Goal: Task Accomplishment & Management: Use online tool/utility

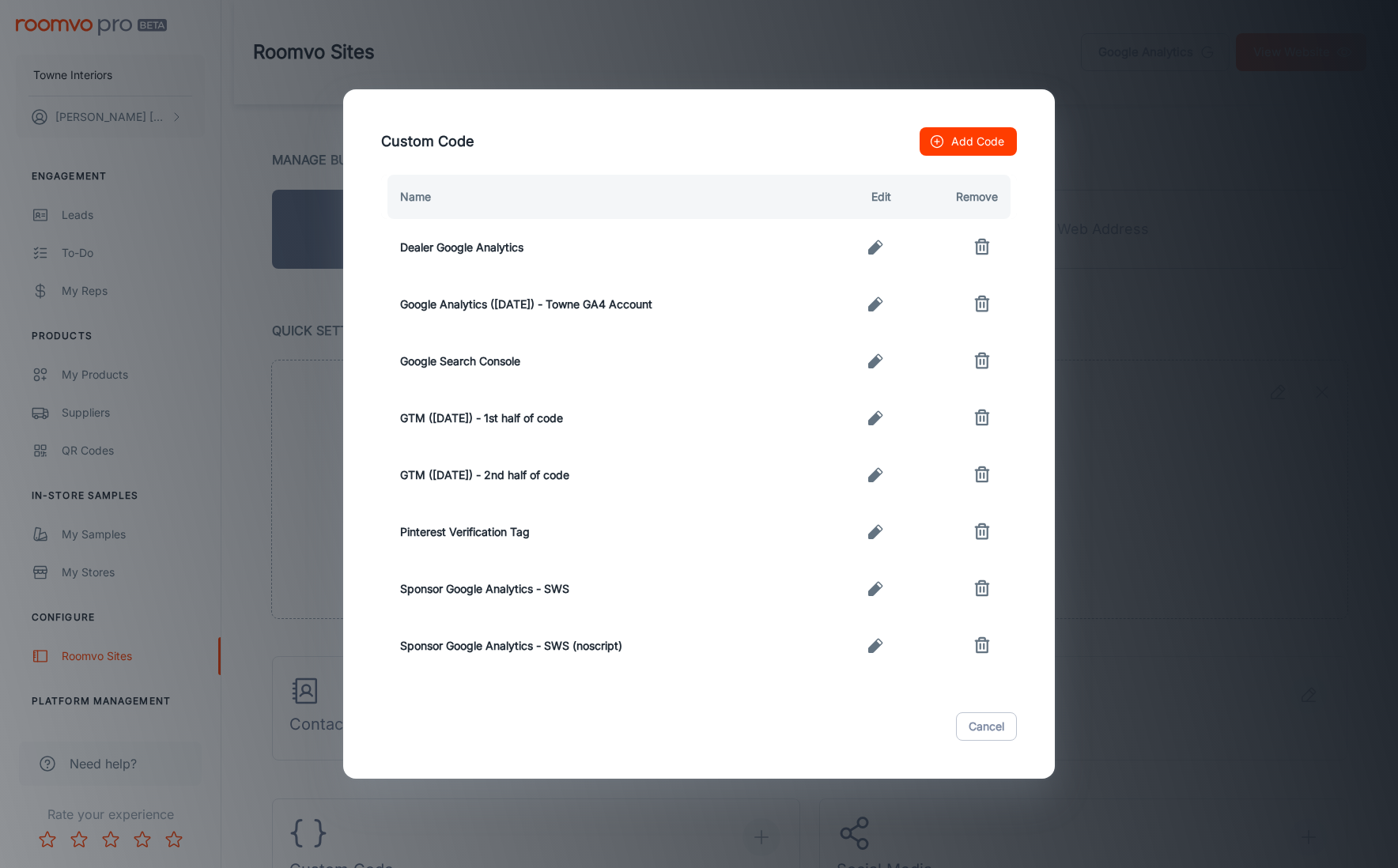
scroll to position [244, 0]
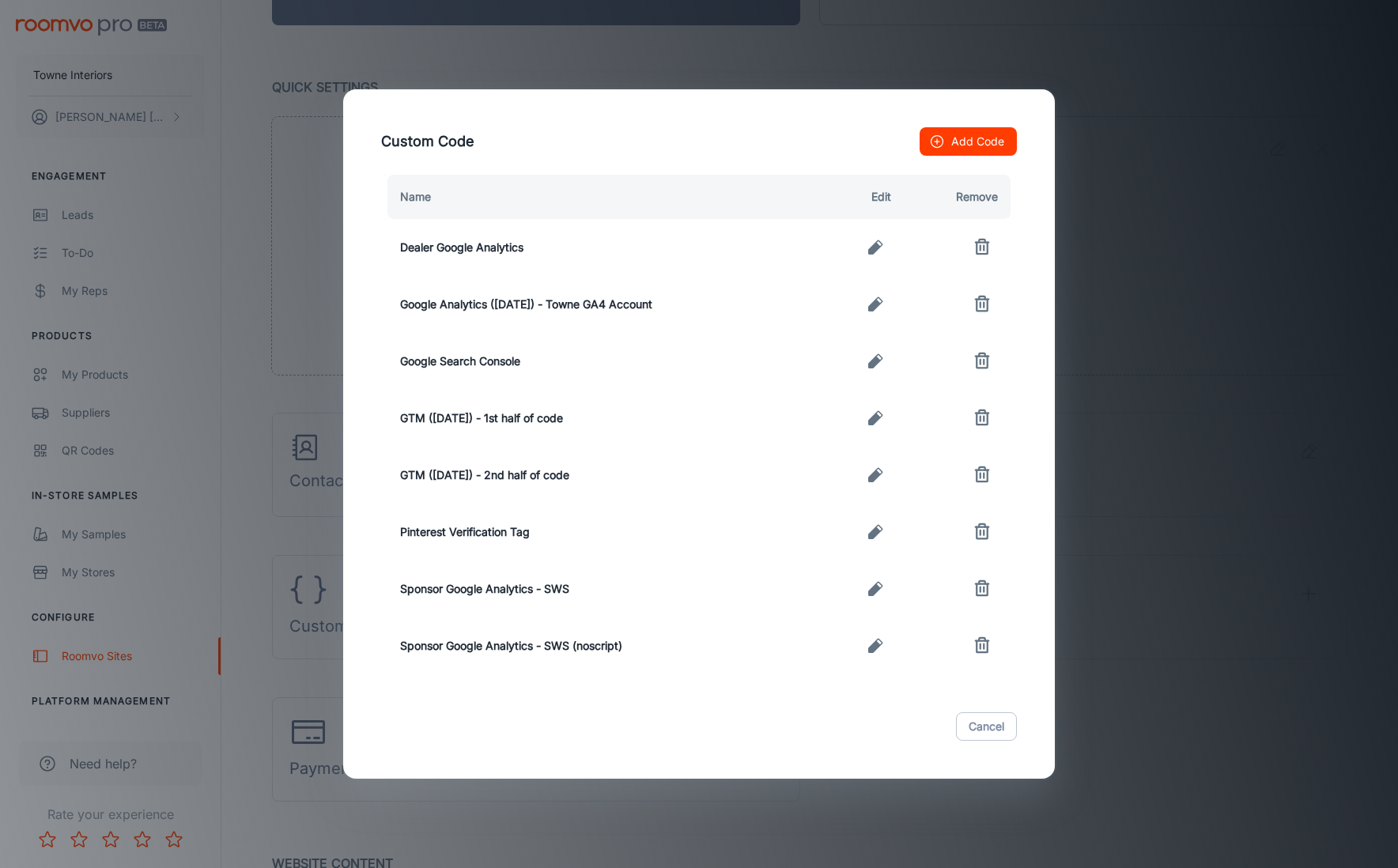
click at [1135, 224] on div "Custom Code Add Code Name Edit Remove Dealer Google Analytics Google Analytics …" at bounding box center [699, 434] width 1398 height 868
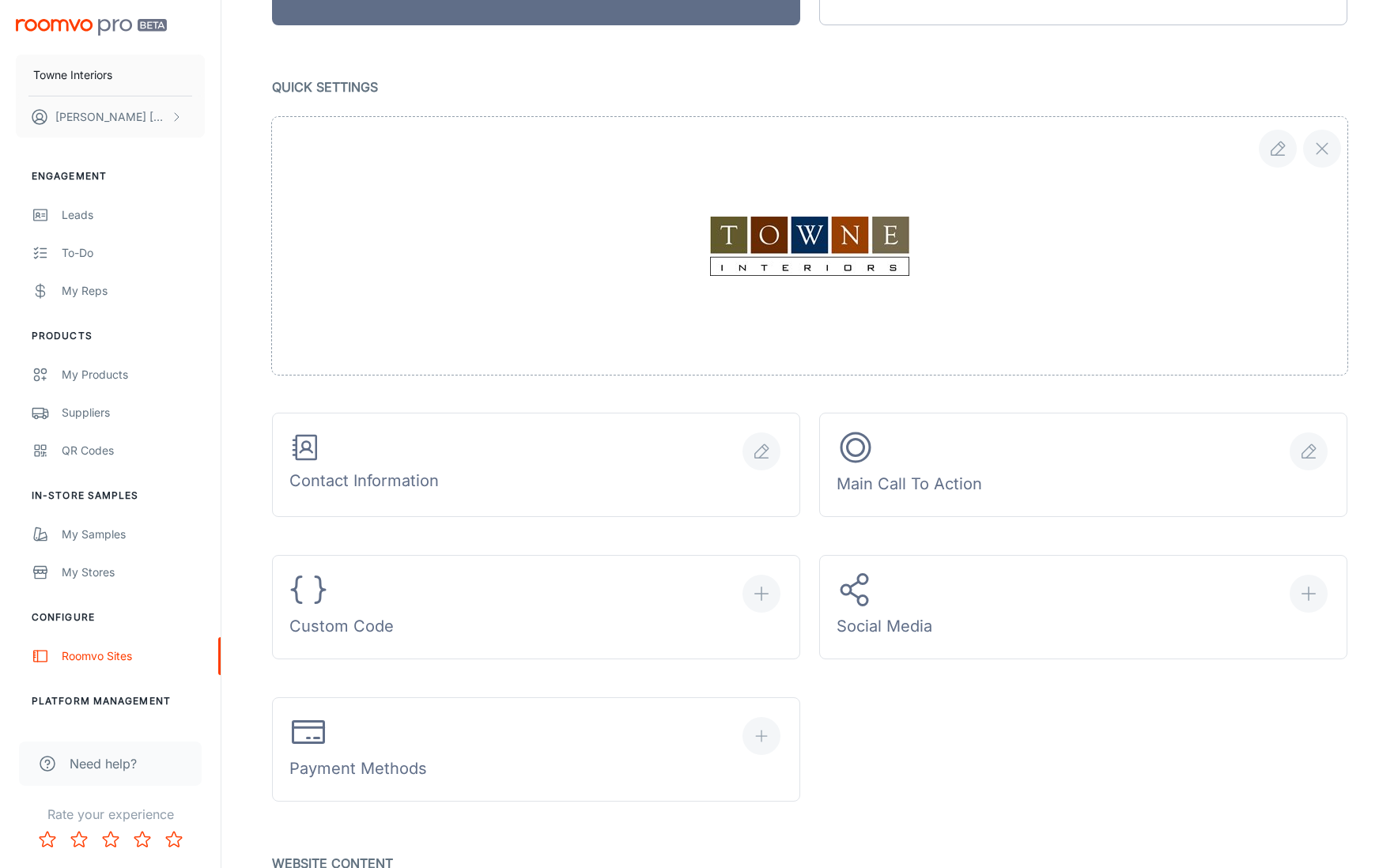
click at [272, 555] on button "Custom Code" at bounding box center [537, 607] width 528 height 104
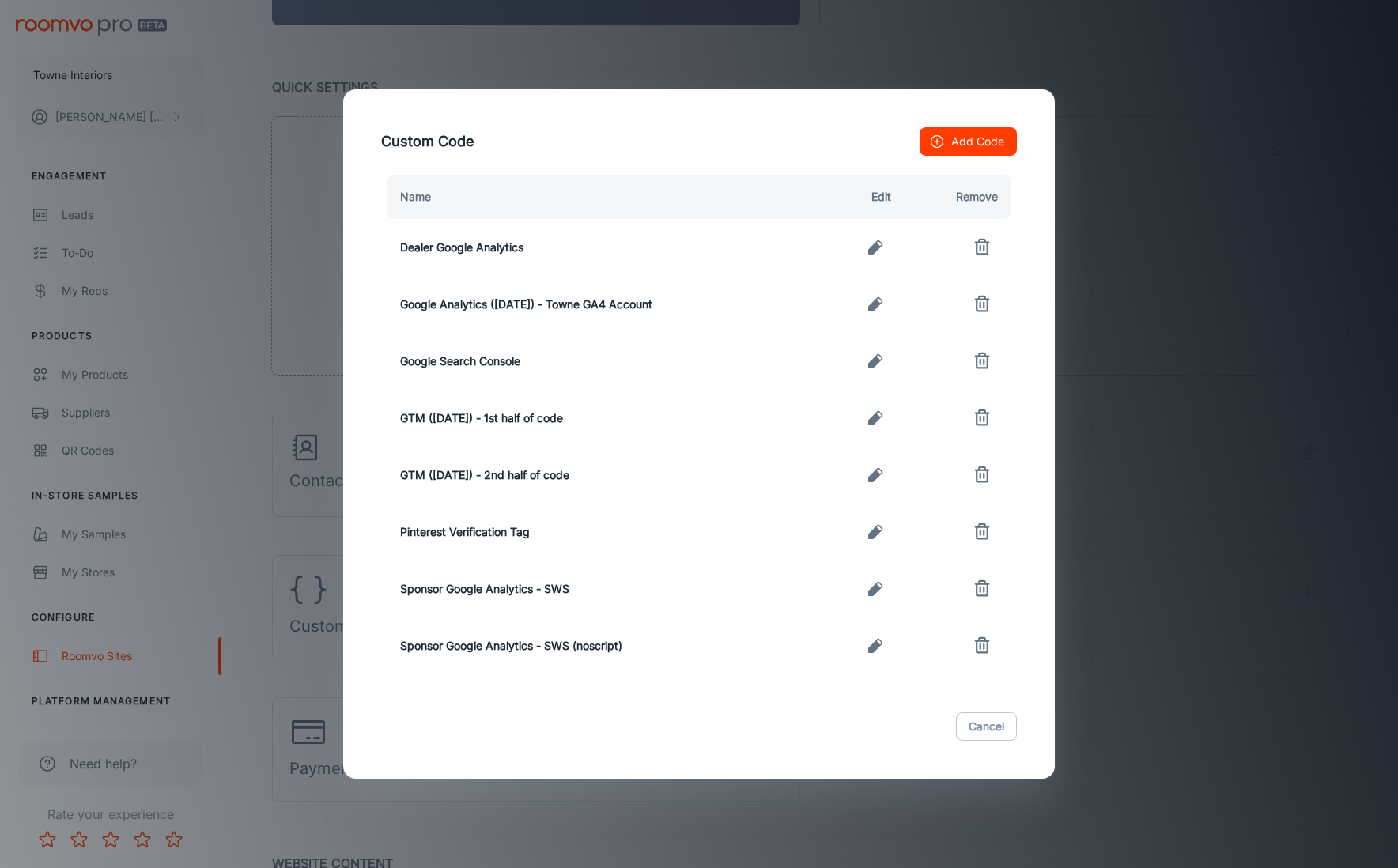
click at [1158, 360] on div "Custom Code Add Code Name Edit Remove Dealer Google Analytics Google Analytics …" at bounding box center [699, 434] width 1398 height 868
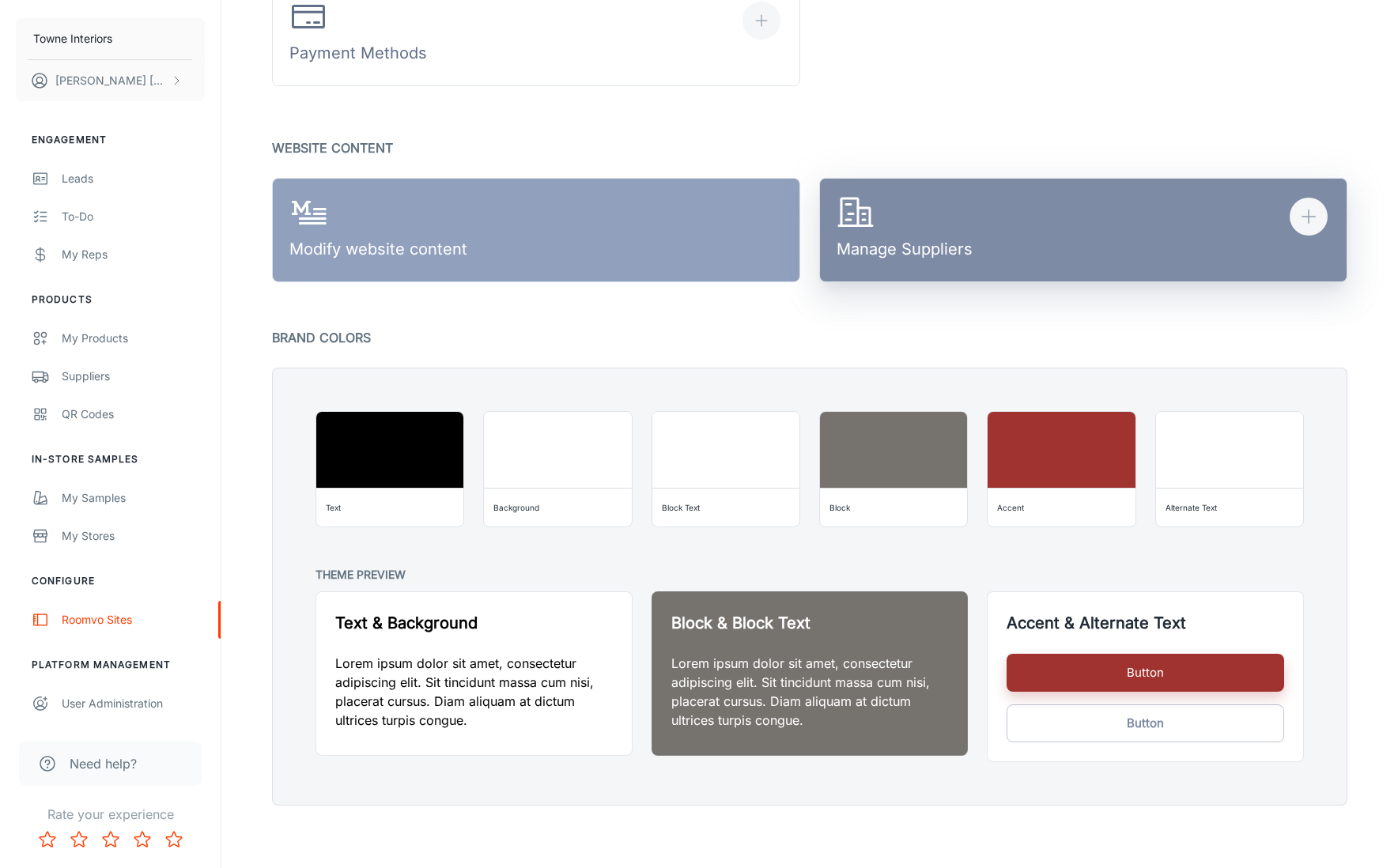
scroll to position [960, 0]
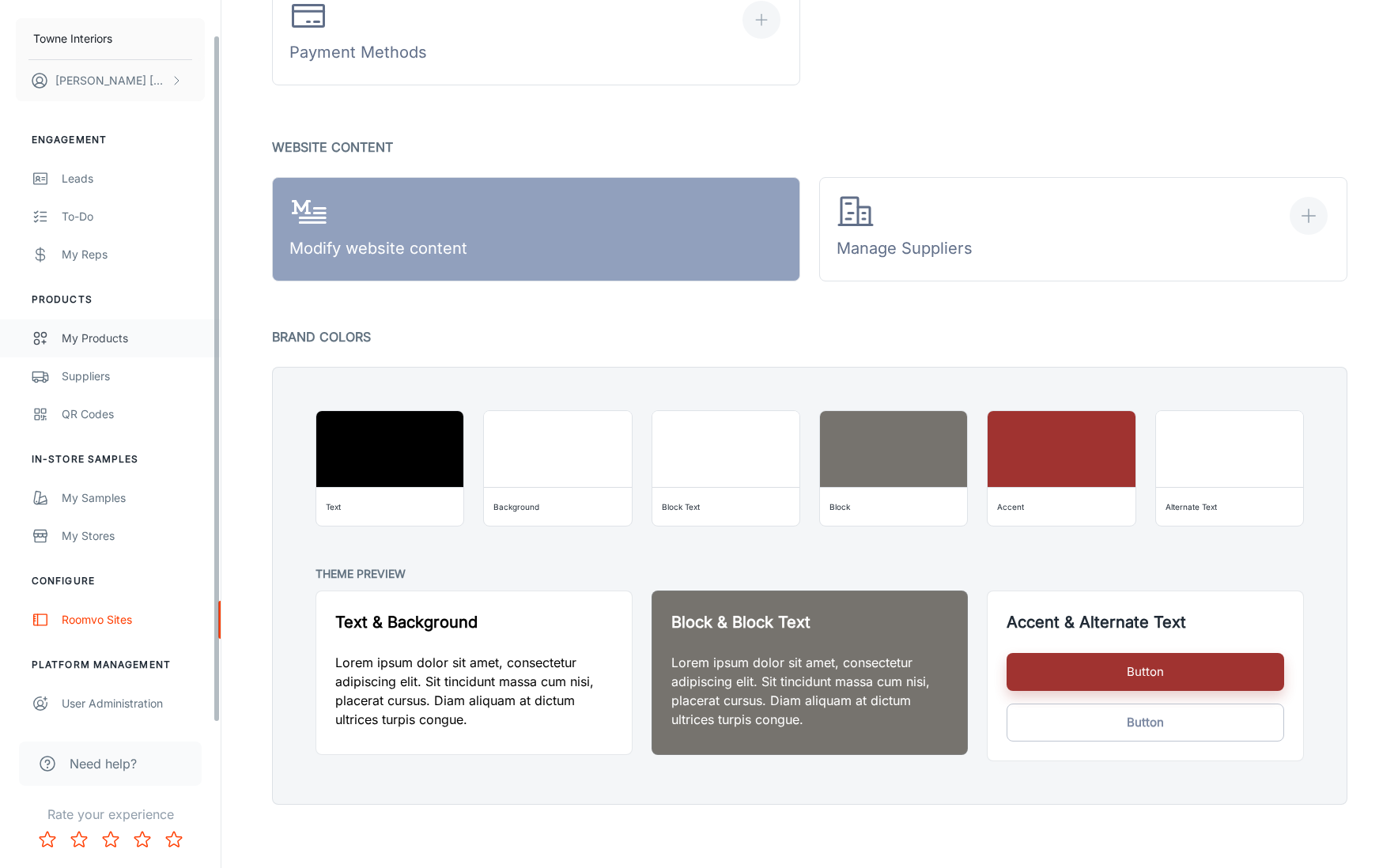
click at [57, 340] on link "My Products" at bounding box center [110, 338] width 221 height 38
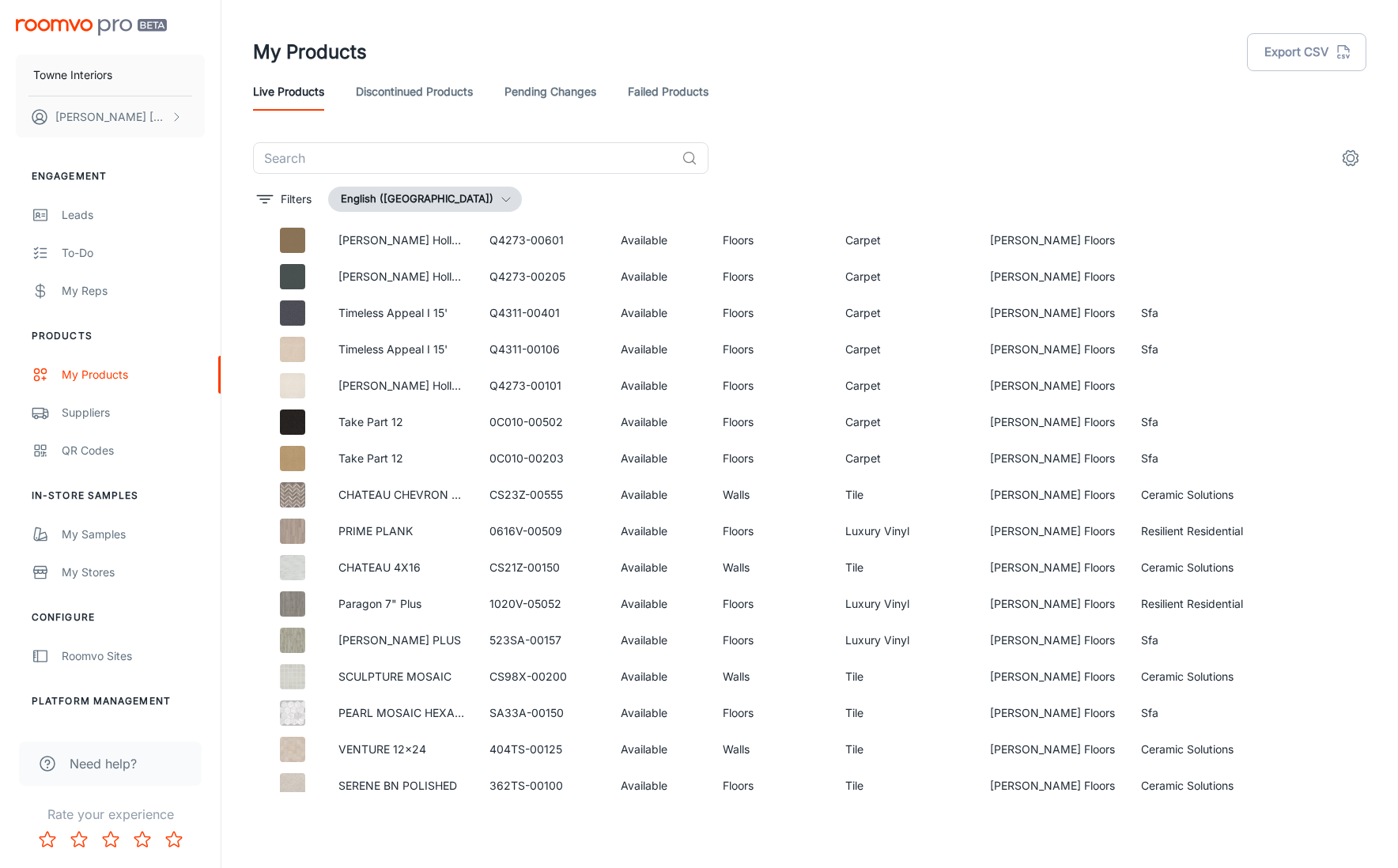
scroll to position [1675, 0]
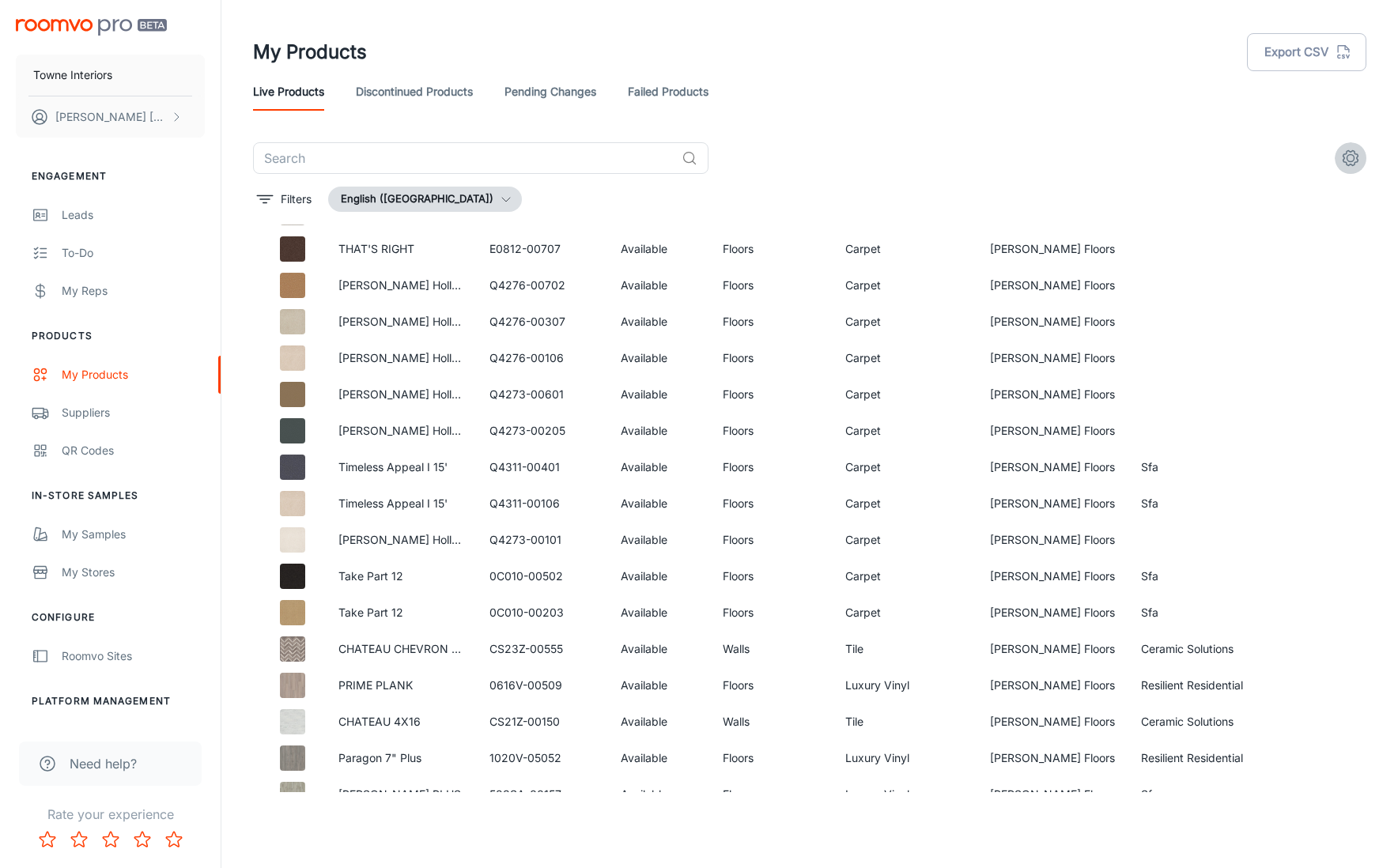
click at [1352, 162] on icon "settings" at bounding box center [1350, 158] width 19 height 19
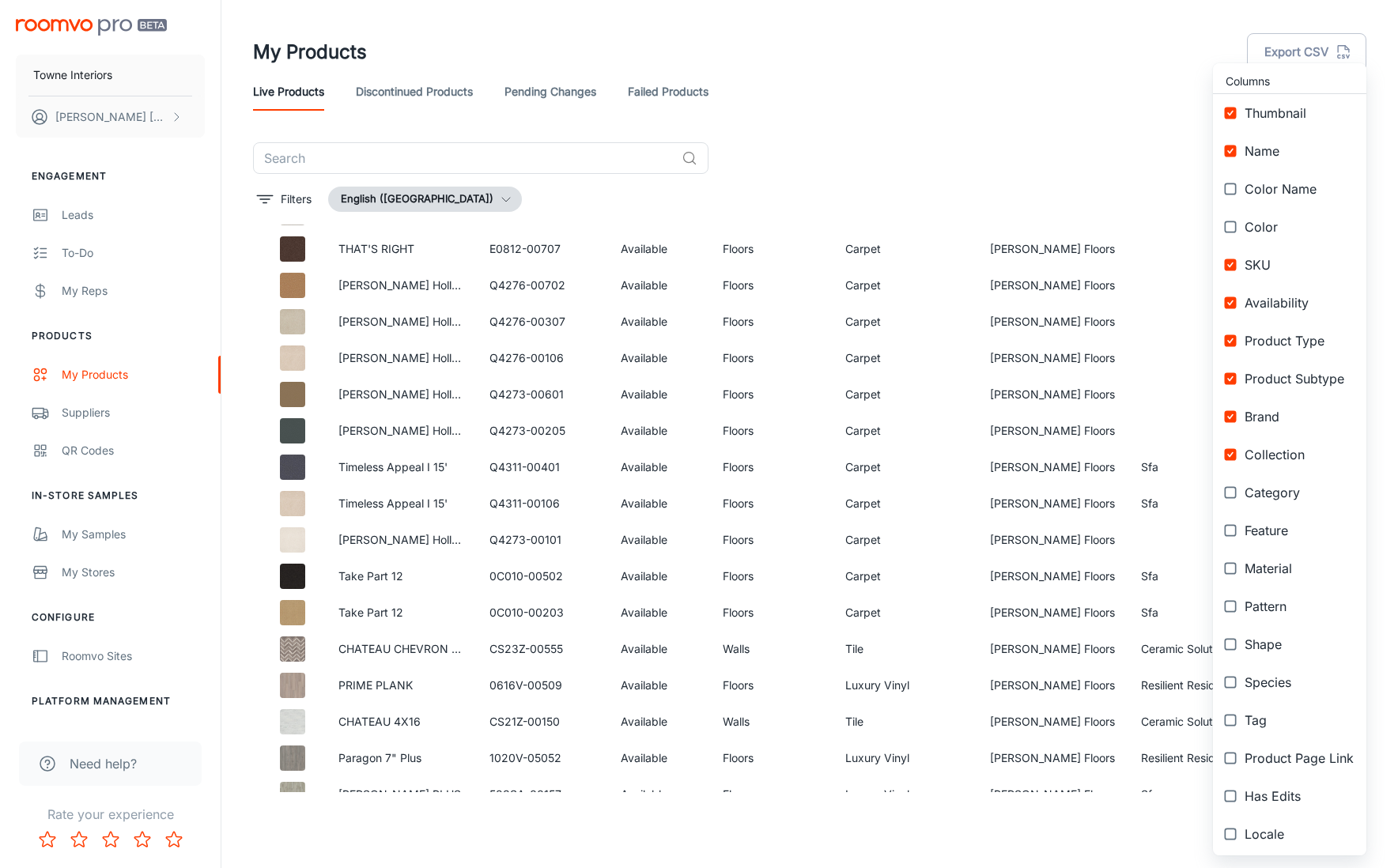
drag, startPoint x: 998, startPoint y: 101, endPoint x: 984, endPoint y: 24, distance: 78.3
click at [997, 101] on div at bounding box center [699, 434] width 1398 height 868
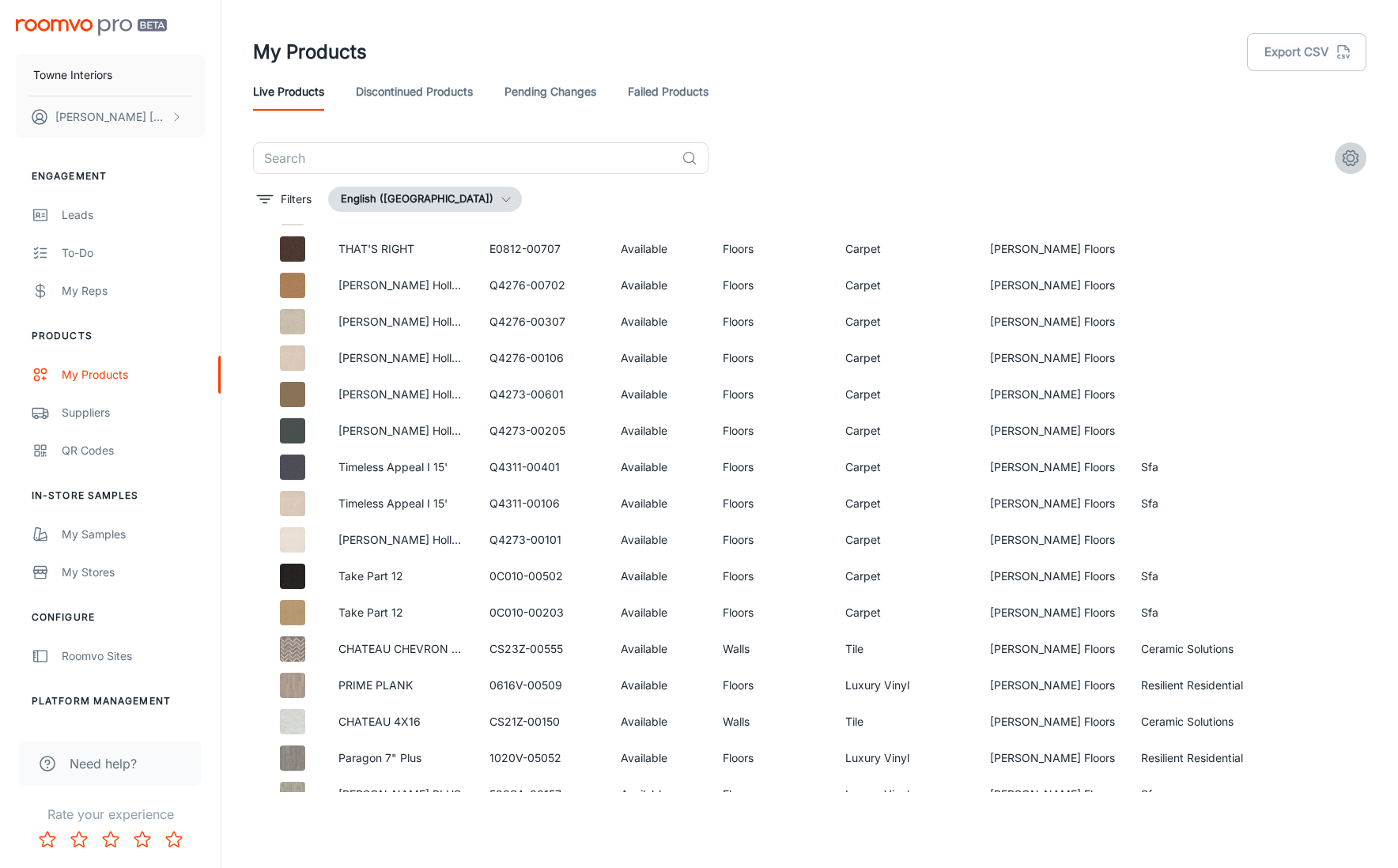
click at [1360, 150] on button "settings" at bounding box center [1350, 158] width 32 height 32
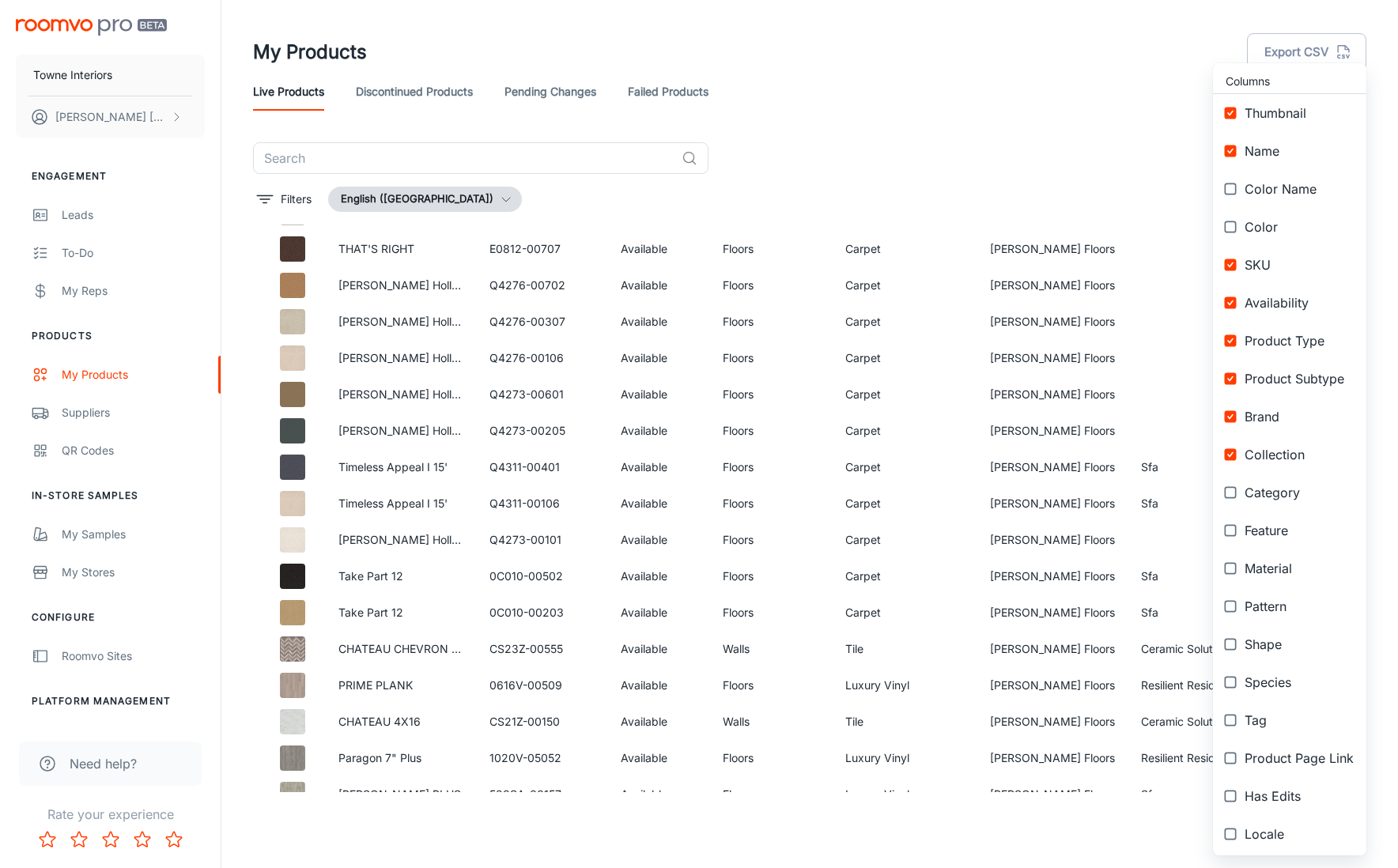
drag, startPoint x: 1088, startPoint y: 67, endPoint x: 1102, endPoint y: 63, distance: 14.6
click at [1088, 67] on div at bounding box center [699, 434] width 1398 height 868
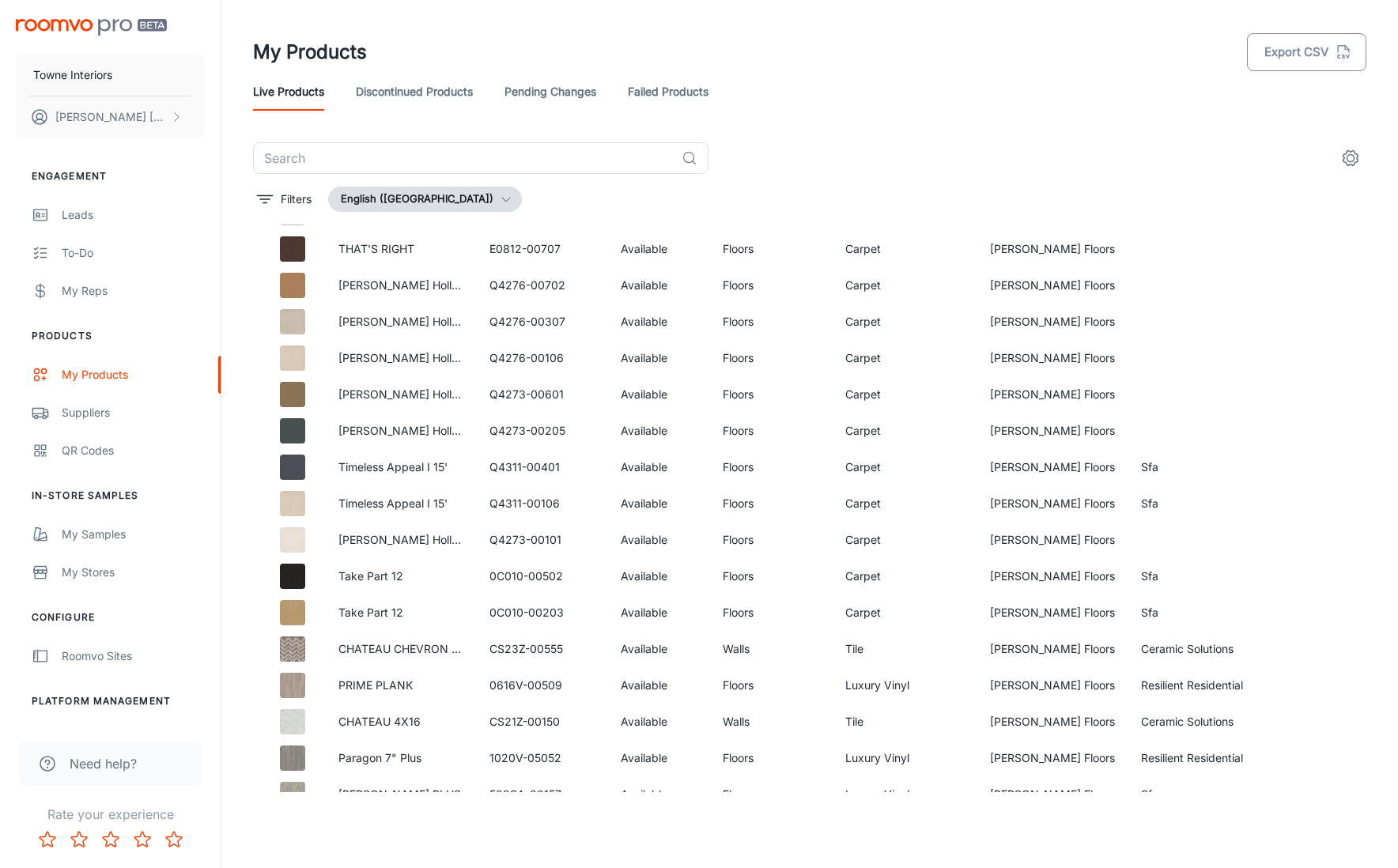
click at [1313, 44] on button "Export CSV" at bounding box center [1307, 52] width 120 height 38
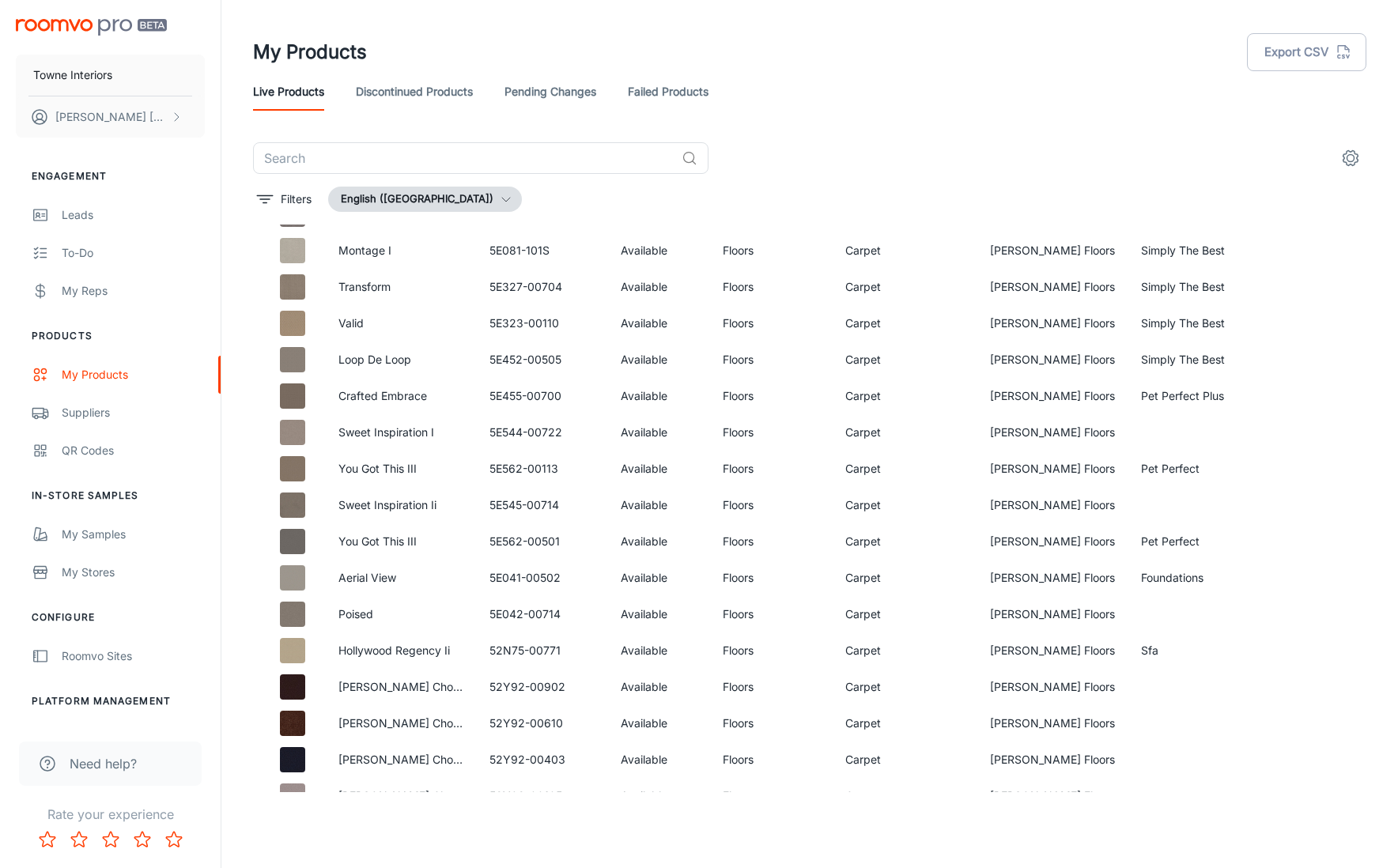
scroll to position [0, 0]
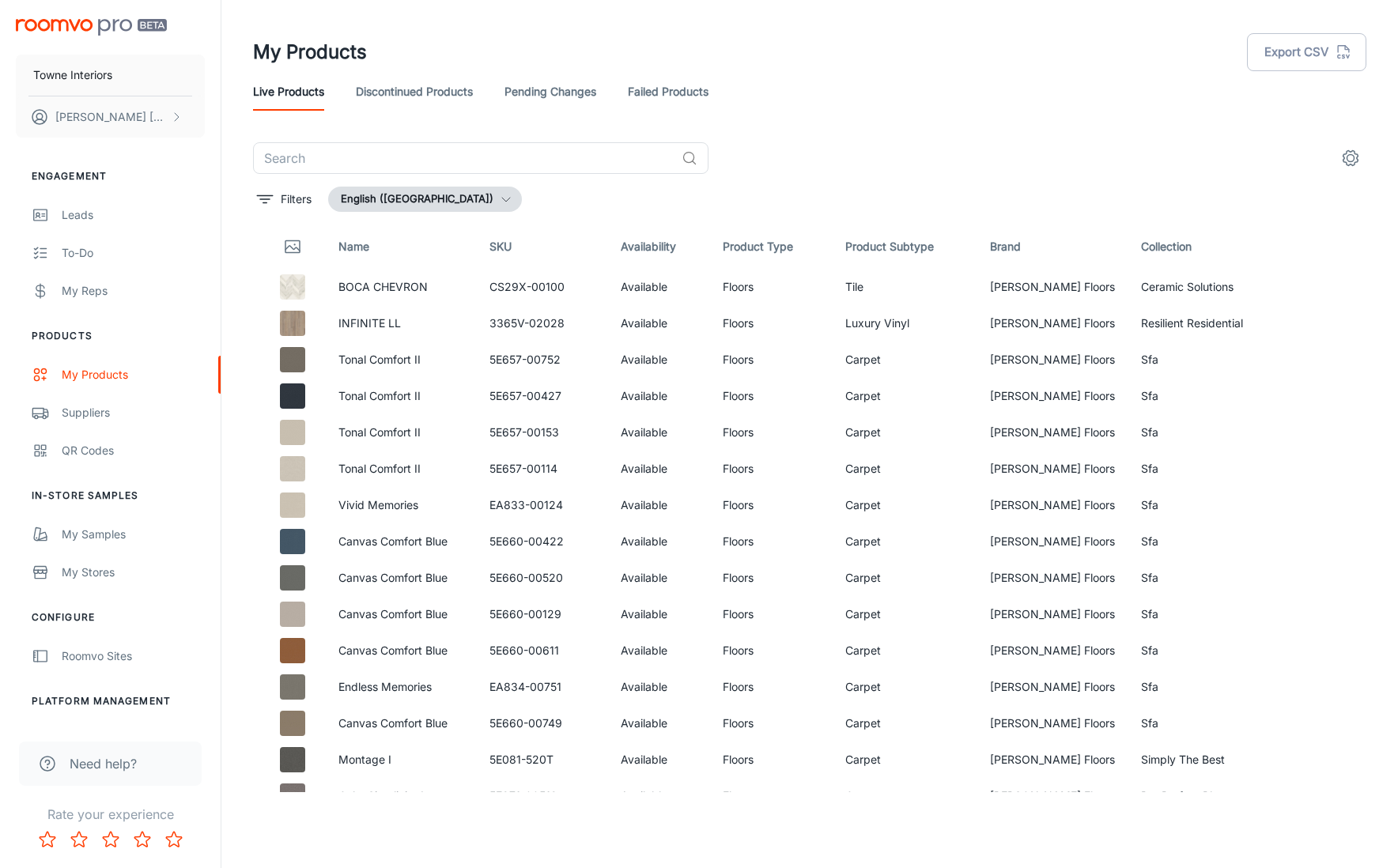
click at [1281, 131] on header "My Products Export CSV Live Products Discontinued Products Pending Changes Fail…" at bounding box center [809, 71] width 1151 height 143
drag, startPoint x: 503, startPoint y: 286, endPoint x: 572, endPoint y: 286, distance: 69.0
click at [572, 286] on td "CS29X-00100" at bounding box center [542, 287] width 131 height 36
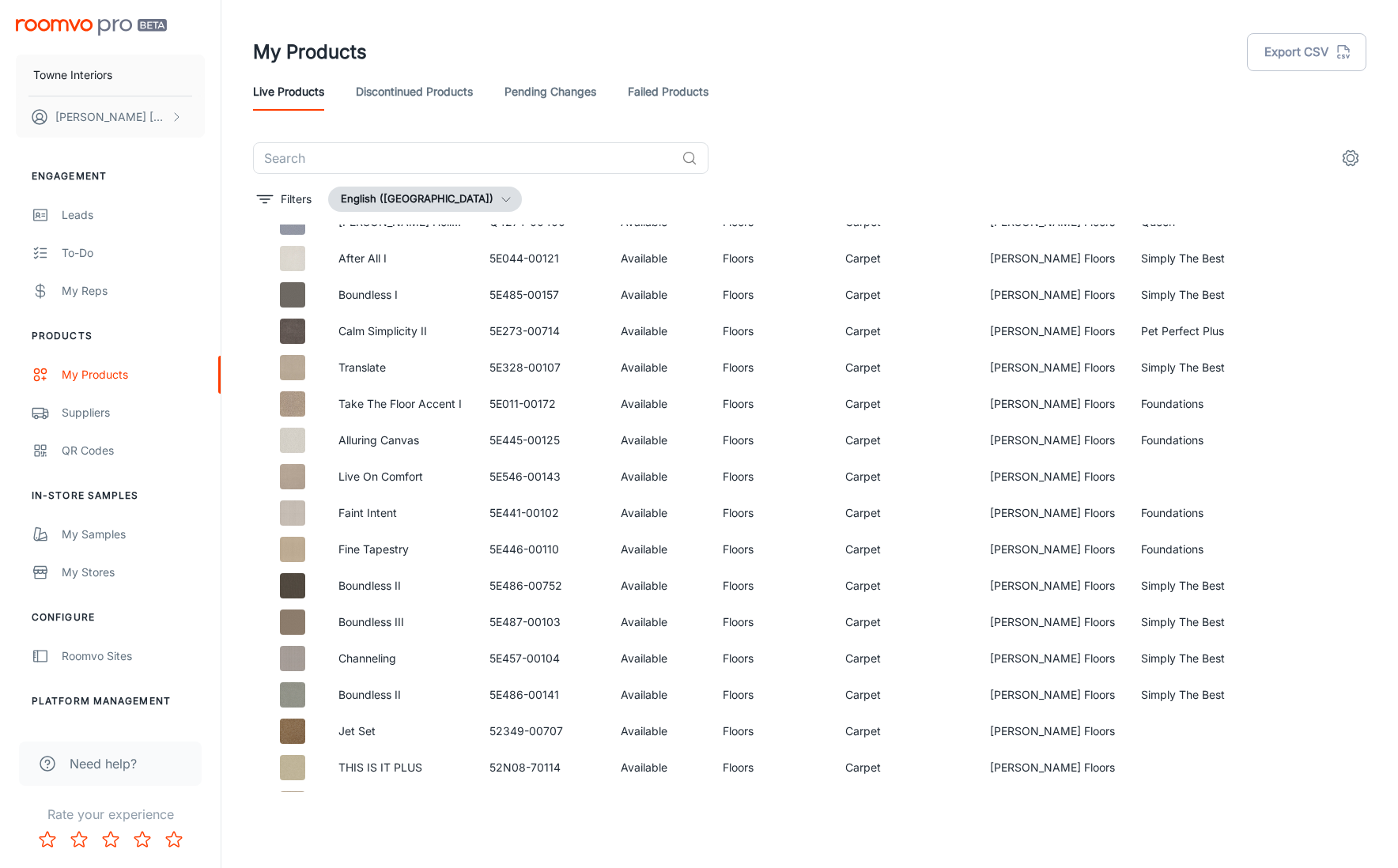
scroll to position [6461, 0]
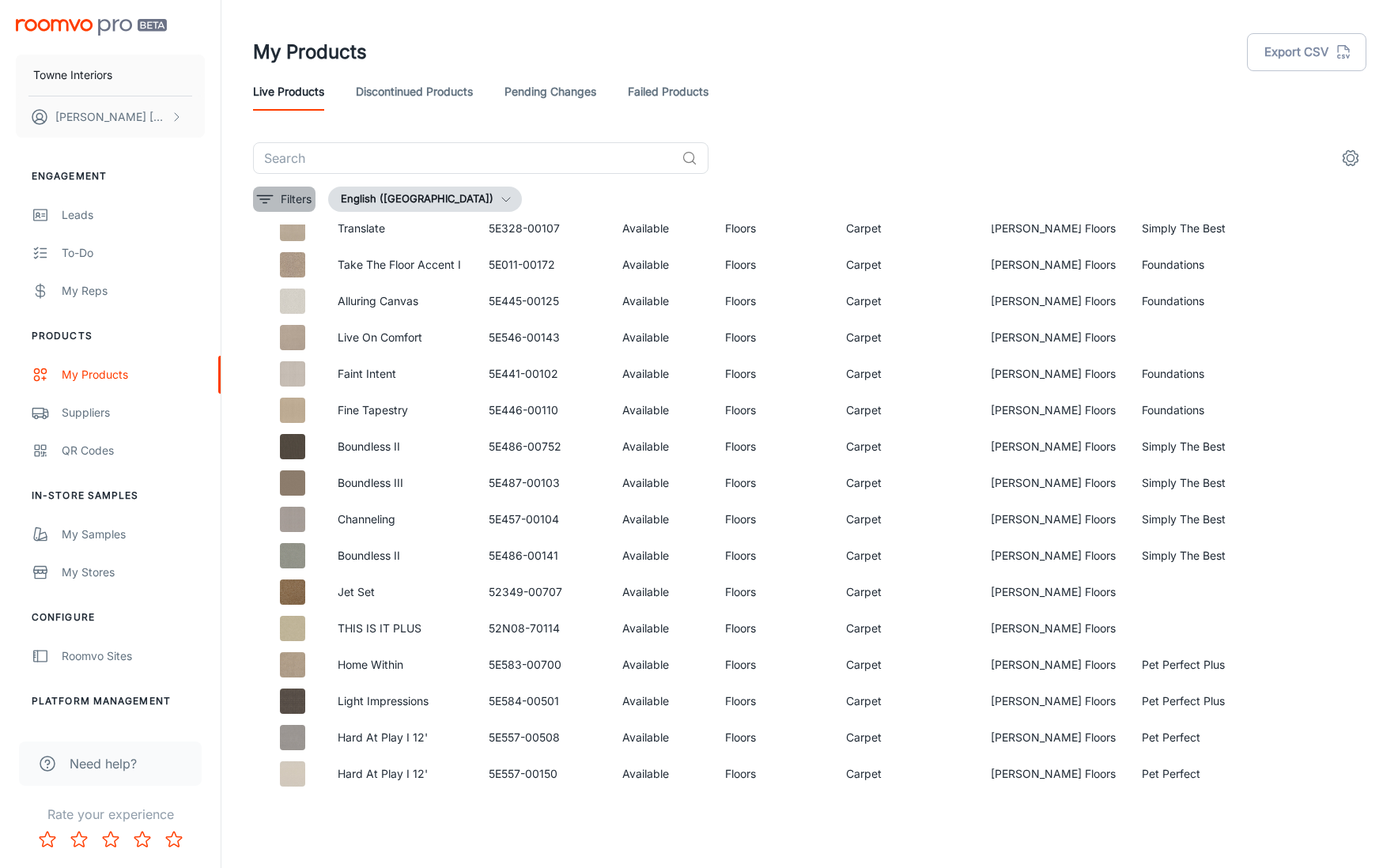
click at [275, 204] on button "Filters" at bounding box center [284, 199] width 62 height 25
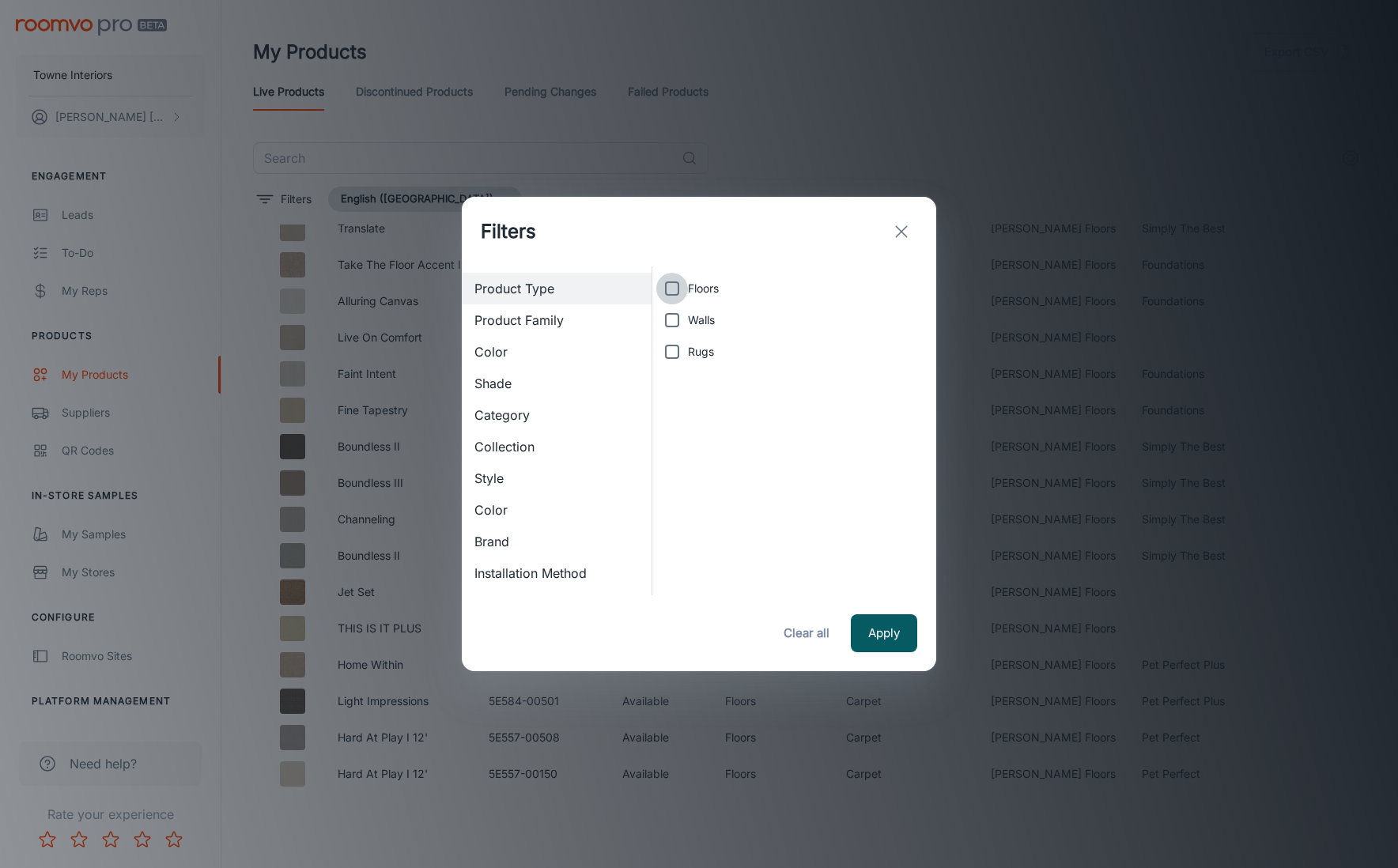
click at [672, 293] on input "Floors" at bounding box center [672, 289] width 32 height 32
checkbox input "true"
click at [884, 630] on button "Apply" at bounding box center [884, 633] width 66 height 38
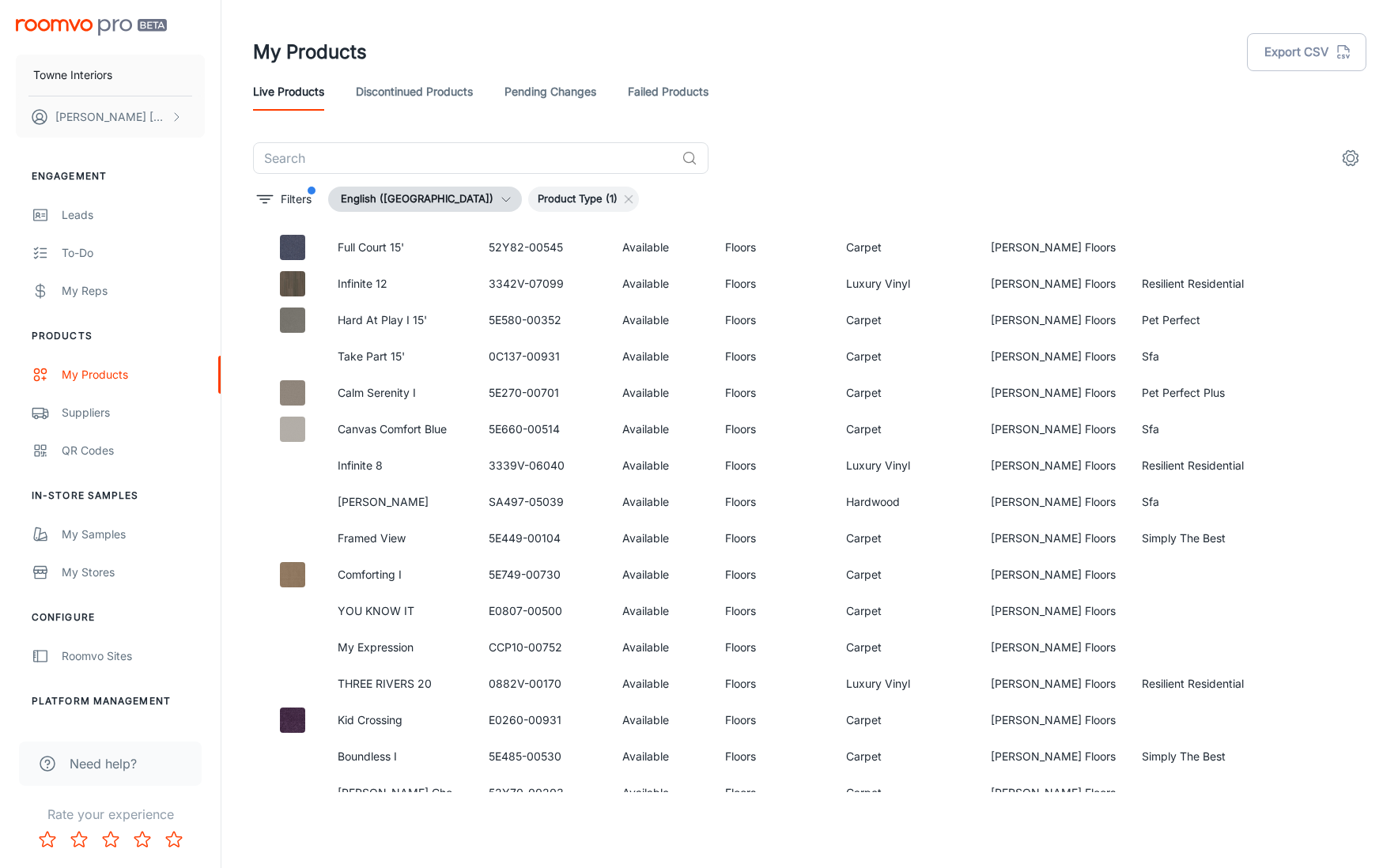
scroll to position [752, 0]
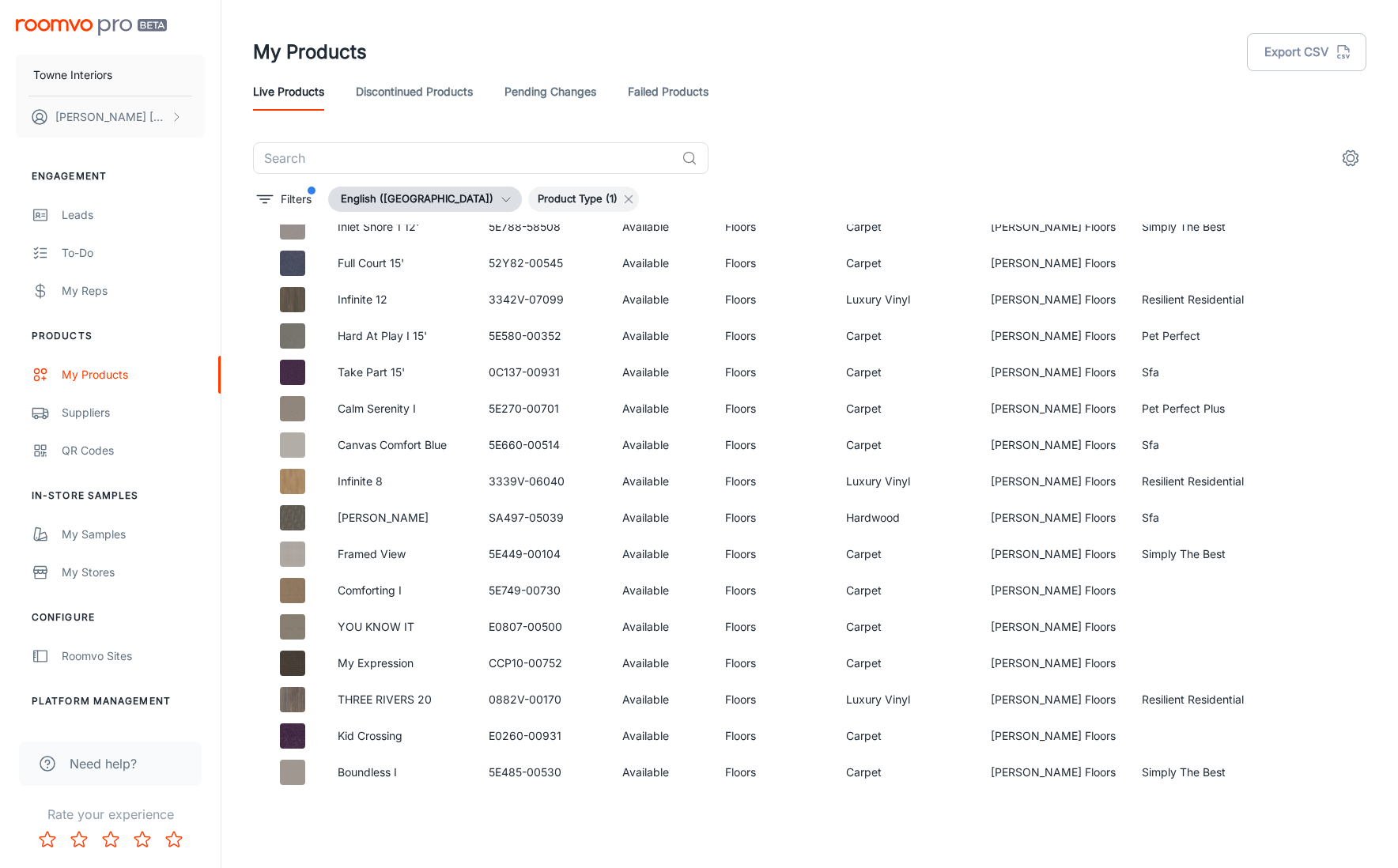
click at [623, 199] on icon at bounding box center [628, 199] width 12 height 12
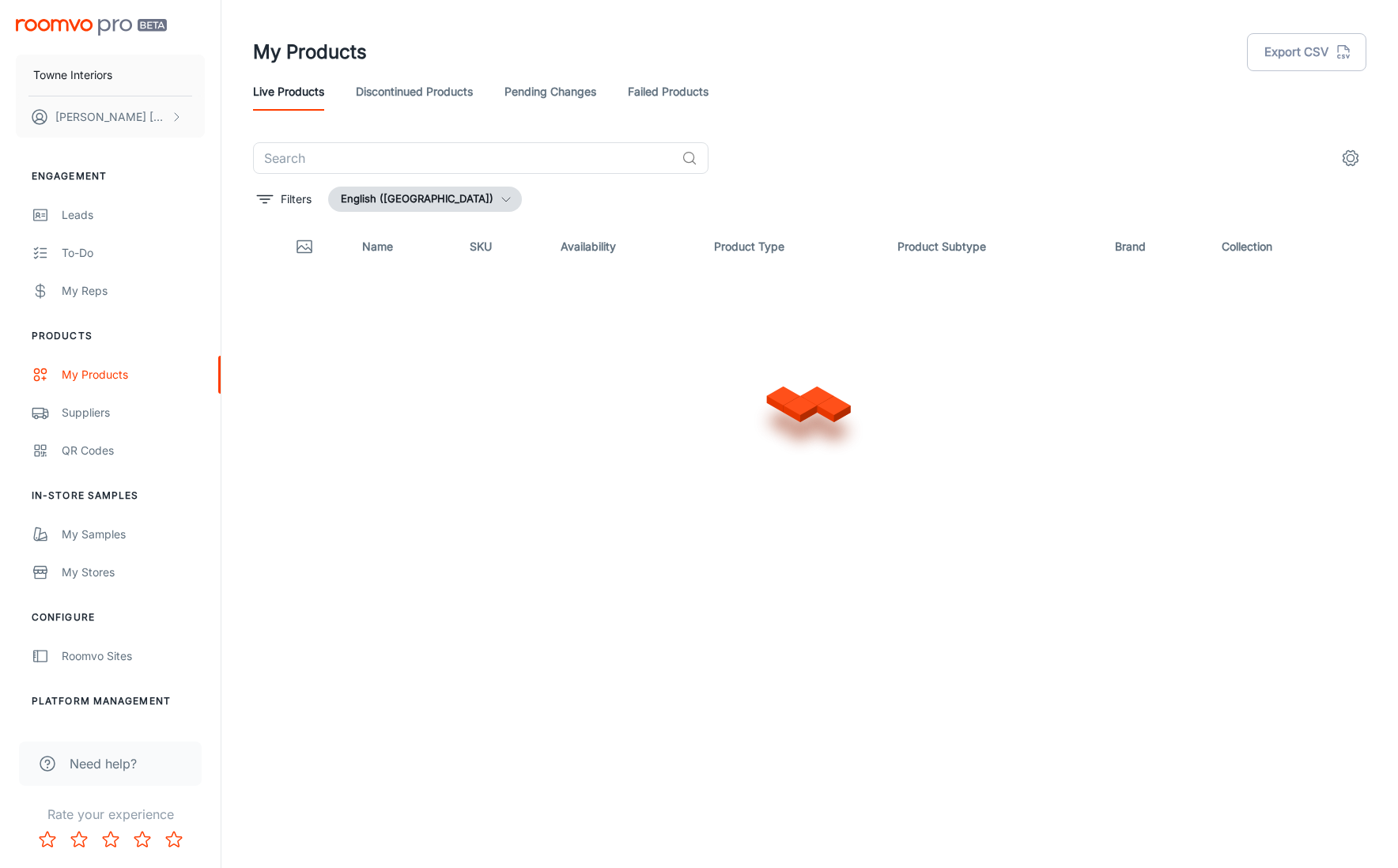
scroll to position [0, 0]
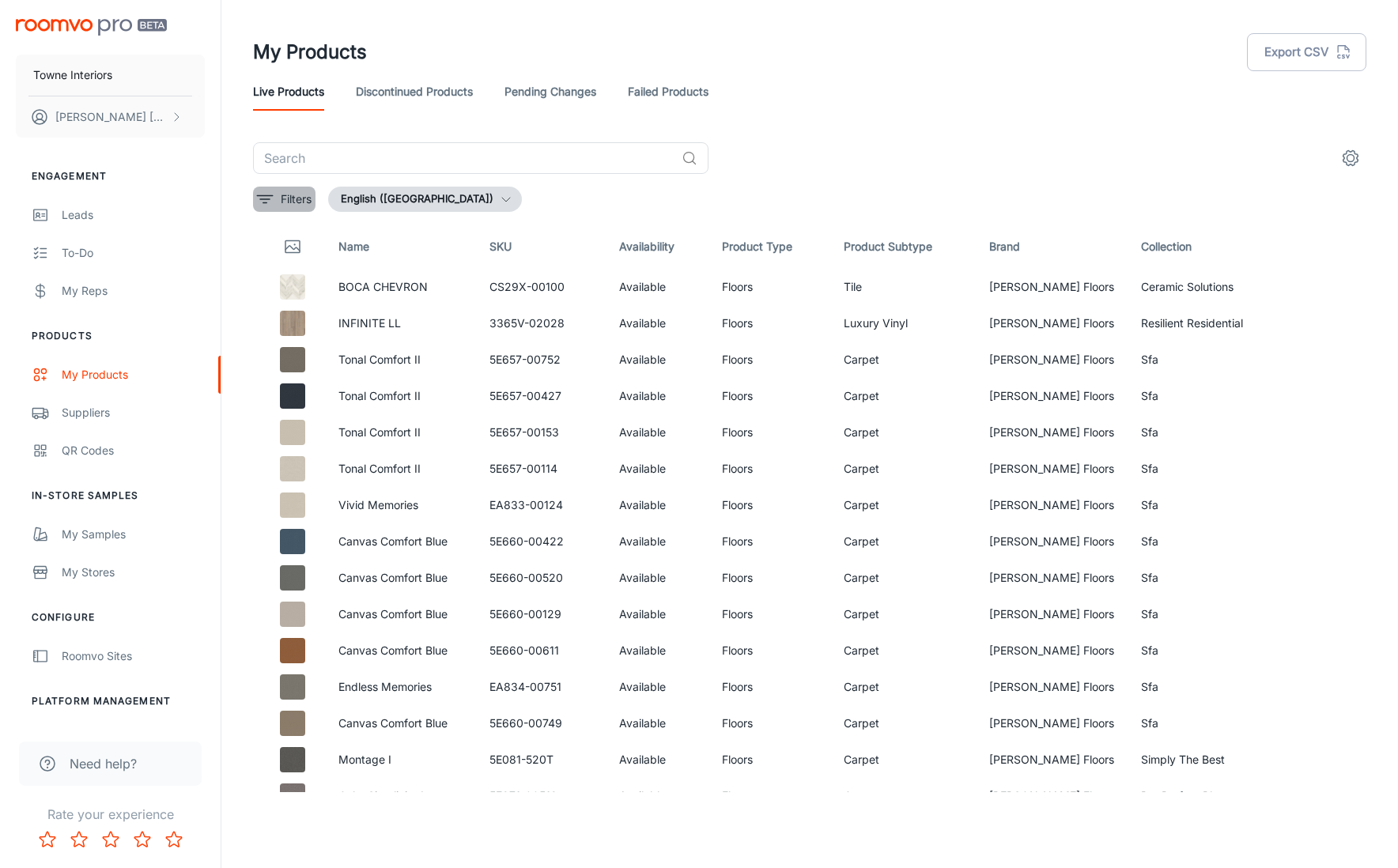
click at [272, 206] on icon "filter" at bounding box center [264, 199] width 19 height 19
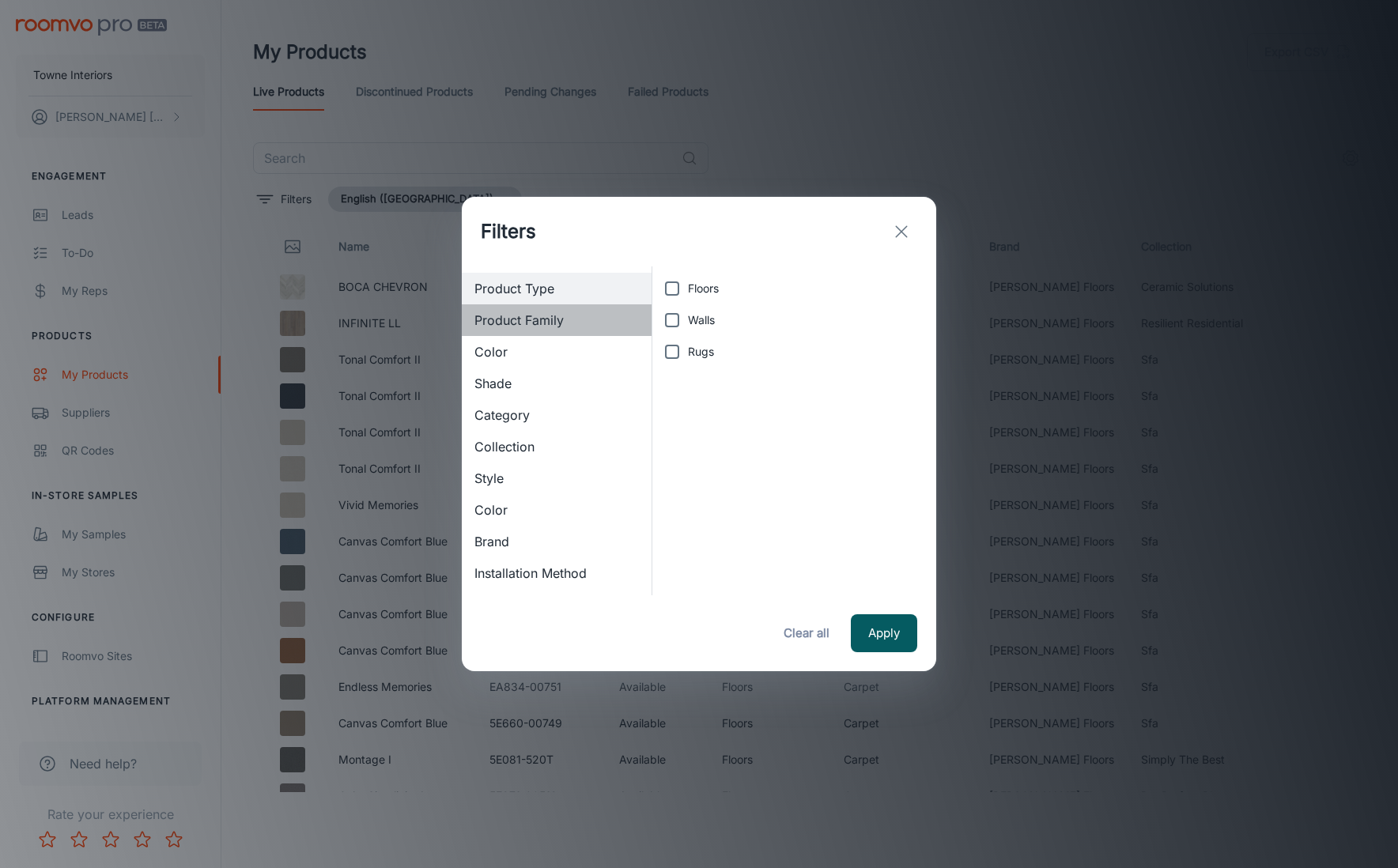
click at [532, 320] on span "Product Family" at bounding box center [556, 320] width 164 height 19
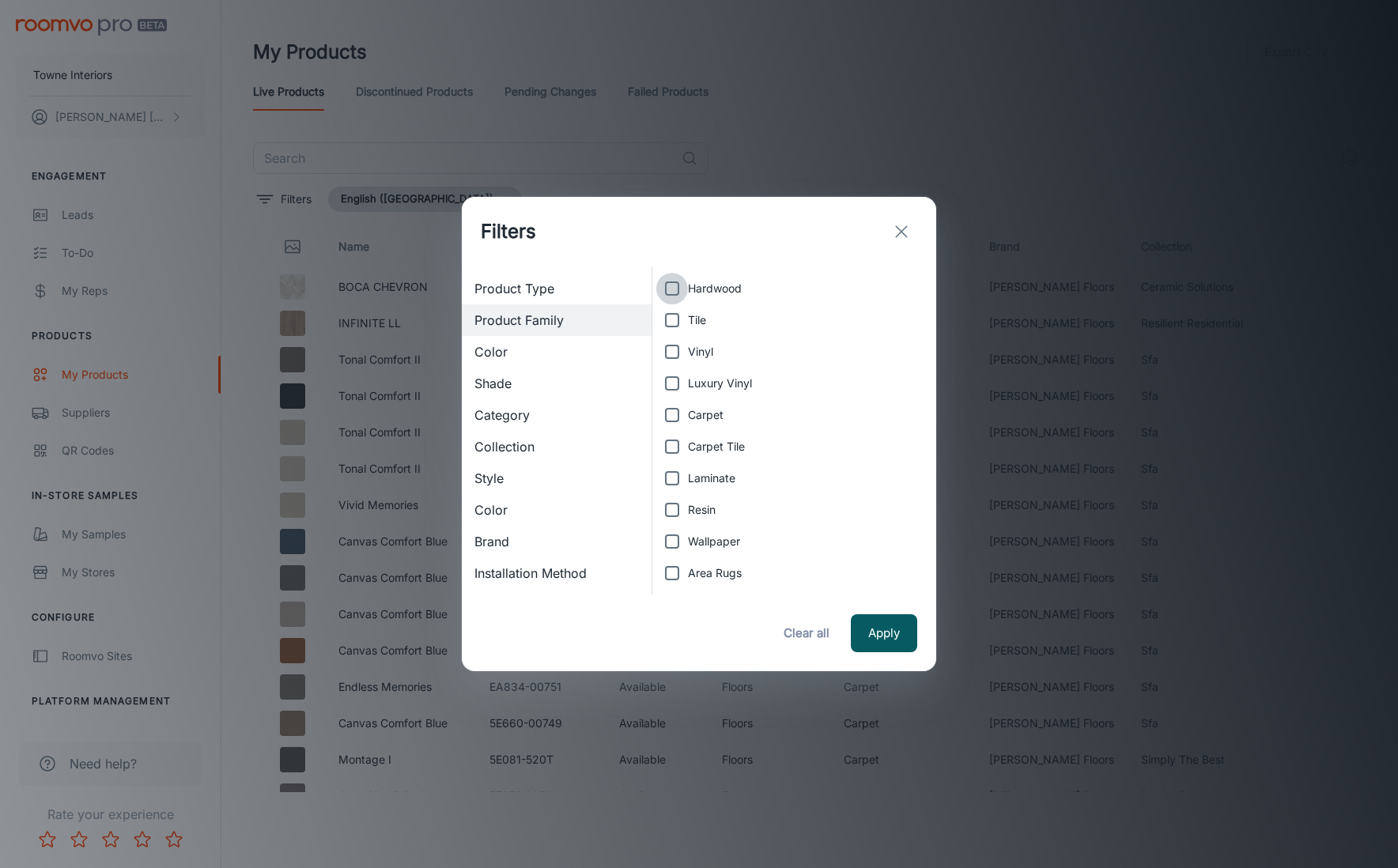
click at [669, 286] on input "Hardwood" at bounding box center [672, 289] width 32 height 32
checkbox input "true"
click at [903, 632] on button "Apply" at bounding box center [884, 633] width 66 height 38
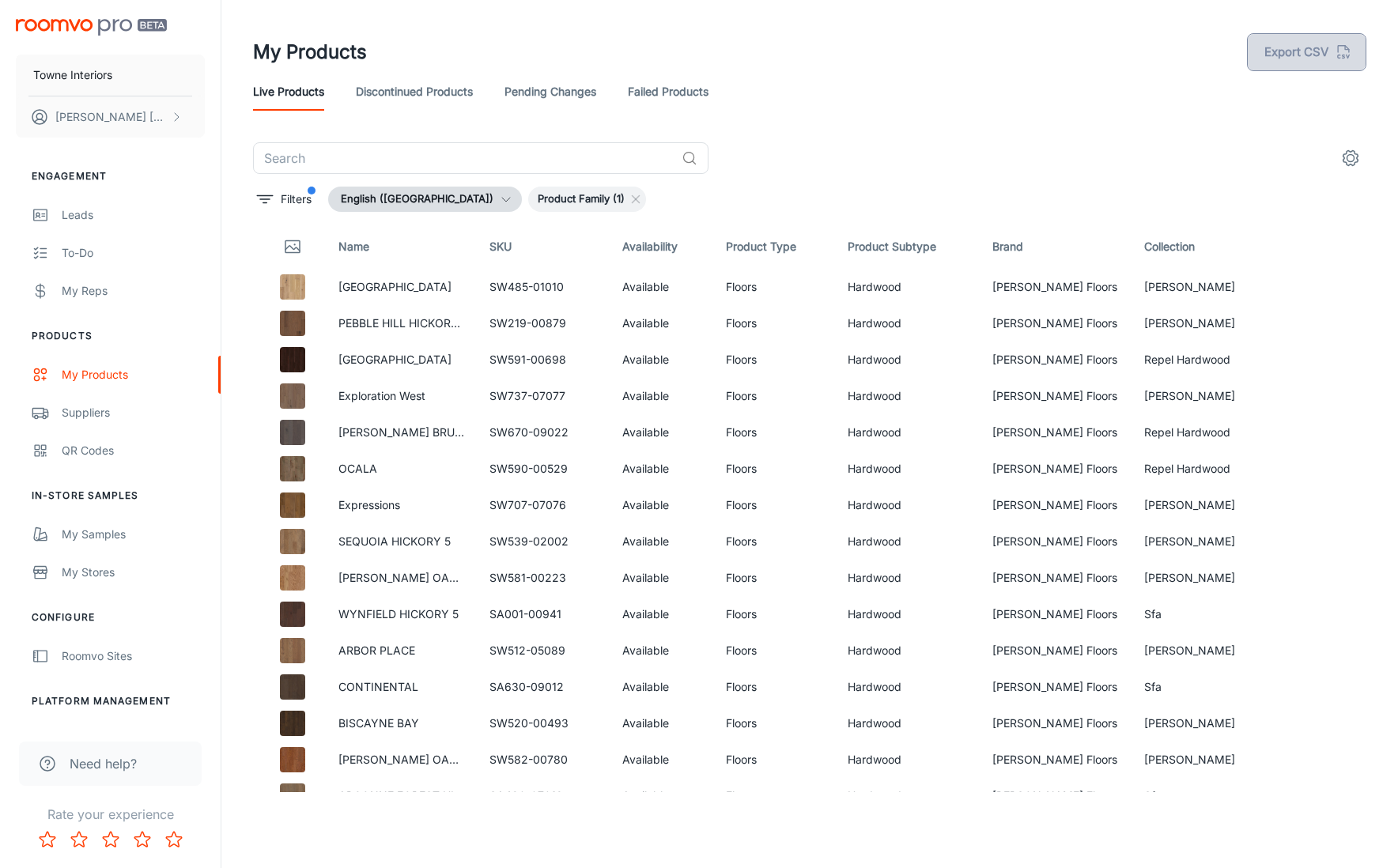
click at [1335, 57] on icon "button" at bounding box center [1343, 52] width 17 height 17
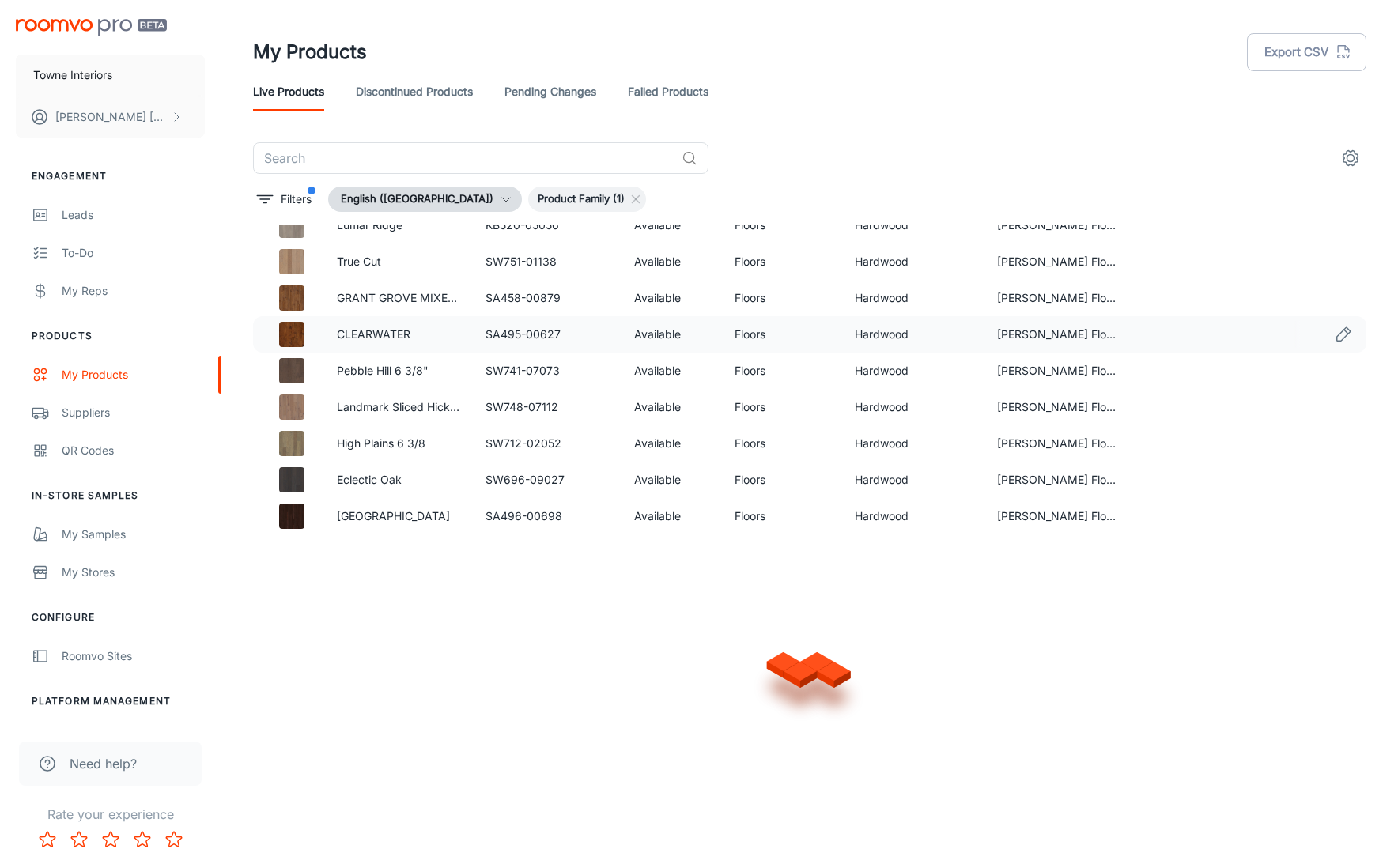
scroll to position [14872, 0]
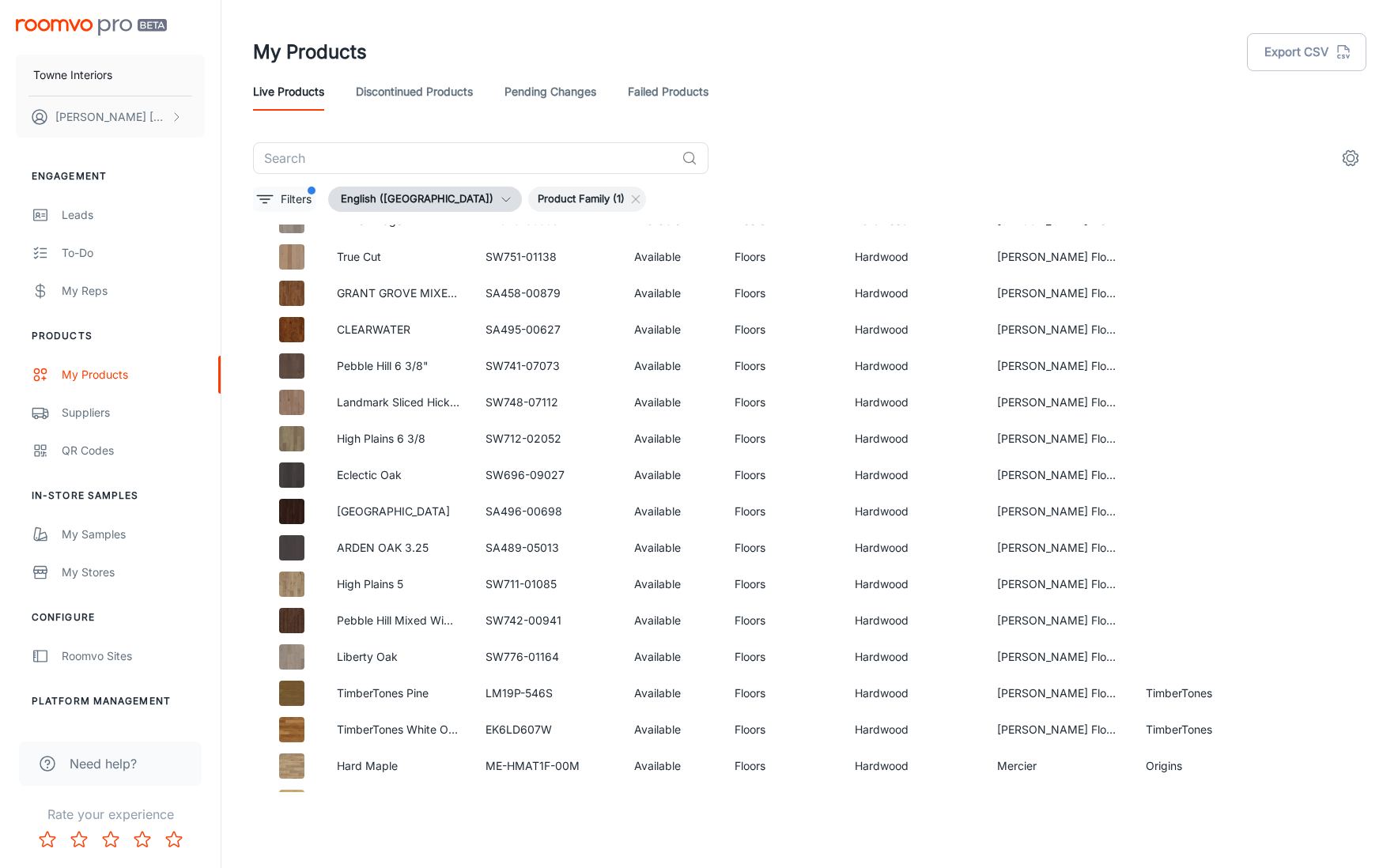
click at [290, 192] on p "Filters" at bounding box center [296, 199] width 31 height 17
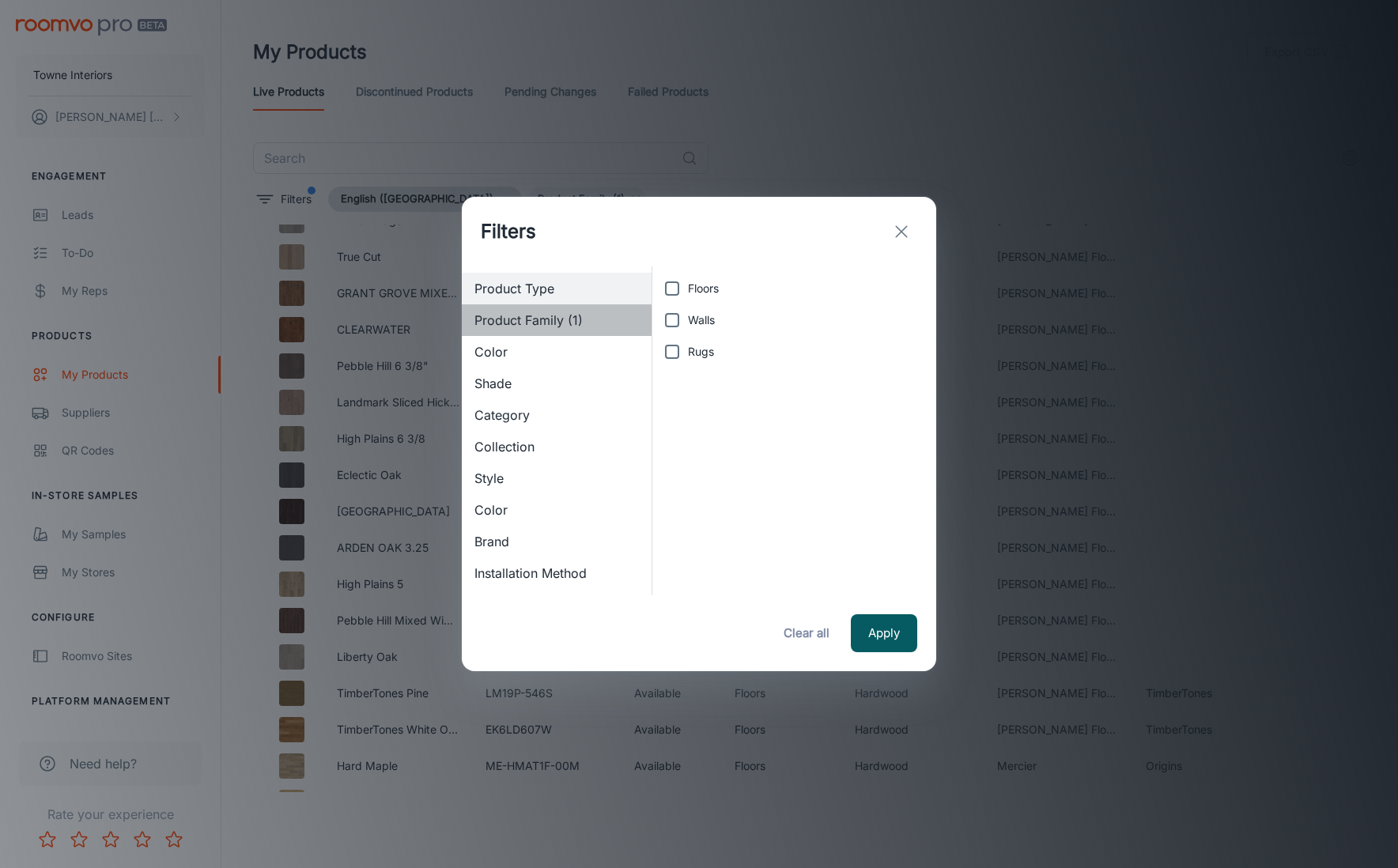
click at [569, 327] on span "Product Family (1)" at bounding box center [556, 320] width 164 height 19
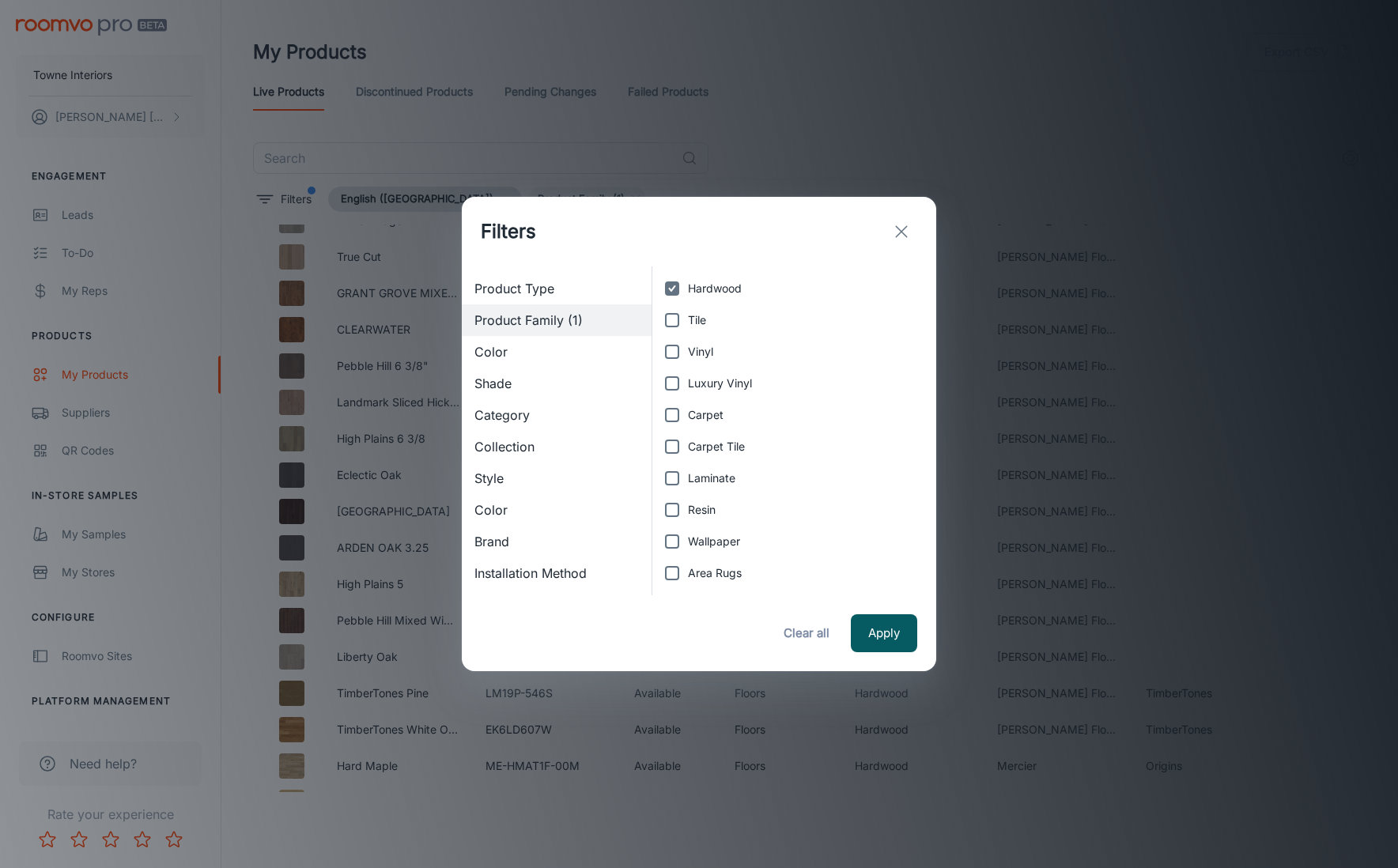
click at [674, 290] on input "Hardwood" at bounding box center [672, 289] width 32 height 32
checkbox input "false"
click at [537, 350] on span "Color" at bounding box center [556, 351] width 164 height 19
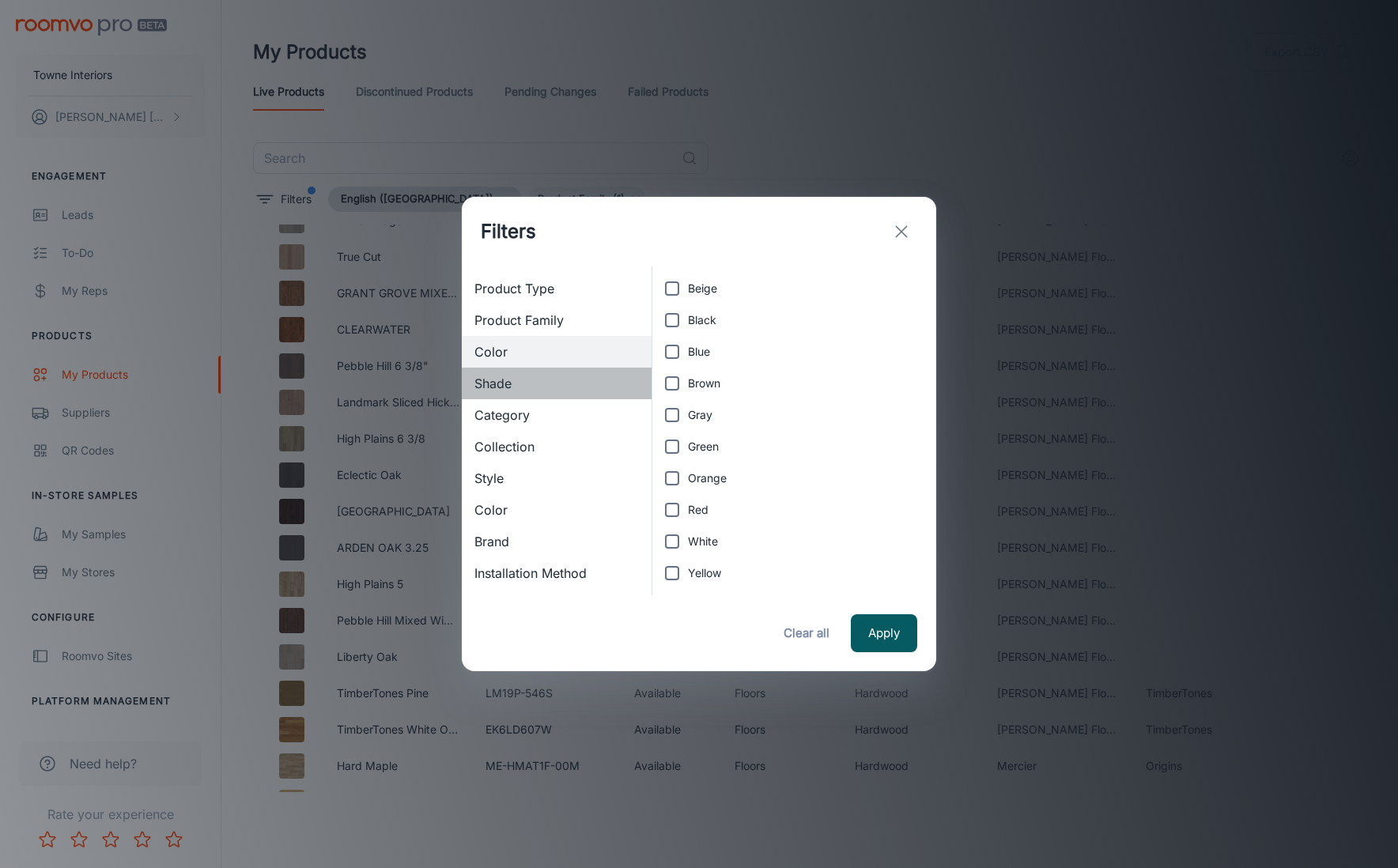
click at [532, 372] on div "Shade" at bounding box center [556, 383] width 190 height 32
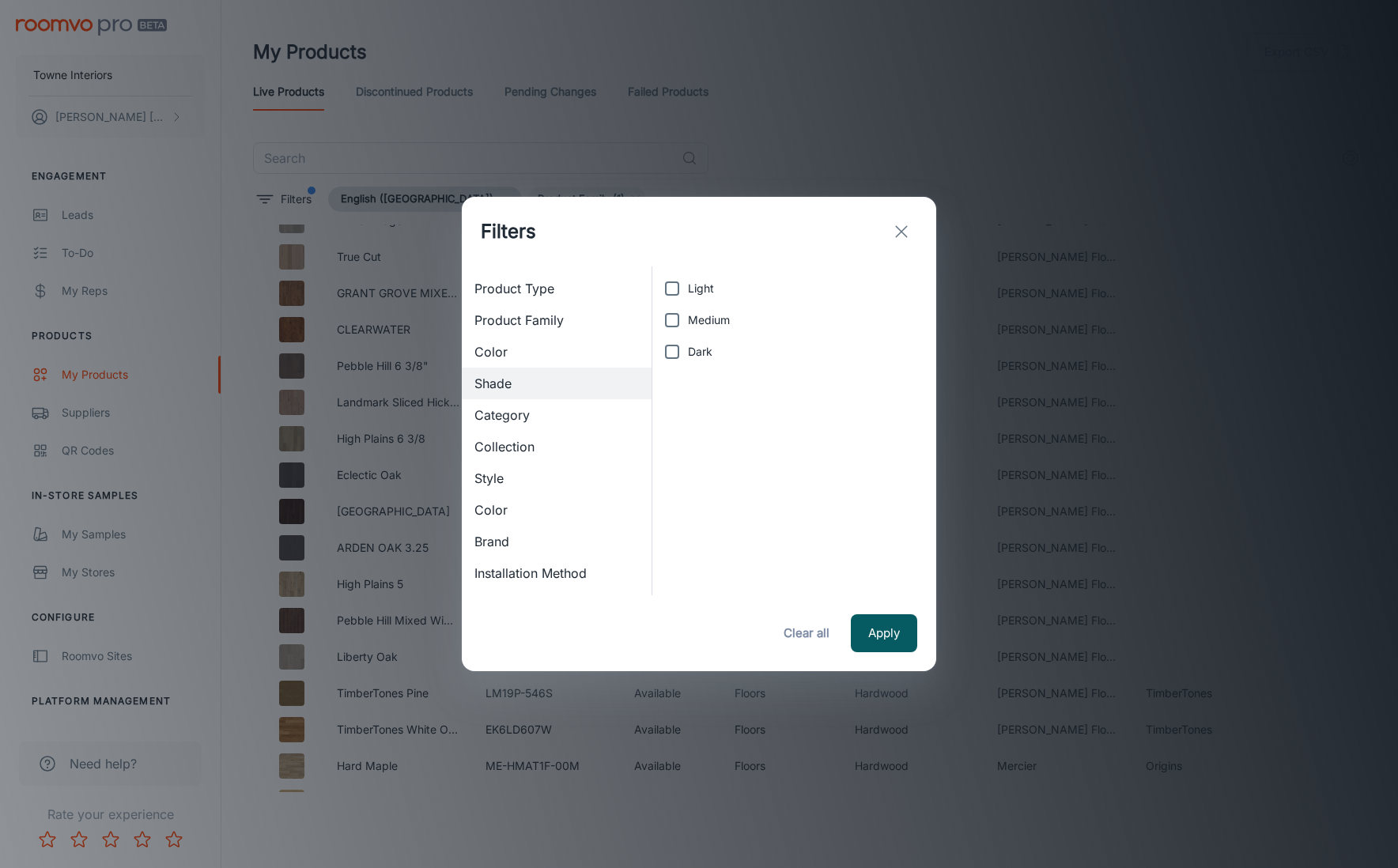
click at [530, 419] on span "Category" at bounding box center [556, 414] width 164 height 19
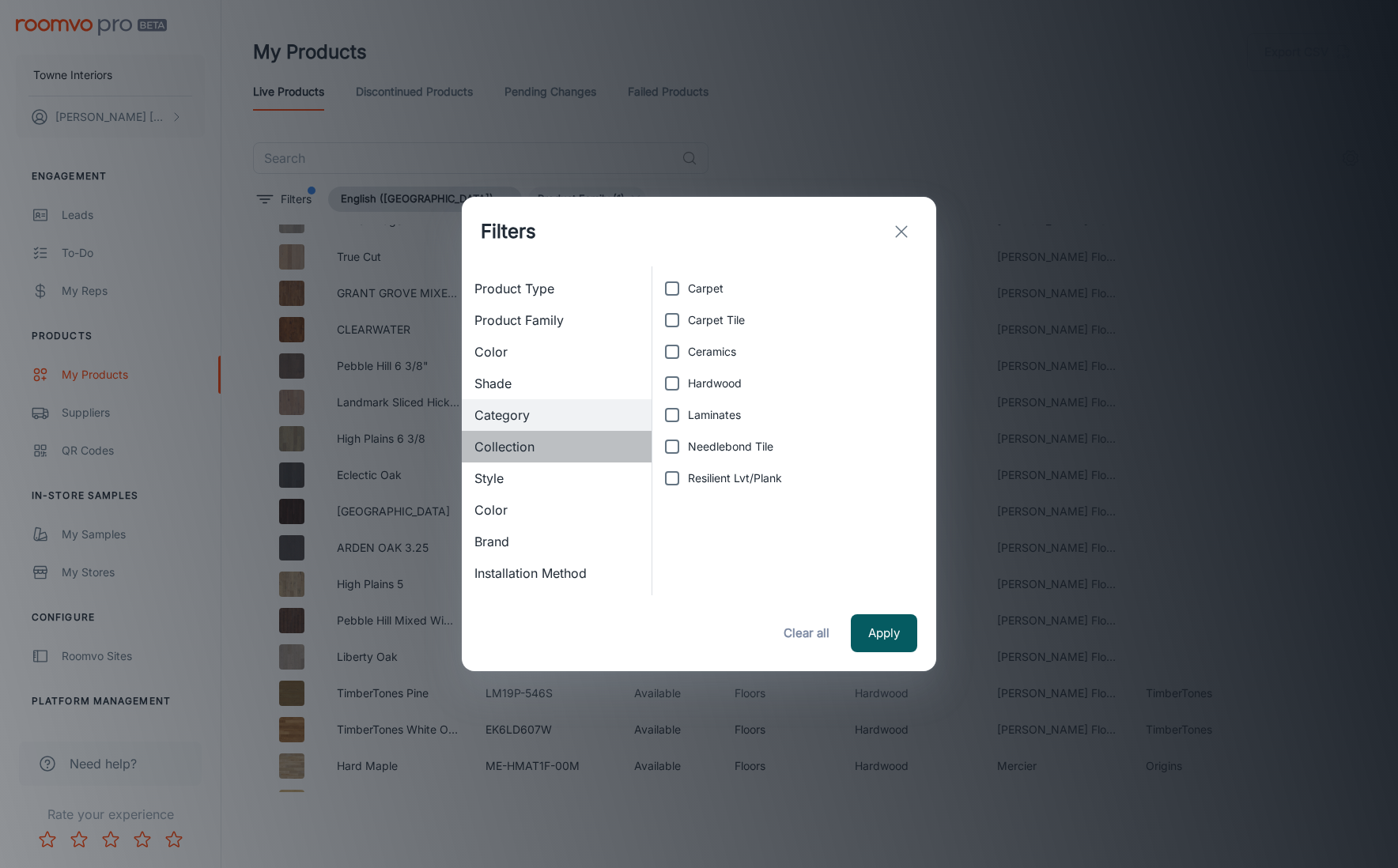
click at [519, 455] on span "Collection" at bounding box center [556, 446] width 164 height 19
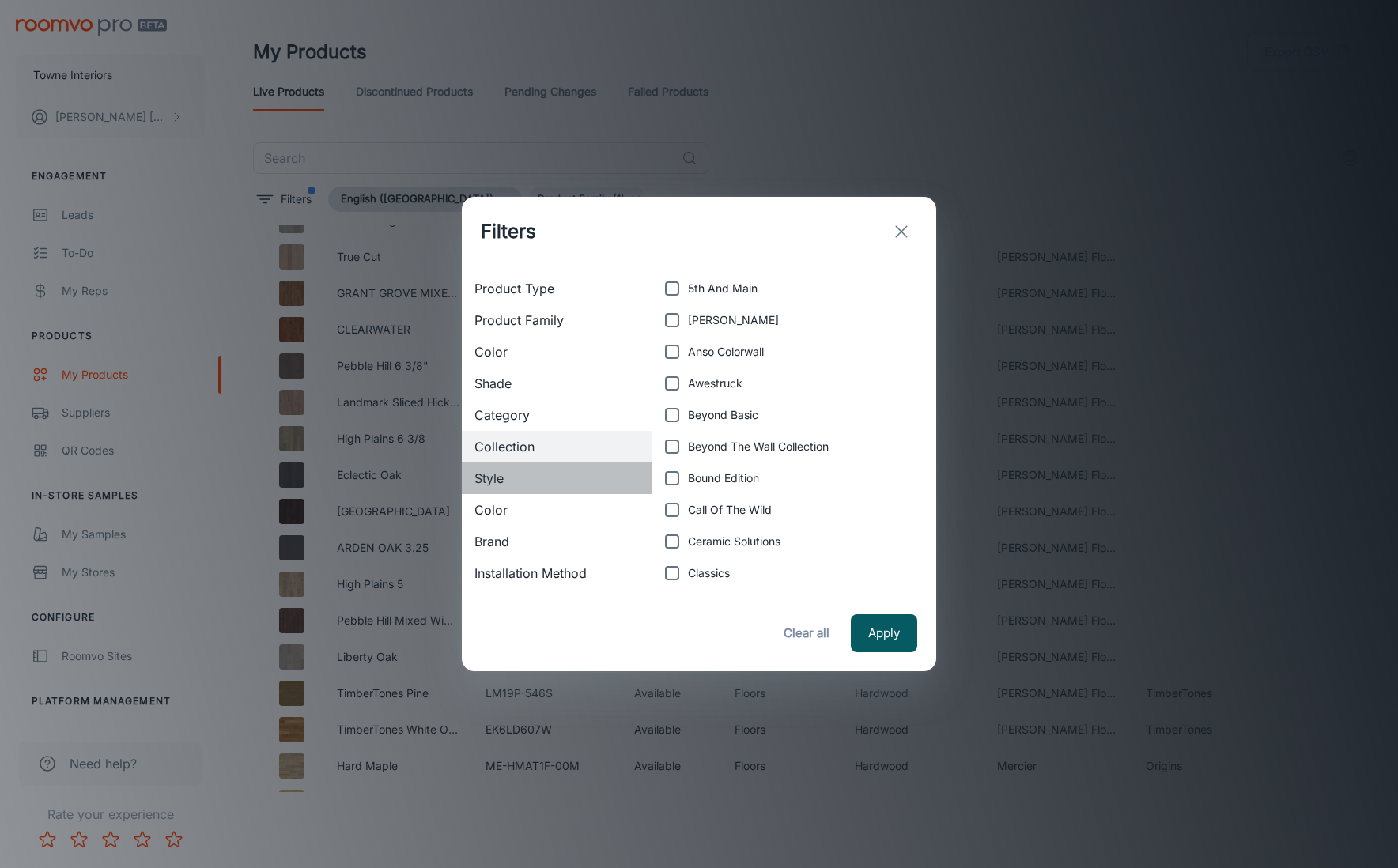
click at [510, 482] on span "Style" at bounding box center [556, 478] width 164 height 19
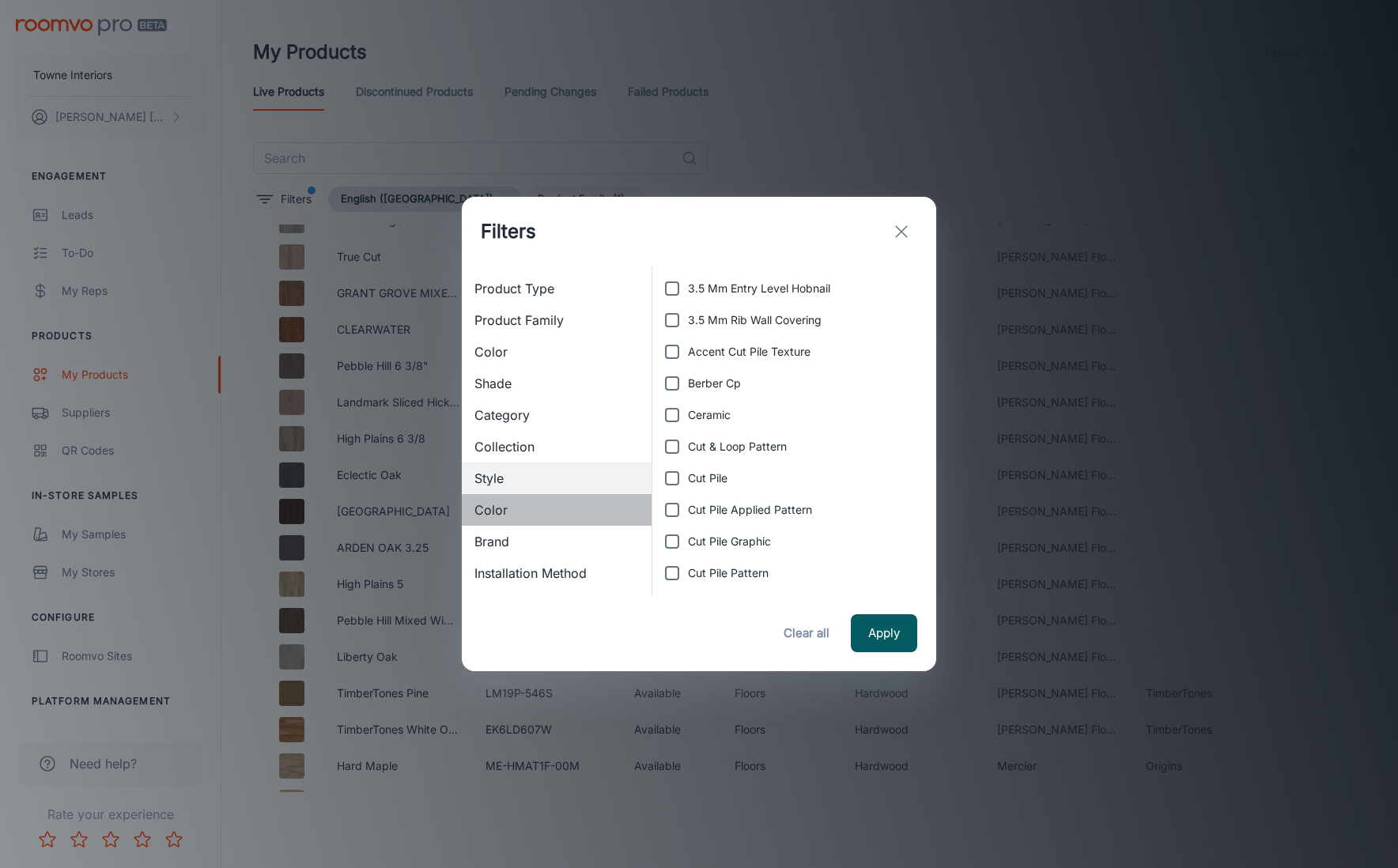
drag, startPoint x: 517, startPoint y: 503, endPoint x: 500, endPoint y: 550, distance: 50.0
click at [517, 504] on span "Color" at bounding box center [556, 509] width 164 height 19
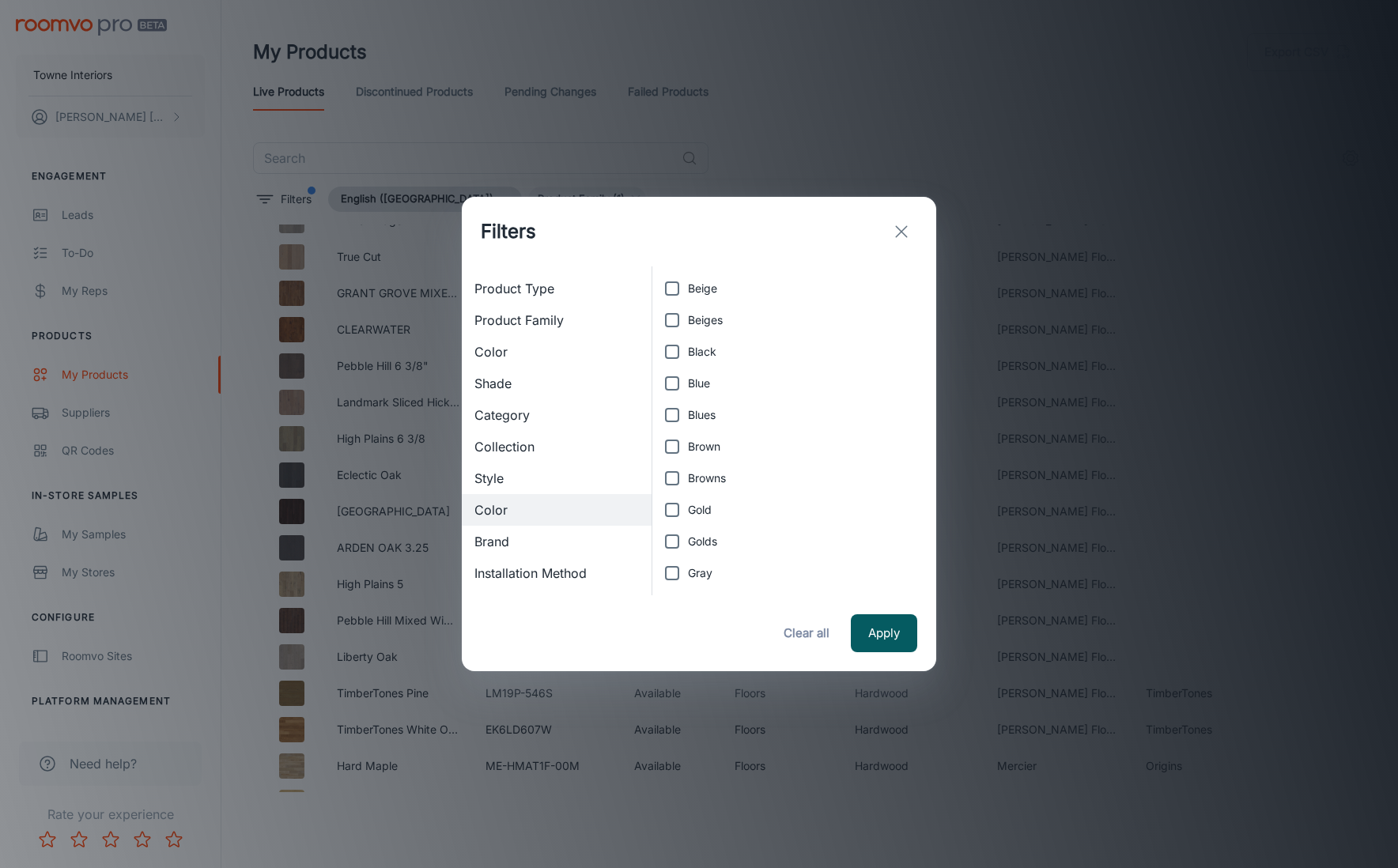
click at [501, 551] on div "Brand" at bounding box center [556, 541] width 190 height 32
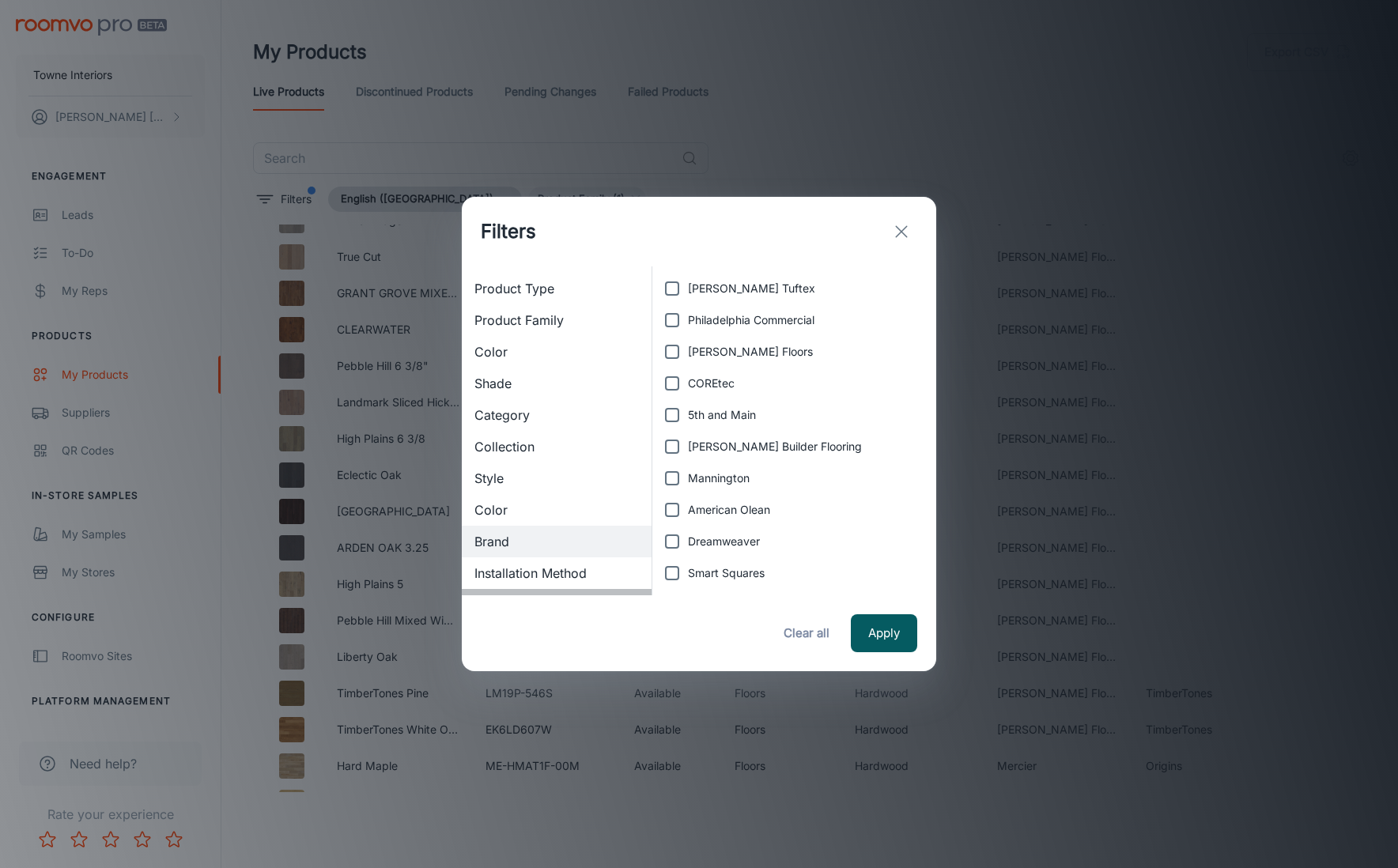
click at [528, 589] on div "Has Edits" at bounding box center [556, 605] width 190 height 32
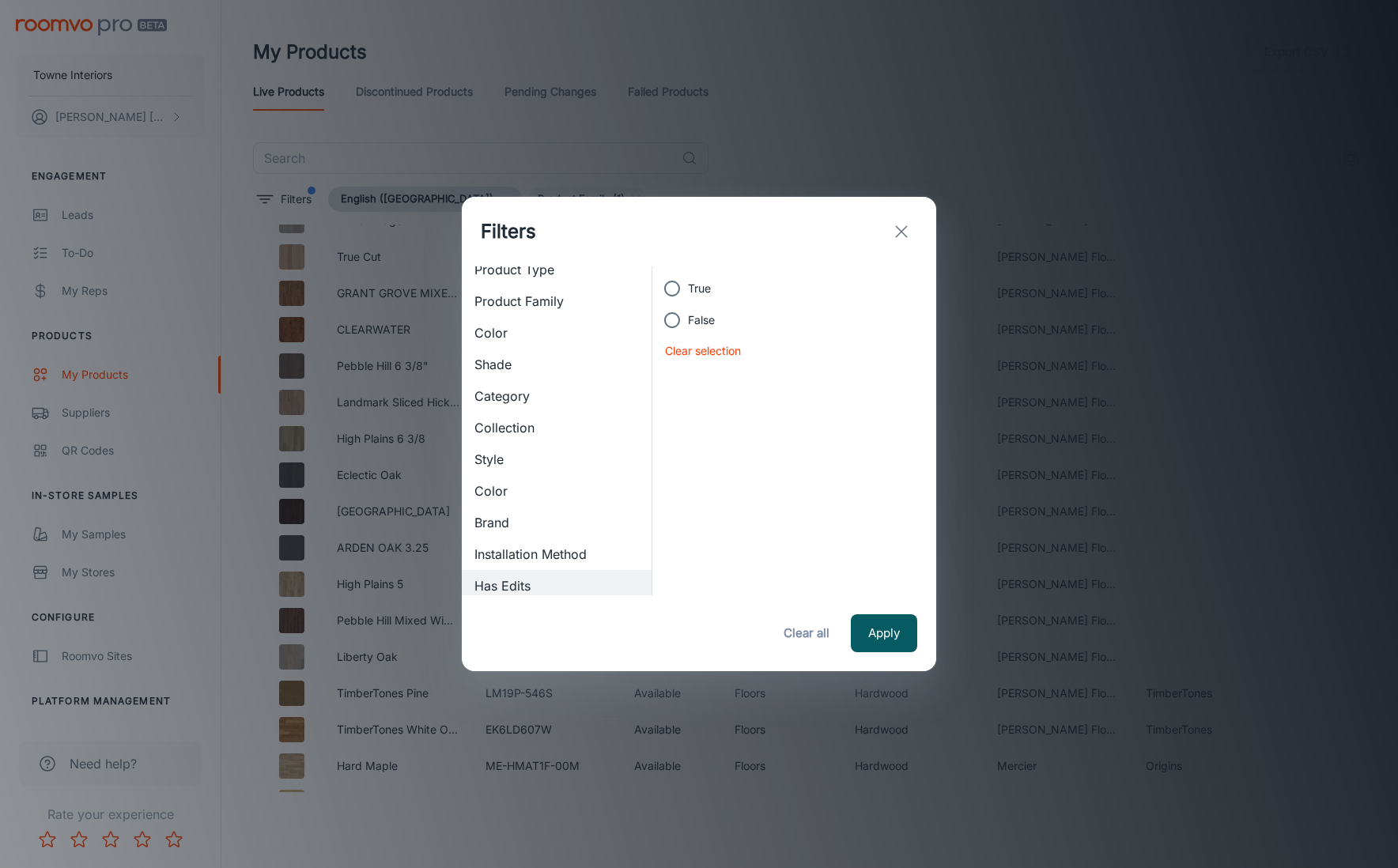
scroll to position [32, 0]
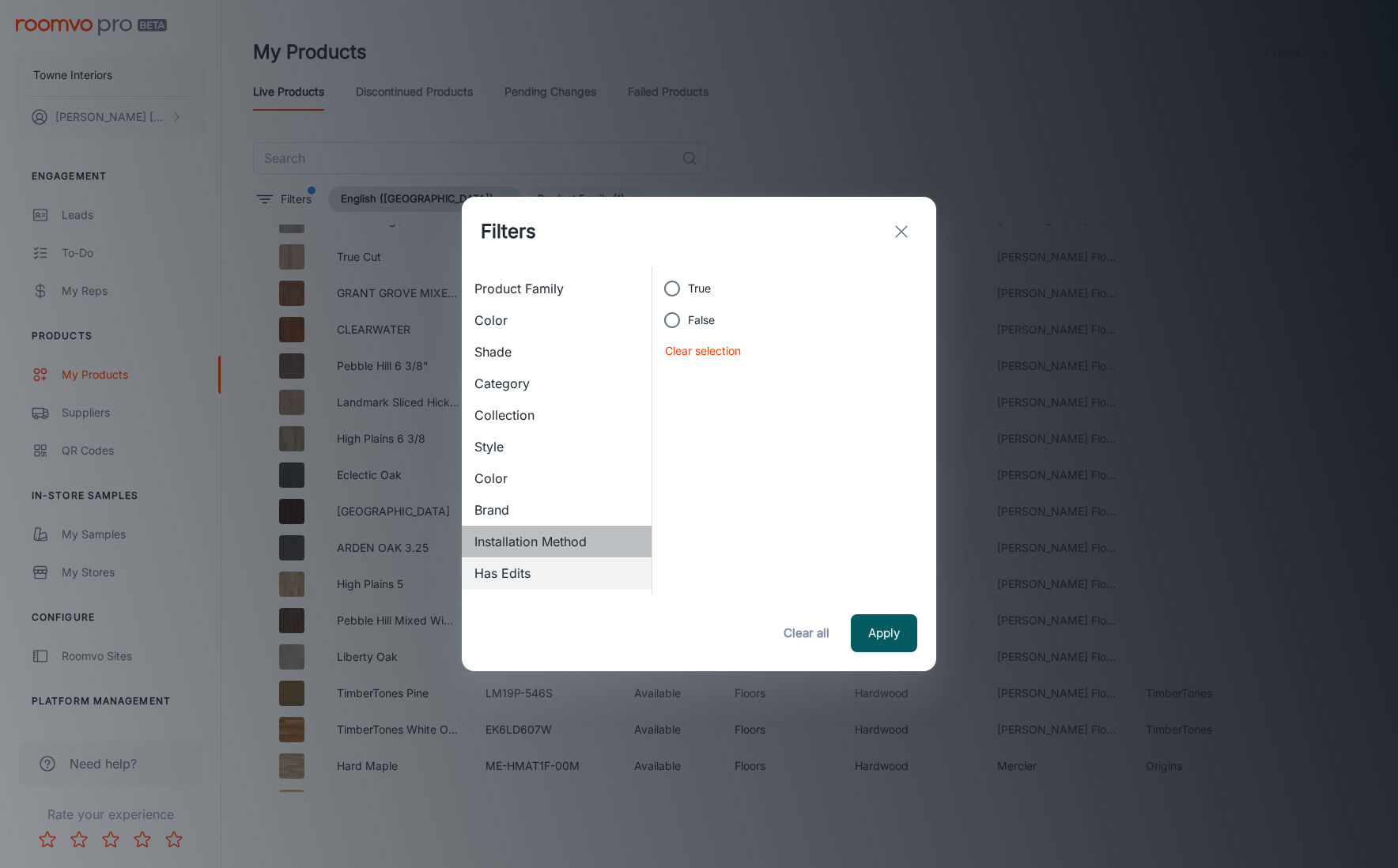
click at [555, 538] on span "Installation Method" at bounding box center [556, 541] width 164 height 19
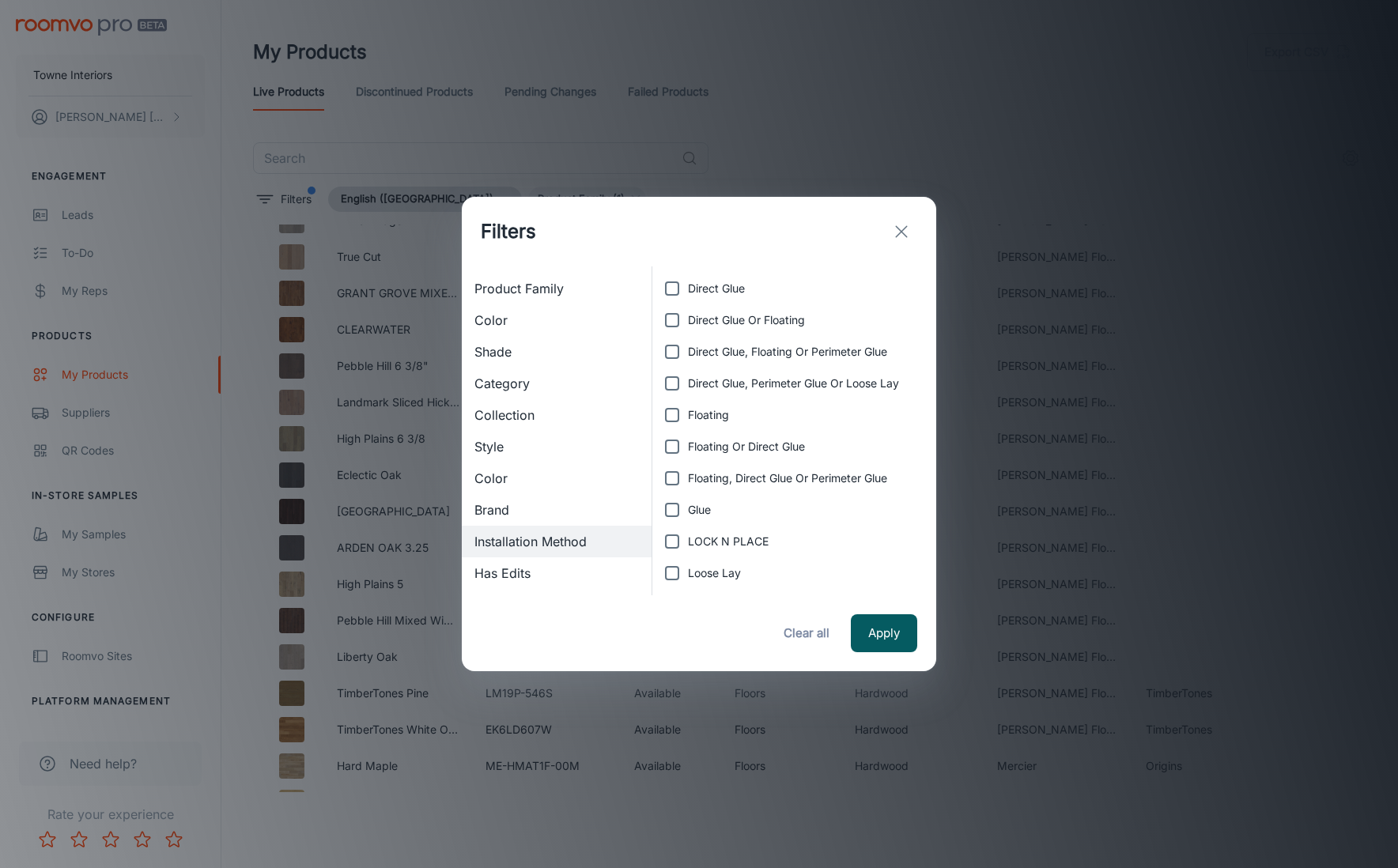
click at [519, 451] on span "Style" at bounding box center [556, 446] width 164 height 19
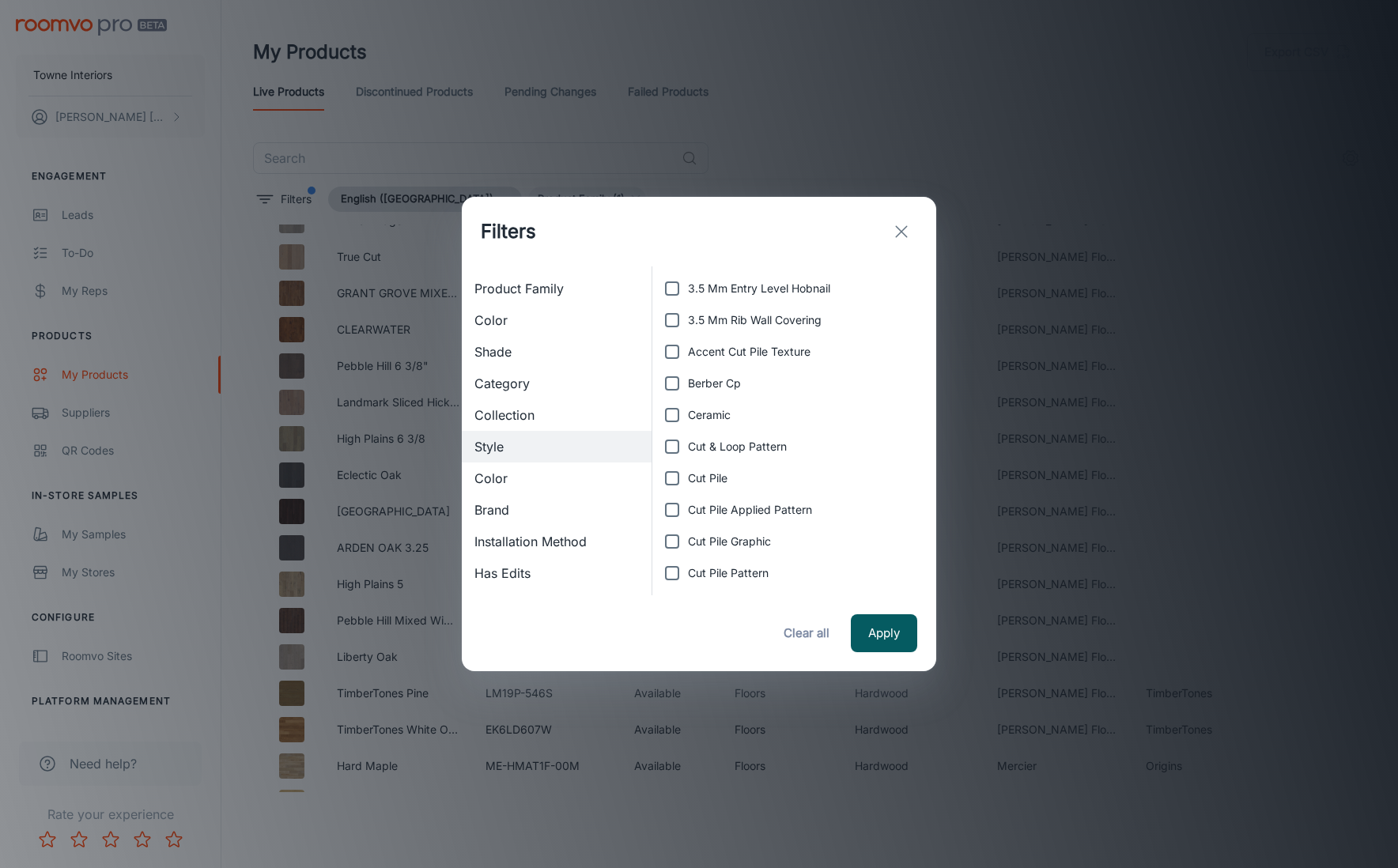
click at [532, 423] on span "Collection" at bounding box center [556, 414] width 164 height 19
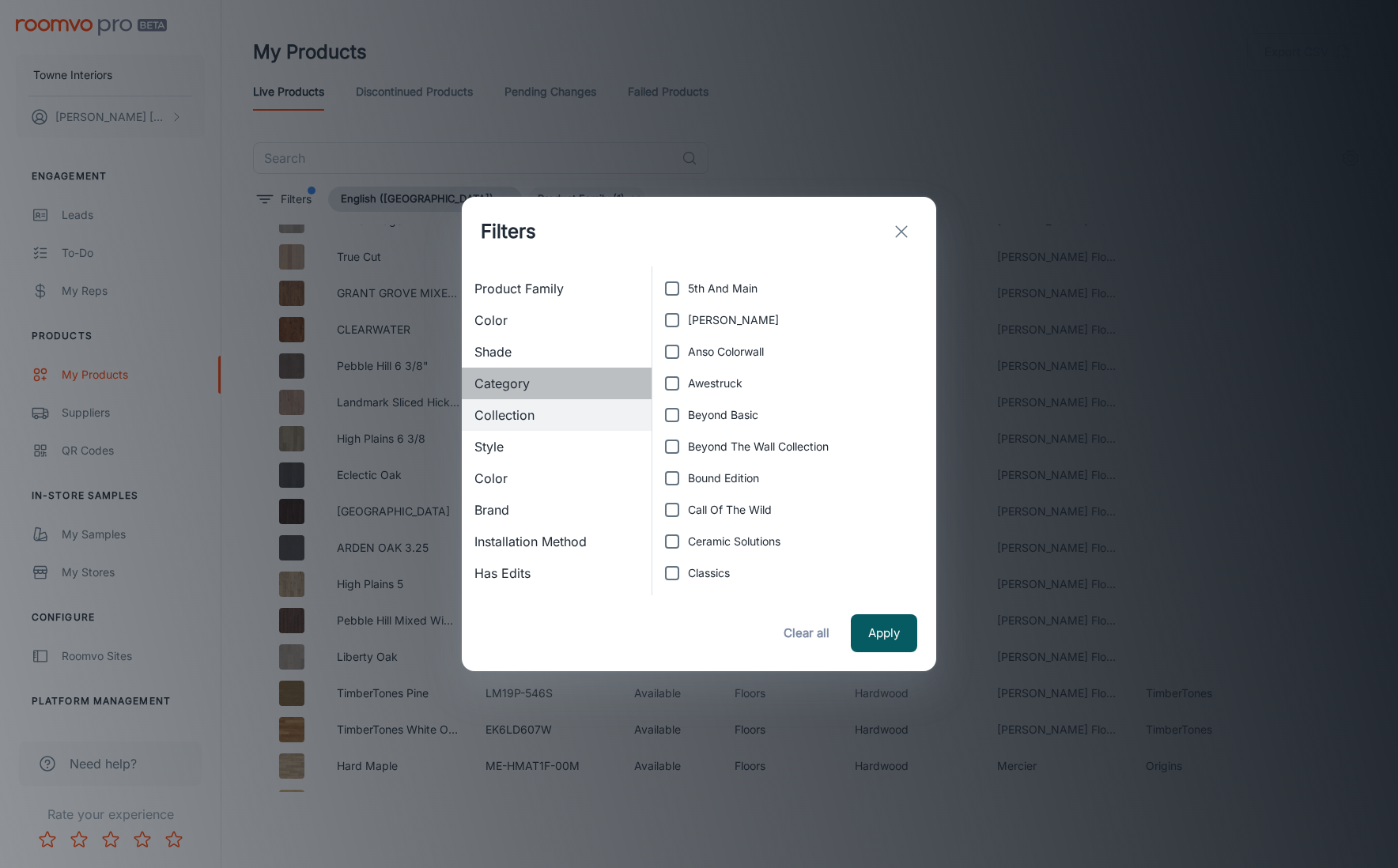
click at [565, 388] on span "Category" at bounding box center [556, 383] width 164 height 19
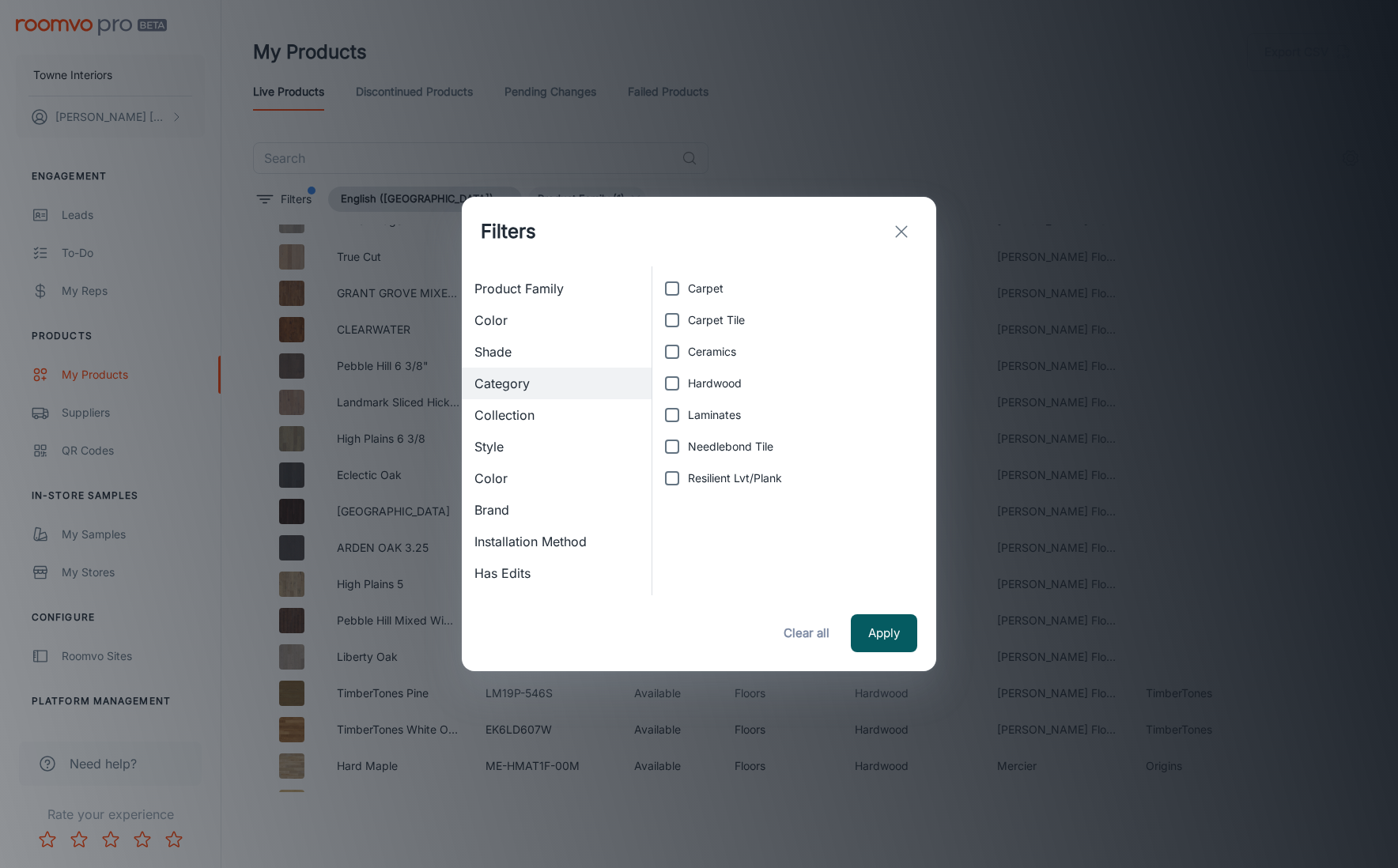
click at [670, 290] on input "Carpet" at bounding box center [672, 289] width 32 height 32
click at [665, 279] on input "Carpet" at bounding box center [672, 289] width 32 height 32
checkbox input "false"
click at [668, 322] on input "Carpet Tile" at bounding box center [672, 320] width 32 height 32
drag, startPoint x: 676, startPoint y: 318, endPoint x: 683, endPoint y: 302, distance: 17.5
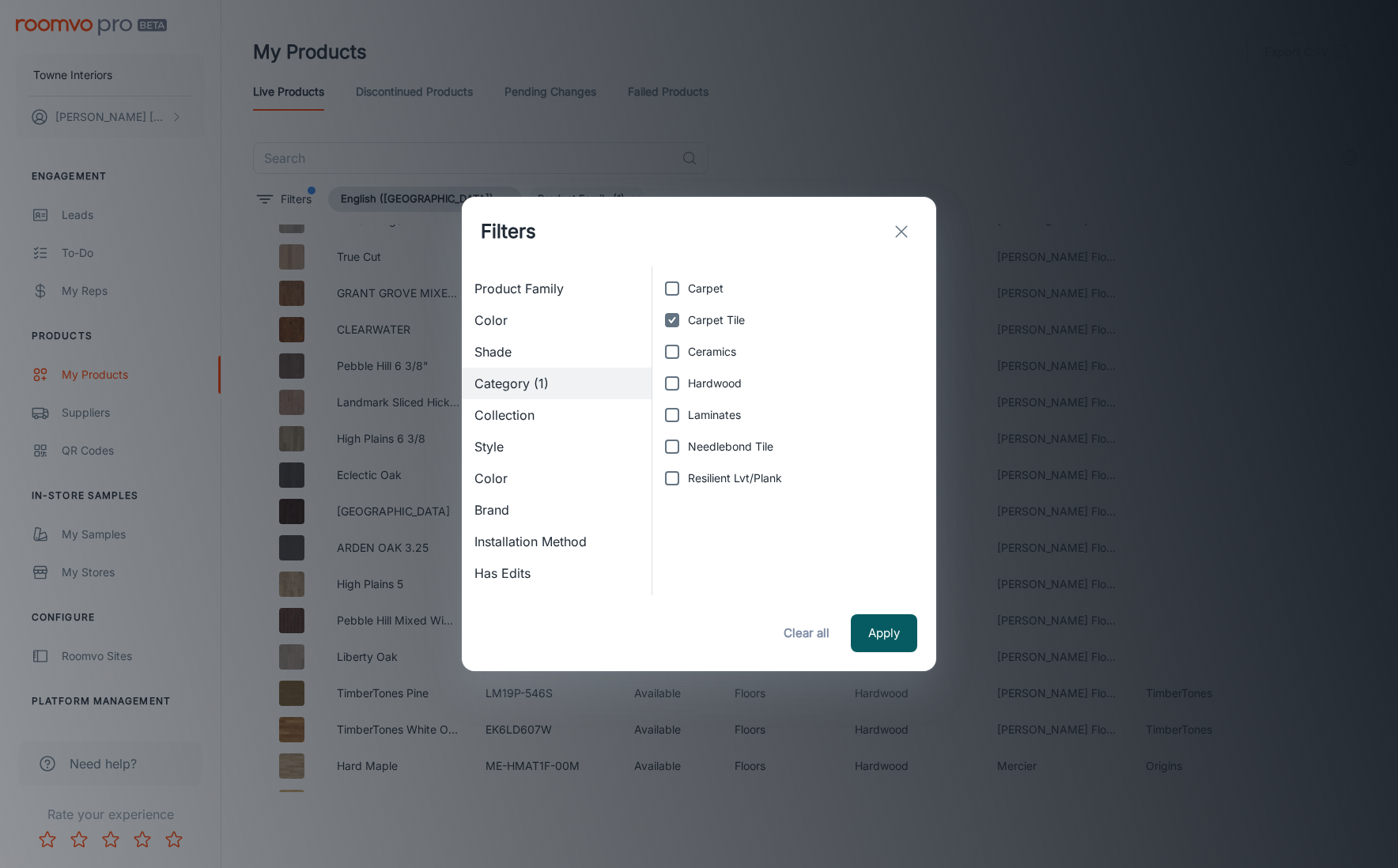
click at [677, 317] on input "Carpet Tile" at bounding box center [672, 320] width 32 height 32
checkbox input "false"
click at [675, 295] on input "Carpet" at bounding box center [672, 289] width 32 height 32
checkbox input "true"
click at [876, 639] on button "Apply" at bounding box center [884, 633] width 66 height 38
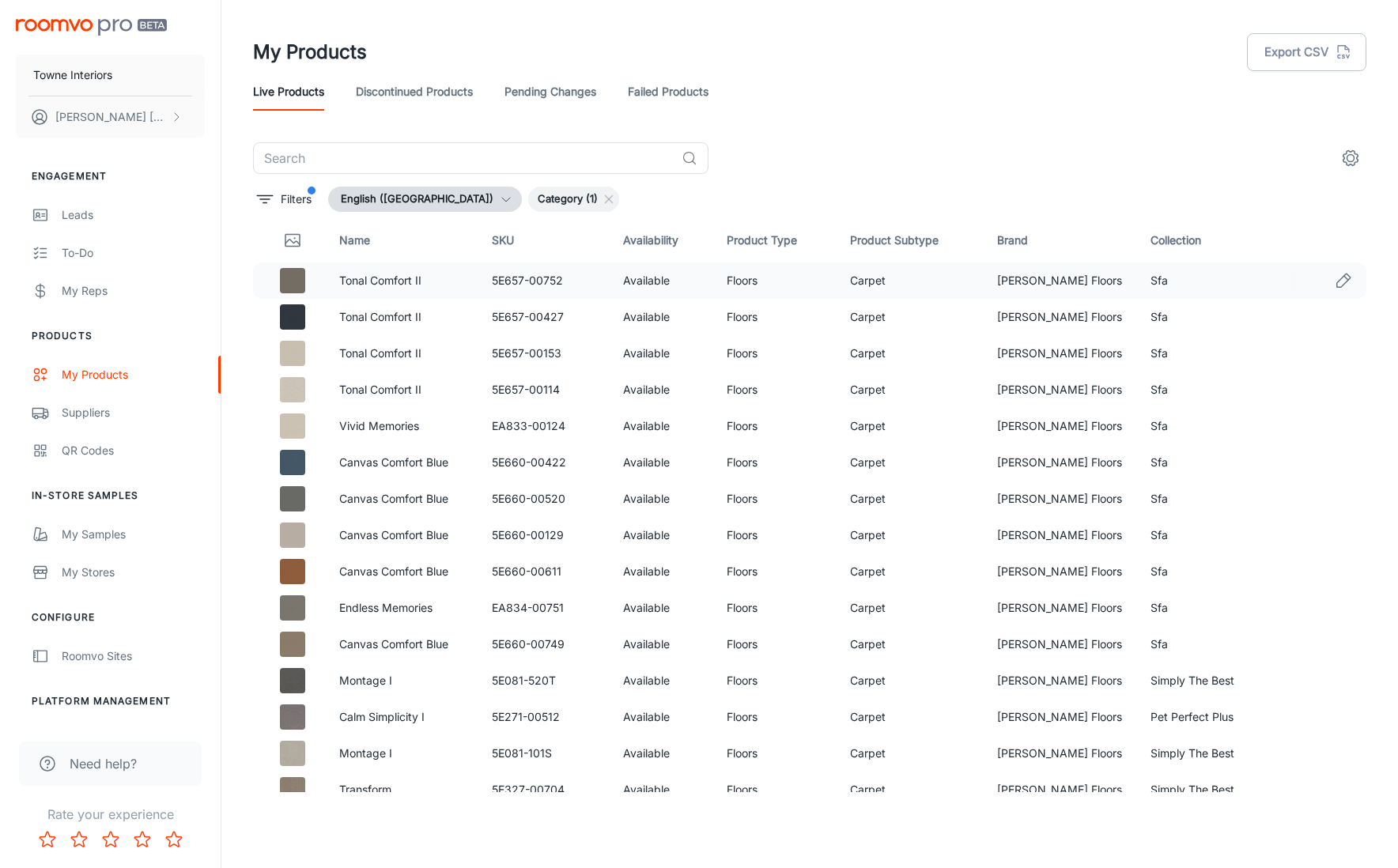
scroll to position [0, 0]
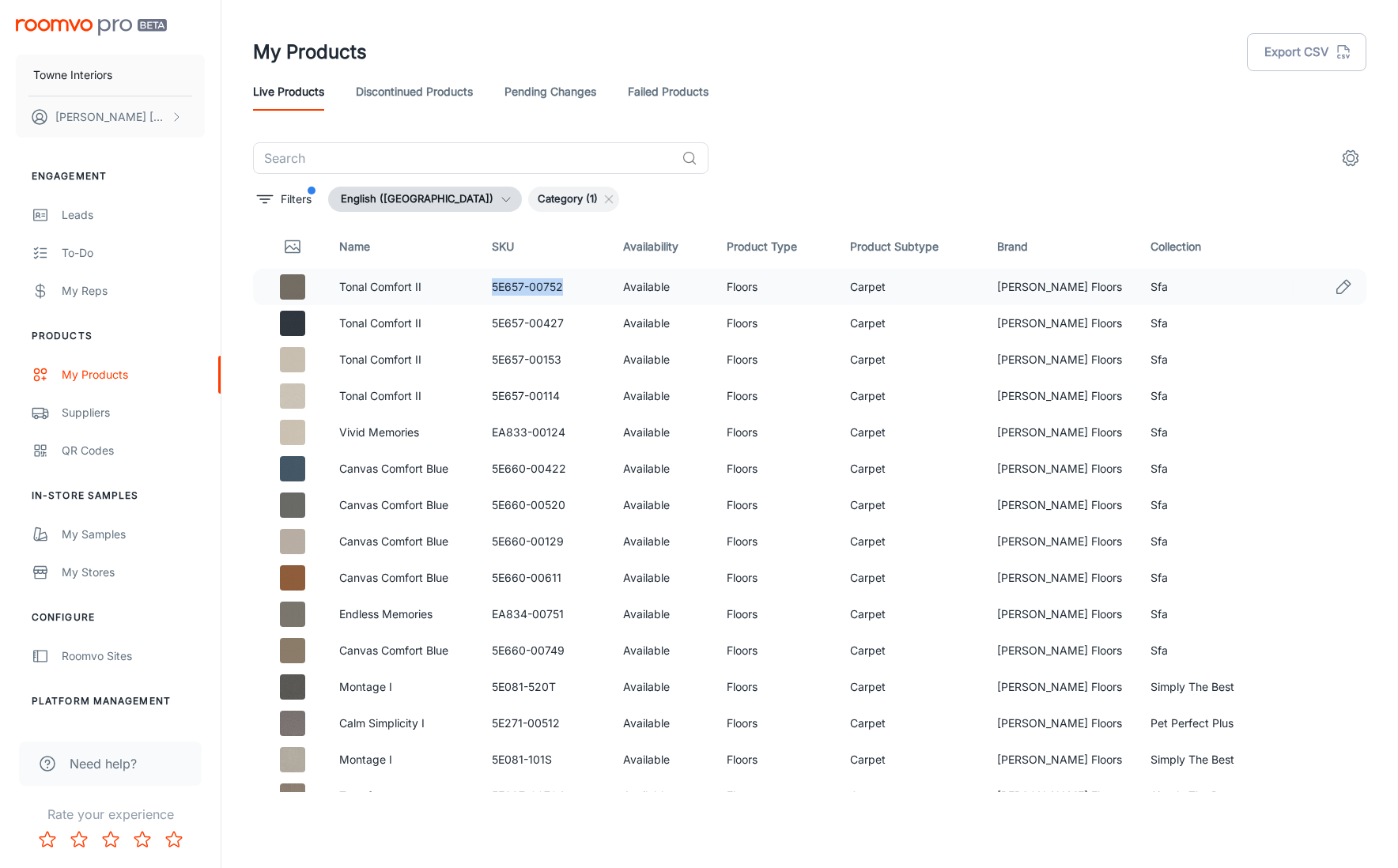
drag, startPoint x: 499, startPoint y: 287, endPoint x: 573, endPoint y: 288, distance: 74.0
click at [574, 287] on td "5E657-00752" at bounding box center [544, 287] width 130 height 36
copy td "5E657-00752"
drag, startPoint x: 500, startPoint y: 325, endPoint x: 573, endPoint y: 319, distance: 73.2
click at [573, 319] on td "5E657-00427" at bounding box center [544, 323] width 130 height 36
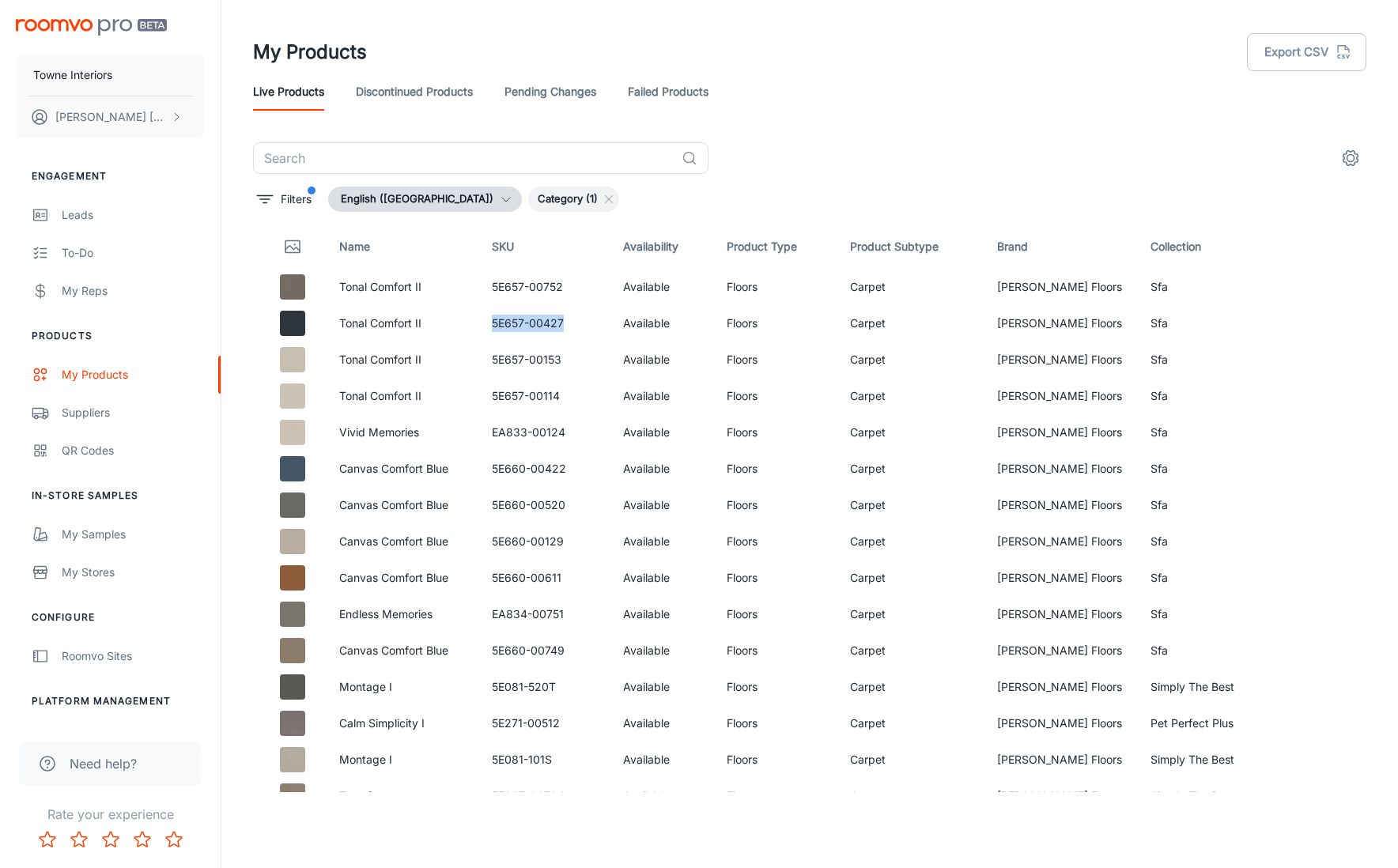
copy td "5E657-00427"
drag, startPoint x: 571, startPoint y: 356, endPoint x: 499, endPoint y: 358, distance: 72.0
click at [499, 358] on td "5E657-00153" at bounding box center [544, 359] width 130 height 36
copy td "5E657-00153"
drag, startPoint x: 496, startPoint y: 400, endPoint x: 587, endPoint y: 404, distance: 91.1
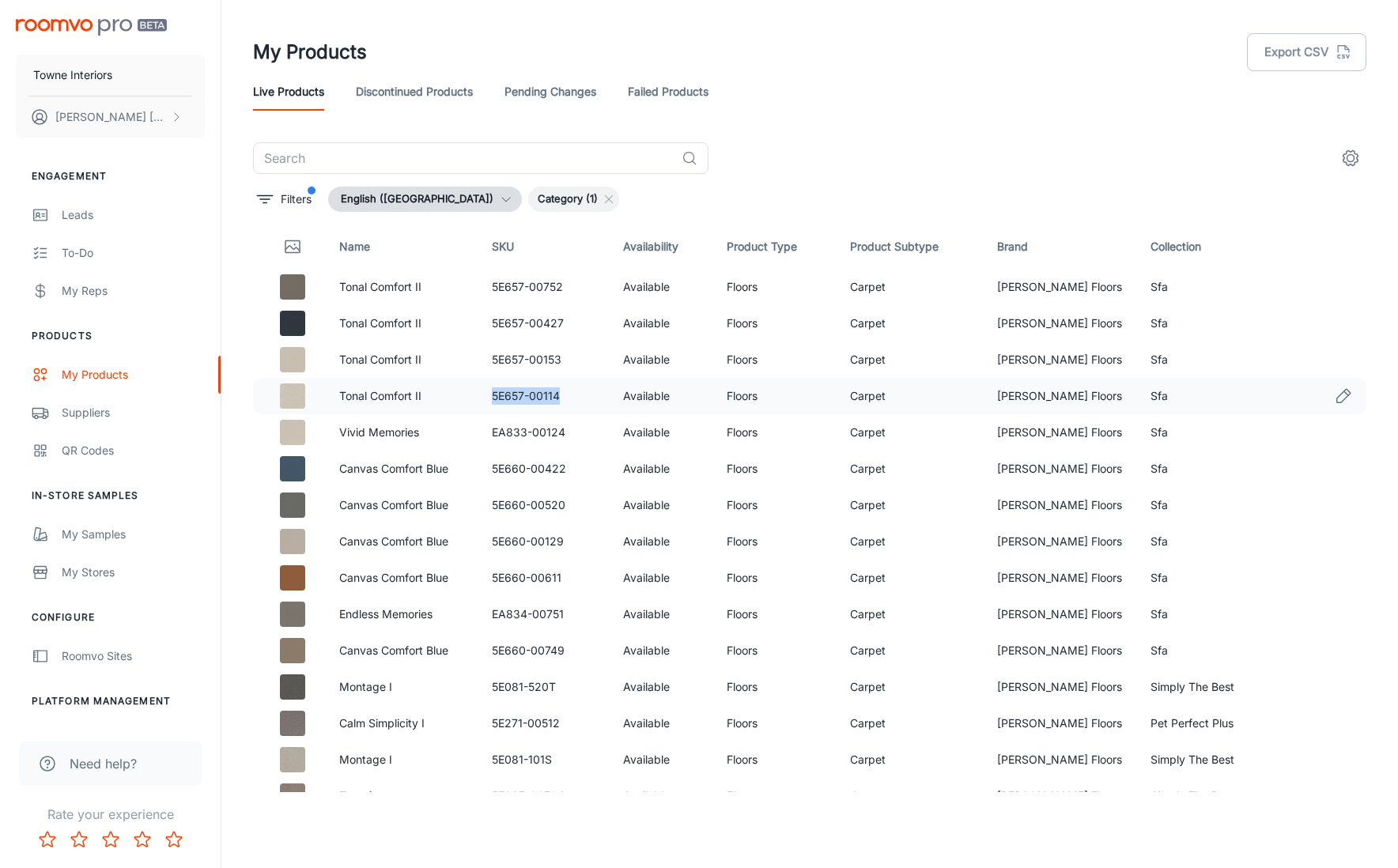
click at [587, 404] on td "5E657-00114" at bounding box center [544, 396] width 130 height 36
copy td "5E657-00114"
drag, startPoint x: 578, startPoint y: 432, endPoint x: 501, endPoint y: 436, distance: 77.1
click at [501, 436] on td "EA833-00124" at bounding box center [544, 432] width 130 height 36
copy td "EA833-00124"
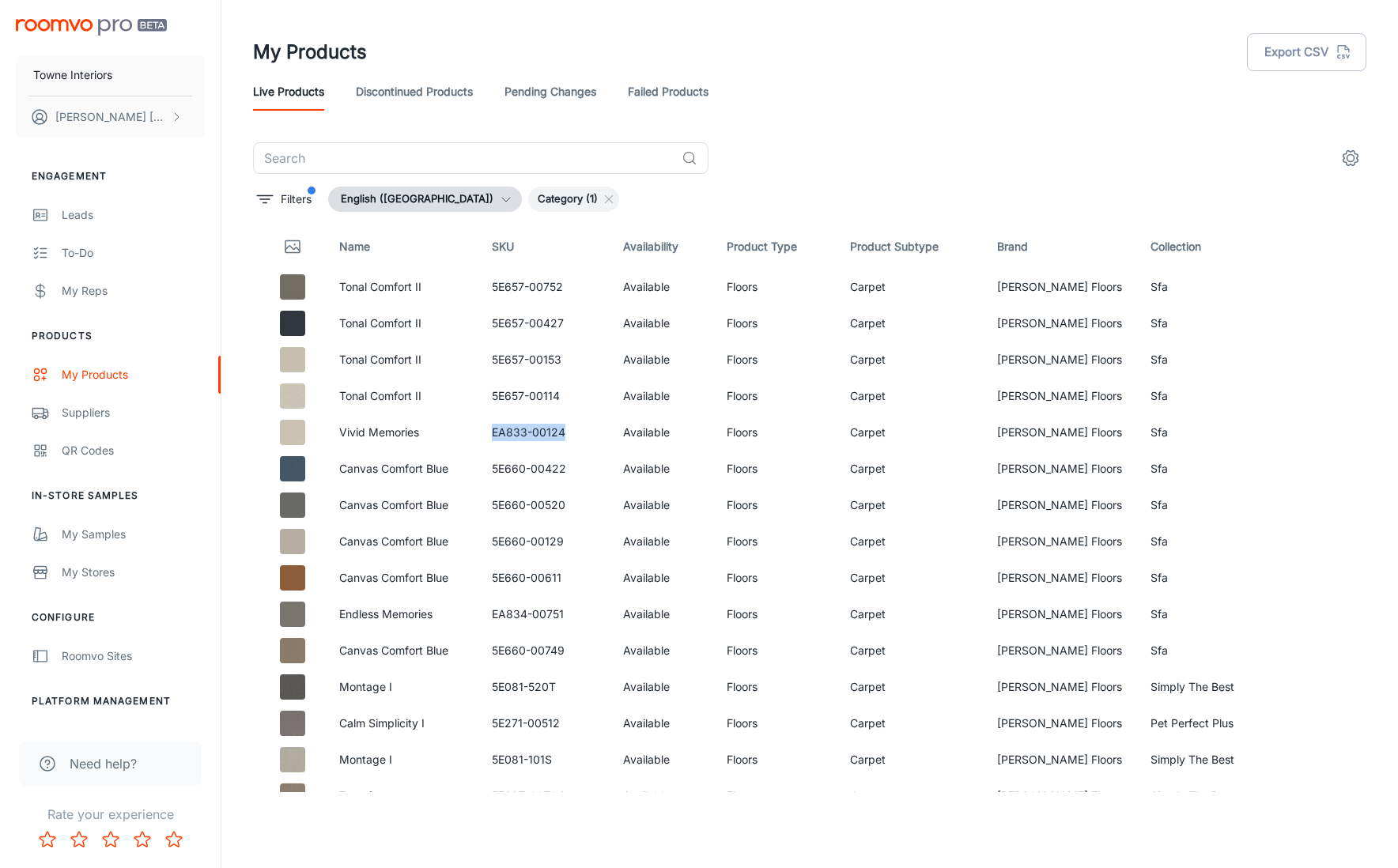
click at [528, 208] on div "Category (1)" at bounding box center [573, 199] width 91 height 25
click at [537, 198] on span "Category (1)" at bounding box center [568, 199] width 79 height 16
click at [307, 197] on p "Filters" at bounding box center [296, 199] width 31 height 17
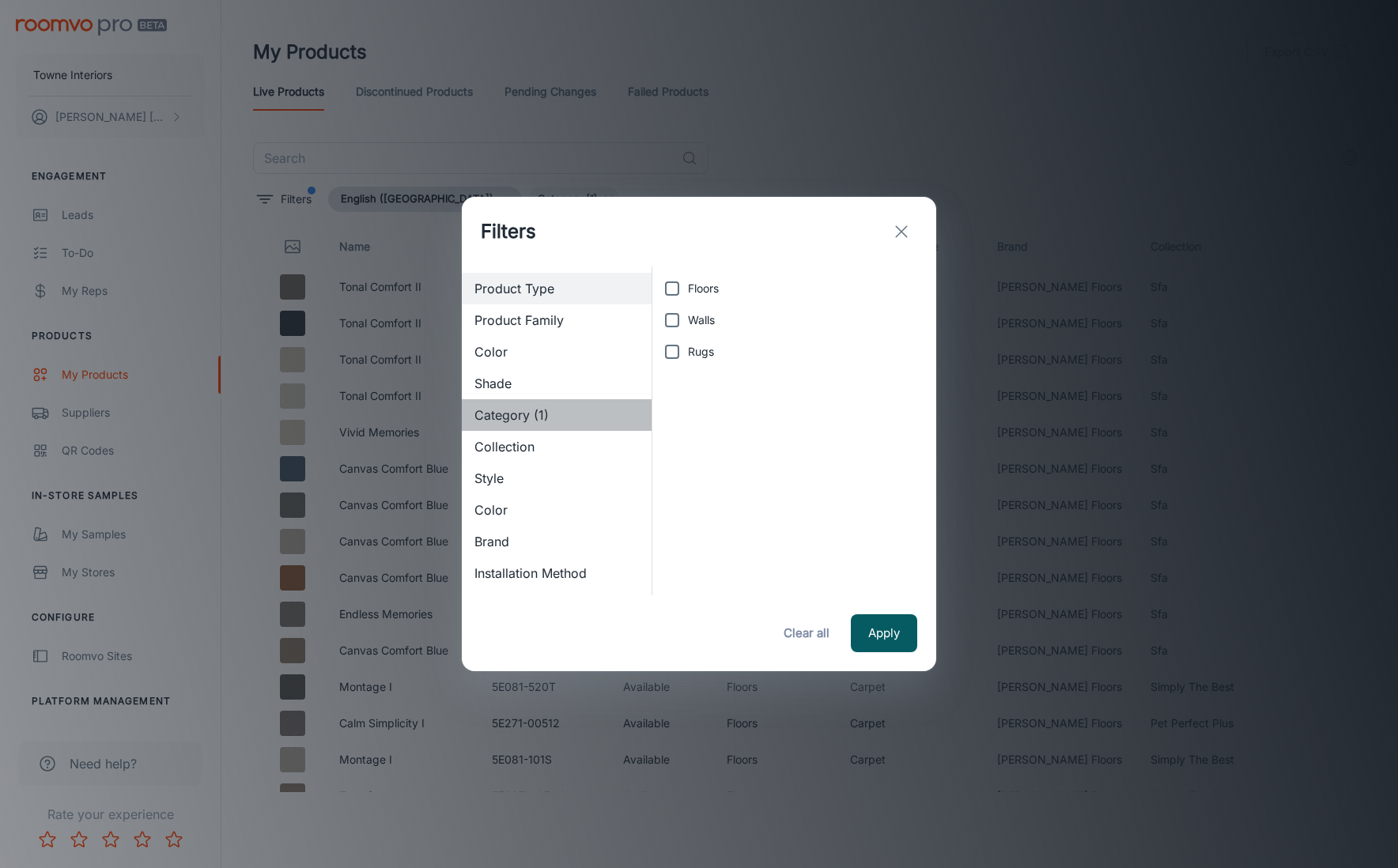
click at [548, 409] on span "Category (1)" at bounding box center [556, 414] width 164 height 19
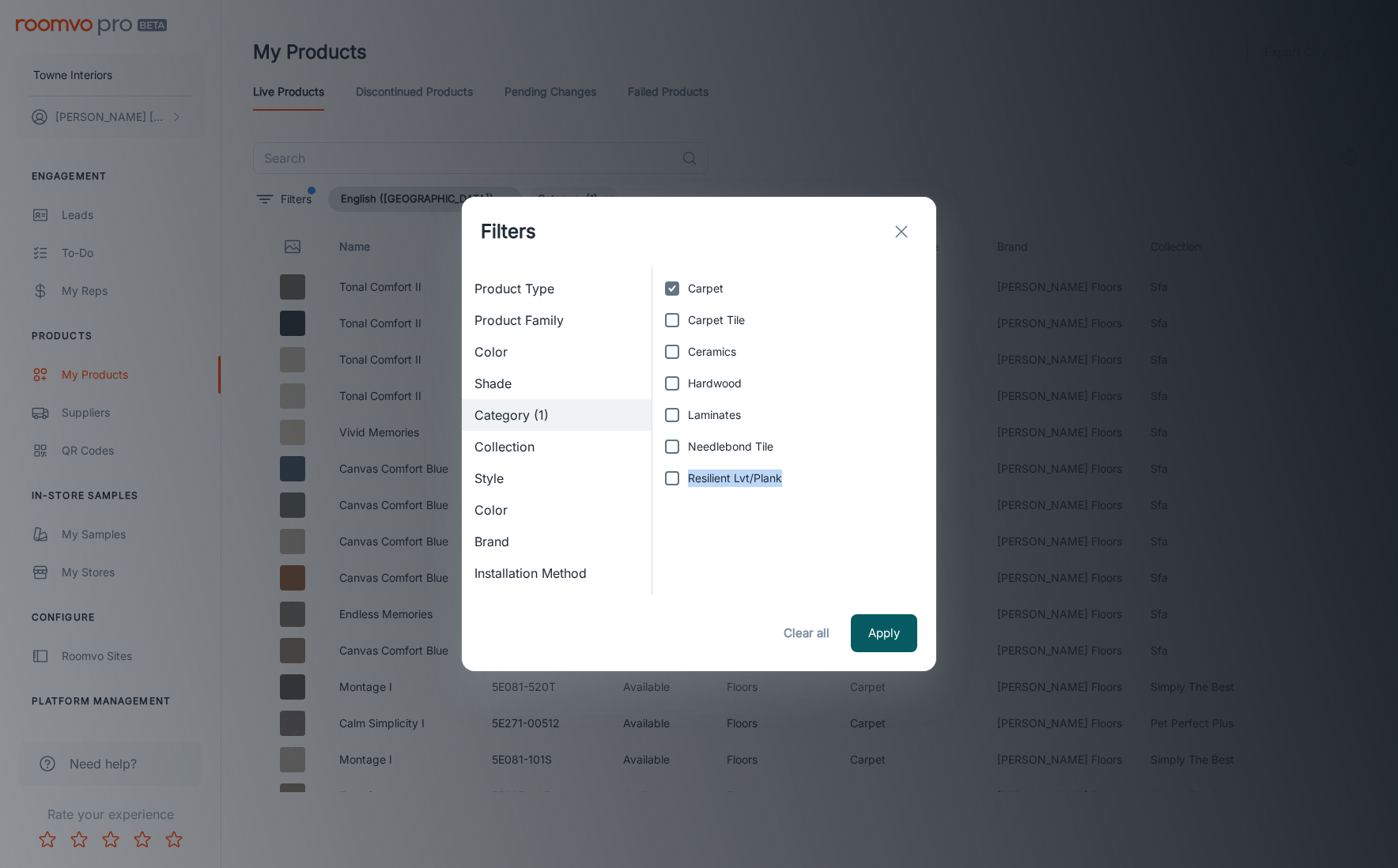
drag, startPoint x: 779, startPoint y: 479, endPoint x: 691, endPoint y: 483, distance: 88.1
click at [691, 483] on span "Resilient Lvt/Plank" at bounding box center [735, 478] width 94 height 17
drag, startPoint x: 724, startPoint y: 289, endPoint x: 689, endPoint y: 291, distance: 35.1
click at [689, 291] on label "Carpet" at bounding box center [790, 289] width 267 height 32
copy span "Carpet"
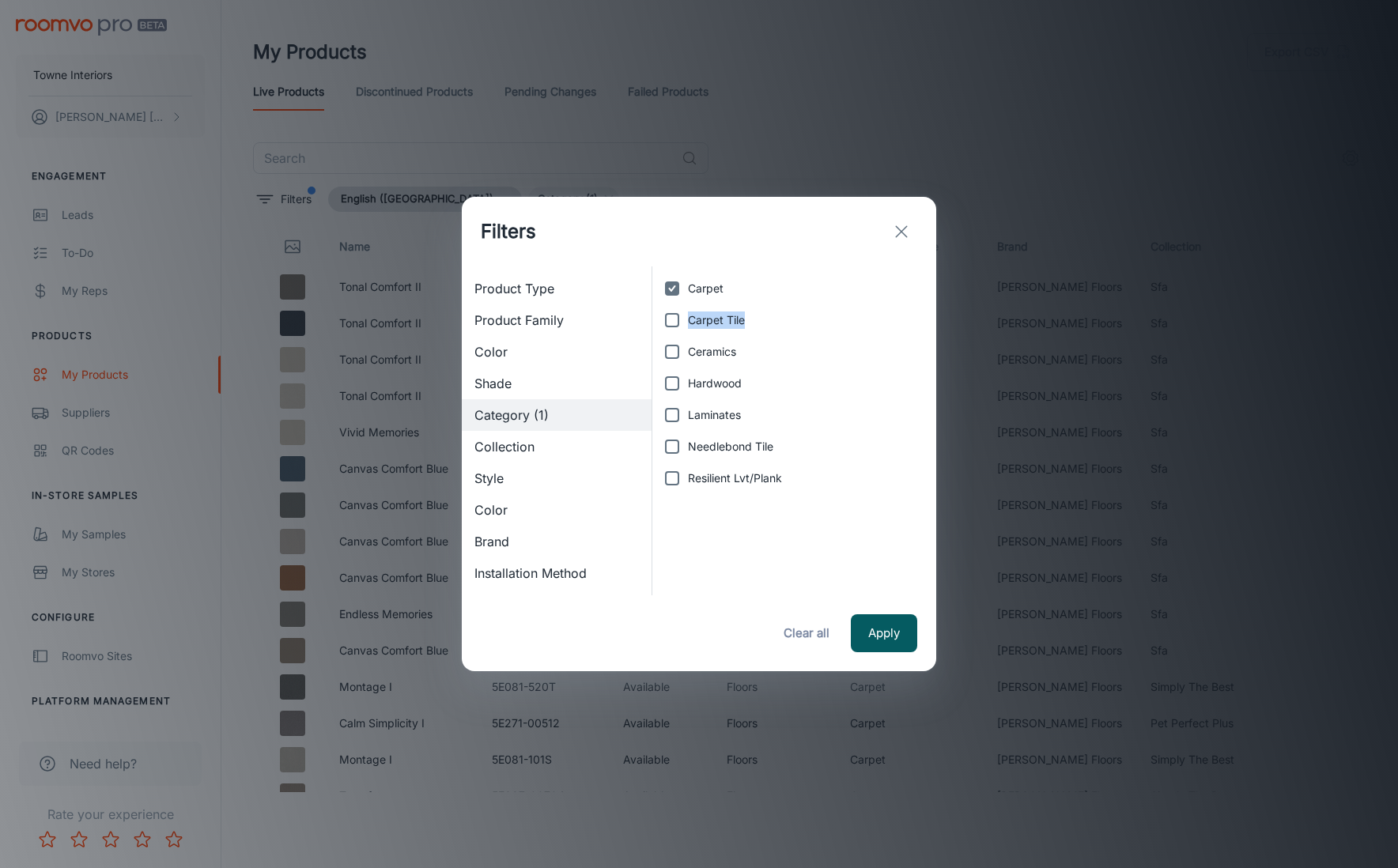
drag, startPoint x: 747, startPoint y: 322, endPoint x: 690, endPoint y: 328, distance: 57.3
click at [689, 327] on label "Carpet Tile" at bounding box center [790, 320] width 267 height 32
copy span "Carpet Tile"
drag, startPoint x: 733, startPoint y: 354, endPoint x: 688, endPoint y: 355, distance: 45.0
click at [688, 355] on span "Ceramics" at bounding box center [712, 351] width 48 height 17
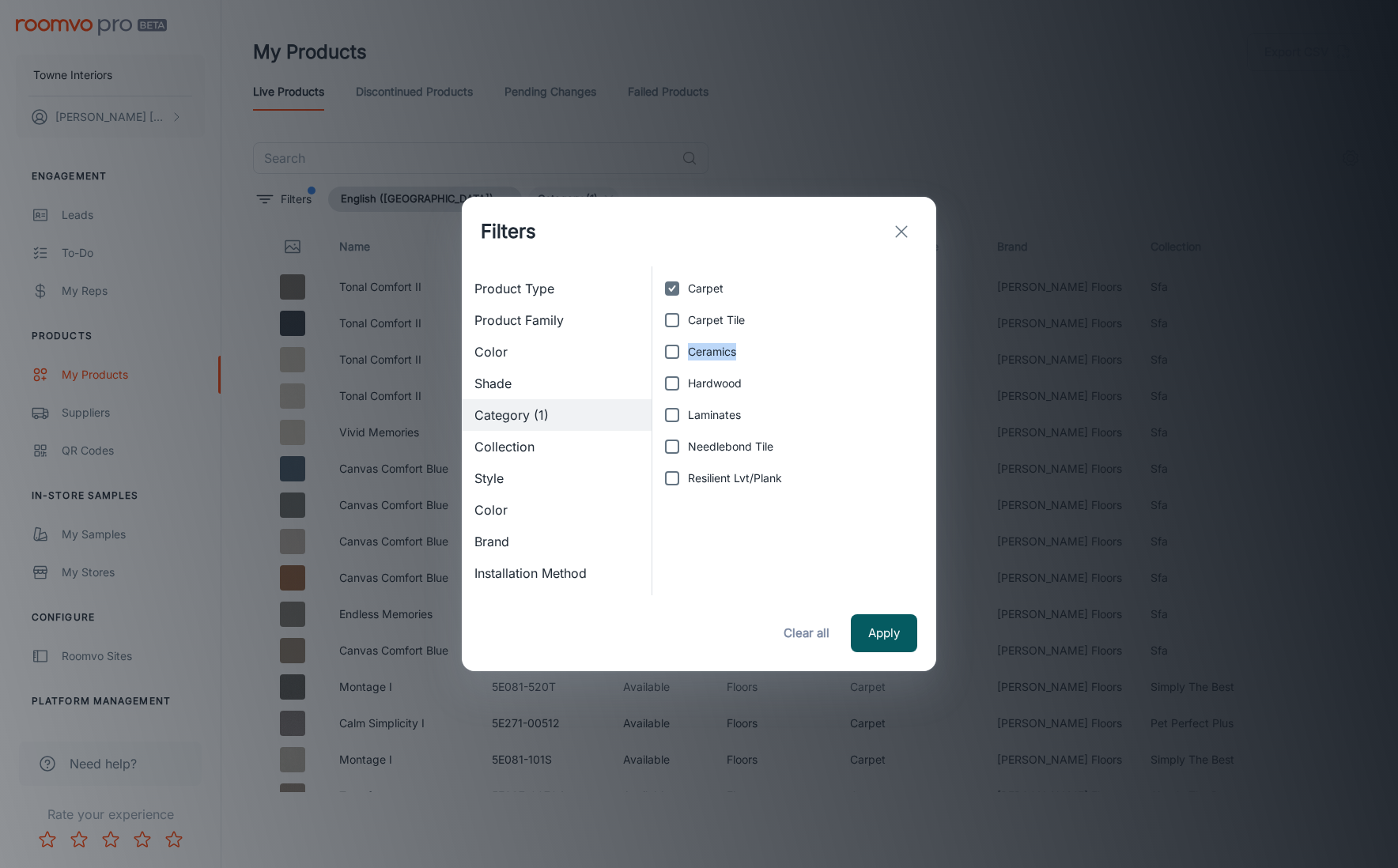
copy span "Ceramics"
drag, startPoint x: 743, startPoint y: 386, endPoint x: 689, endPoint y: 386, distance: 54.0
click at [688, 386] on label "Hardwood" at bounding box center [790, 383] width 267 height 32
copy span "Hardwood"
drag, startPoint x: 738, startPoint y: 417, endPoint x: 688, endPoint y: 420, distance: 50.1
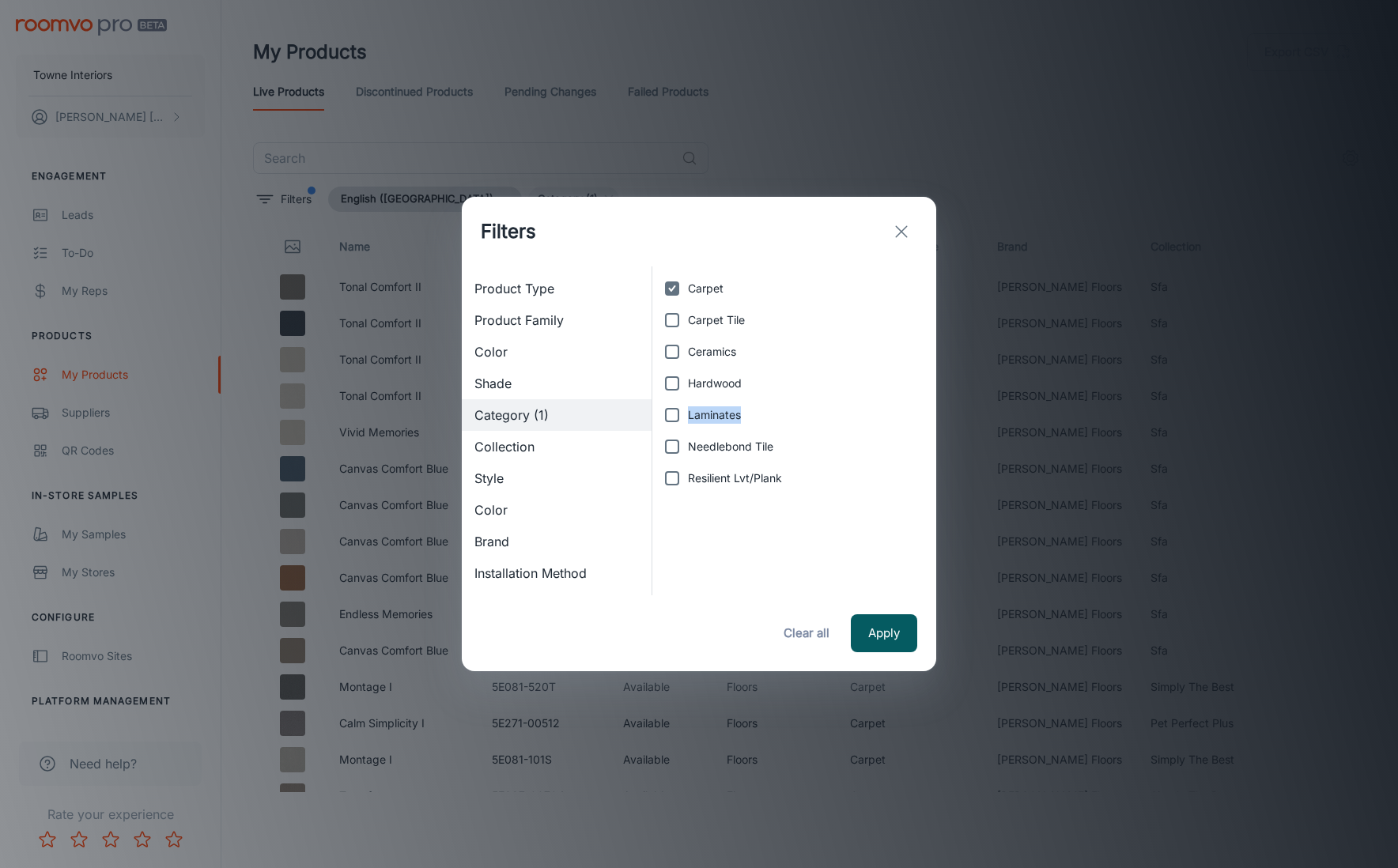
click at [688, 420] on span "Laminates" at bounding box center [715, 414] width 53 height 17
copy span "Laminates"
drag, startPoint x: 772, startPoint y: 449, endPoint x: 686, endPoint y: 446, distance: 86.1
click at [688, 450] on span "Needlebond Tile" at bounding box center [731, 446] width 85 height 17
drag, startPoint x: 785, startPoint y: 481, endPoint x: 689, endPoint y: 482, distance: 96.0
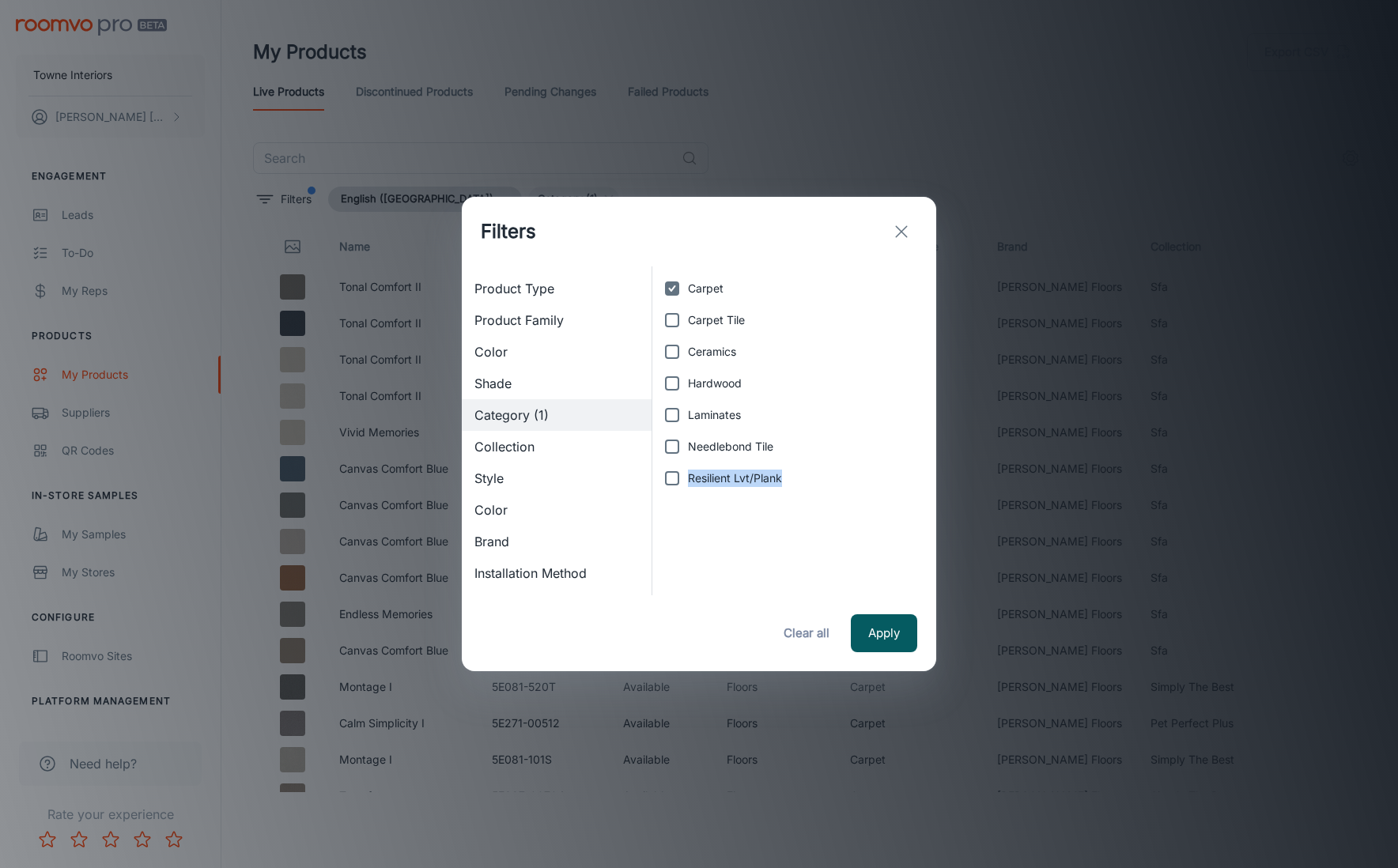
click at [689, 481] on label "Resilient Lvt/Plank" at bounding box center [790, 478] width 267 height 32
click at [907, 231] on icon "exit" at bounding box center [901, 231] width 19 height 19
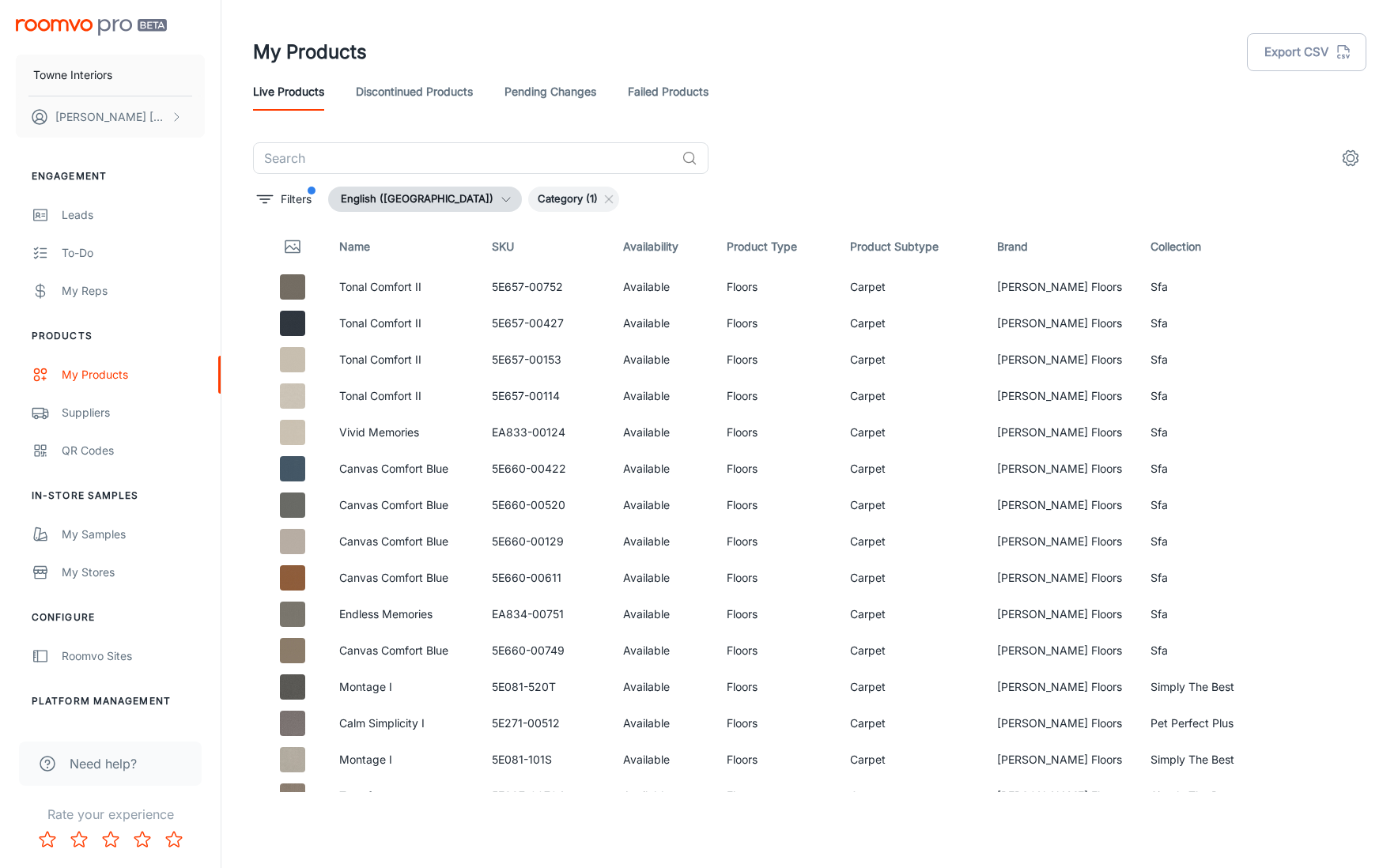
click at [1359, 159] on icon "settings" at bounding box center [1350, 158] width 19 height 19
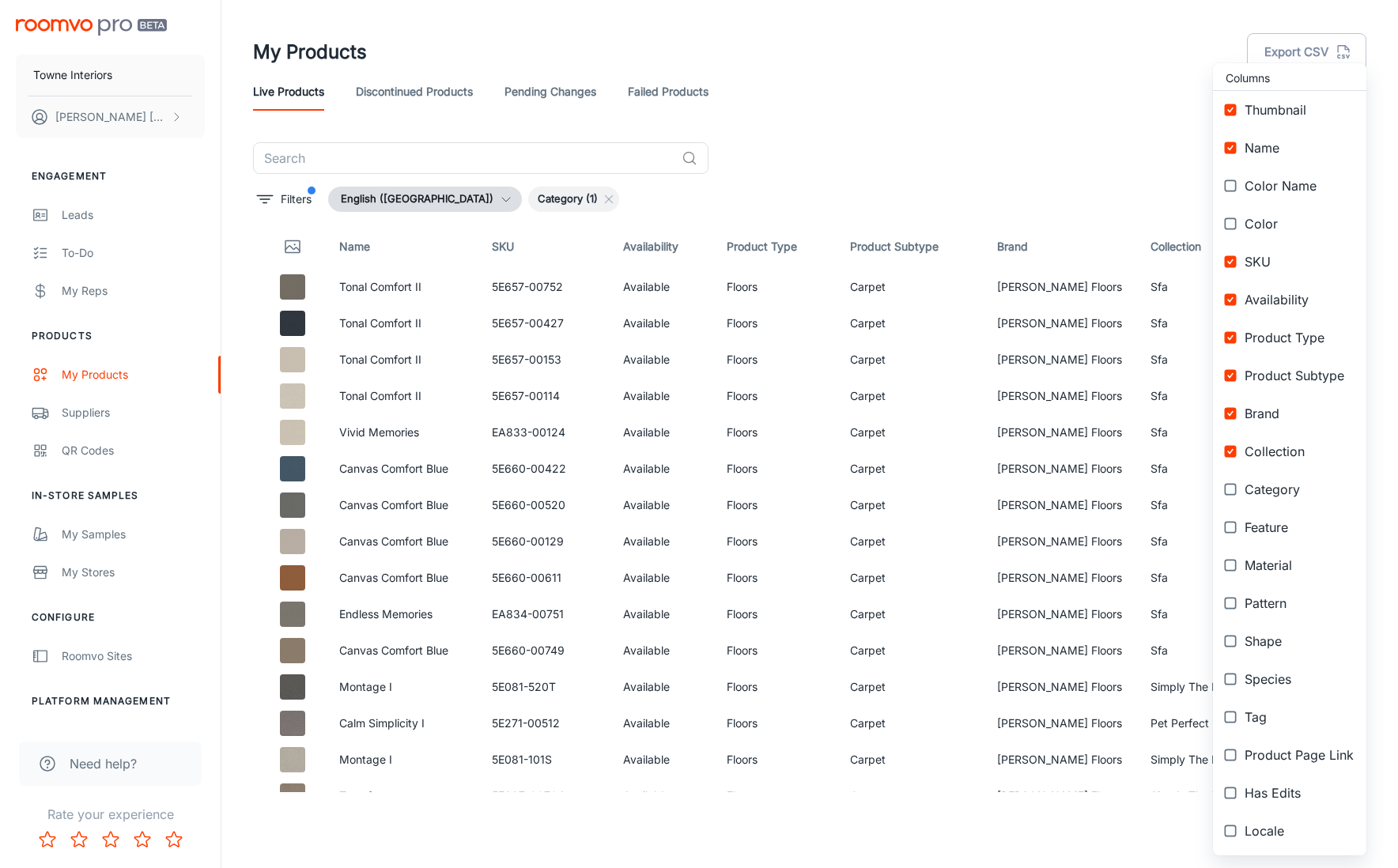
scroll to position [4, 0]
drag, startPoint x: 1094, startPoint y: 160, endPoint x: 1085, endPoint y: 164, distance: 9.8
click at [1094, 160] on div at bounding box center [699, 434] width 1398 height 868
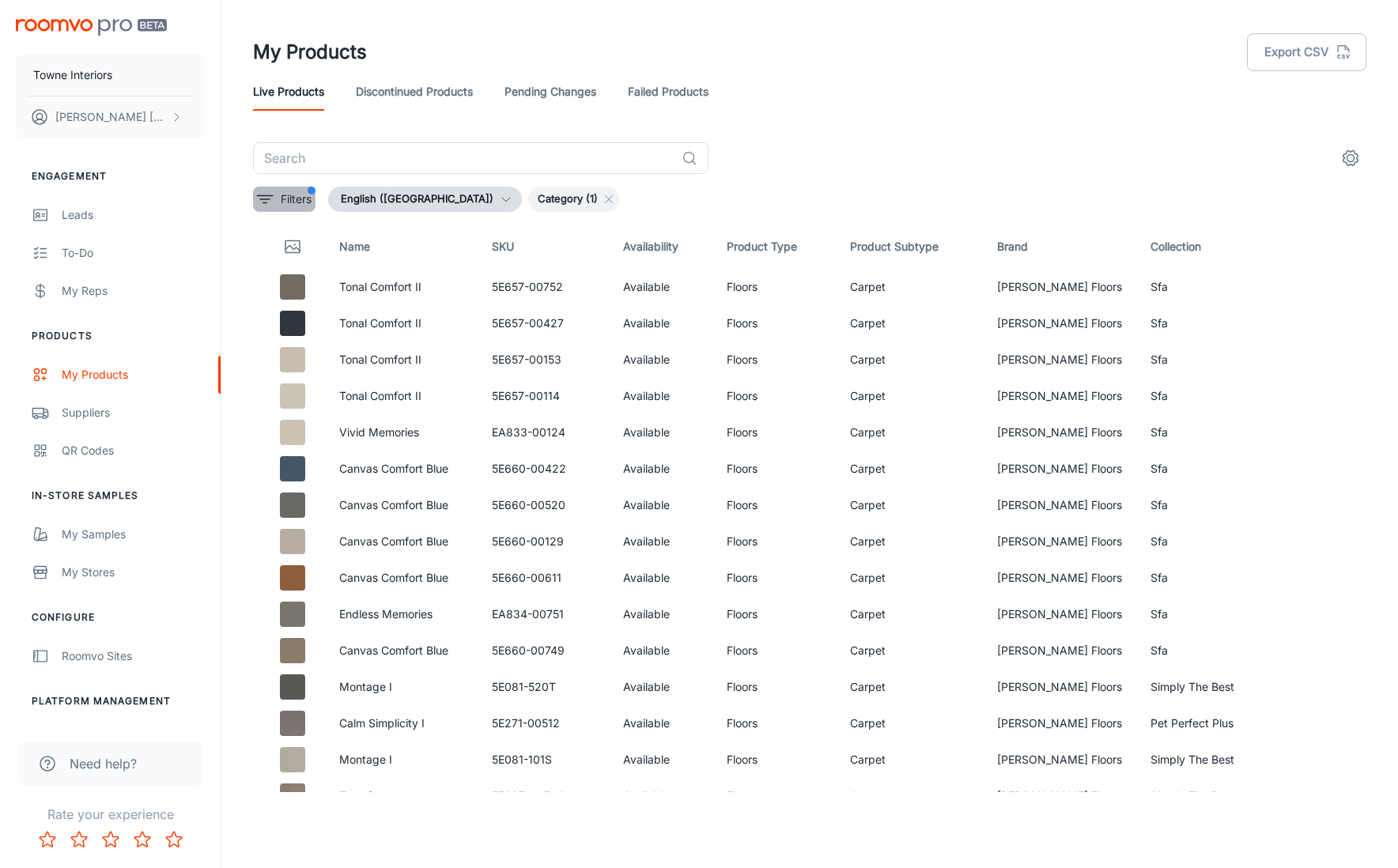
click at [313, 202] on button "Filters" at bounding box center [284, 199] width 62 height 25
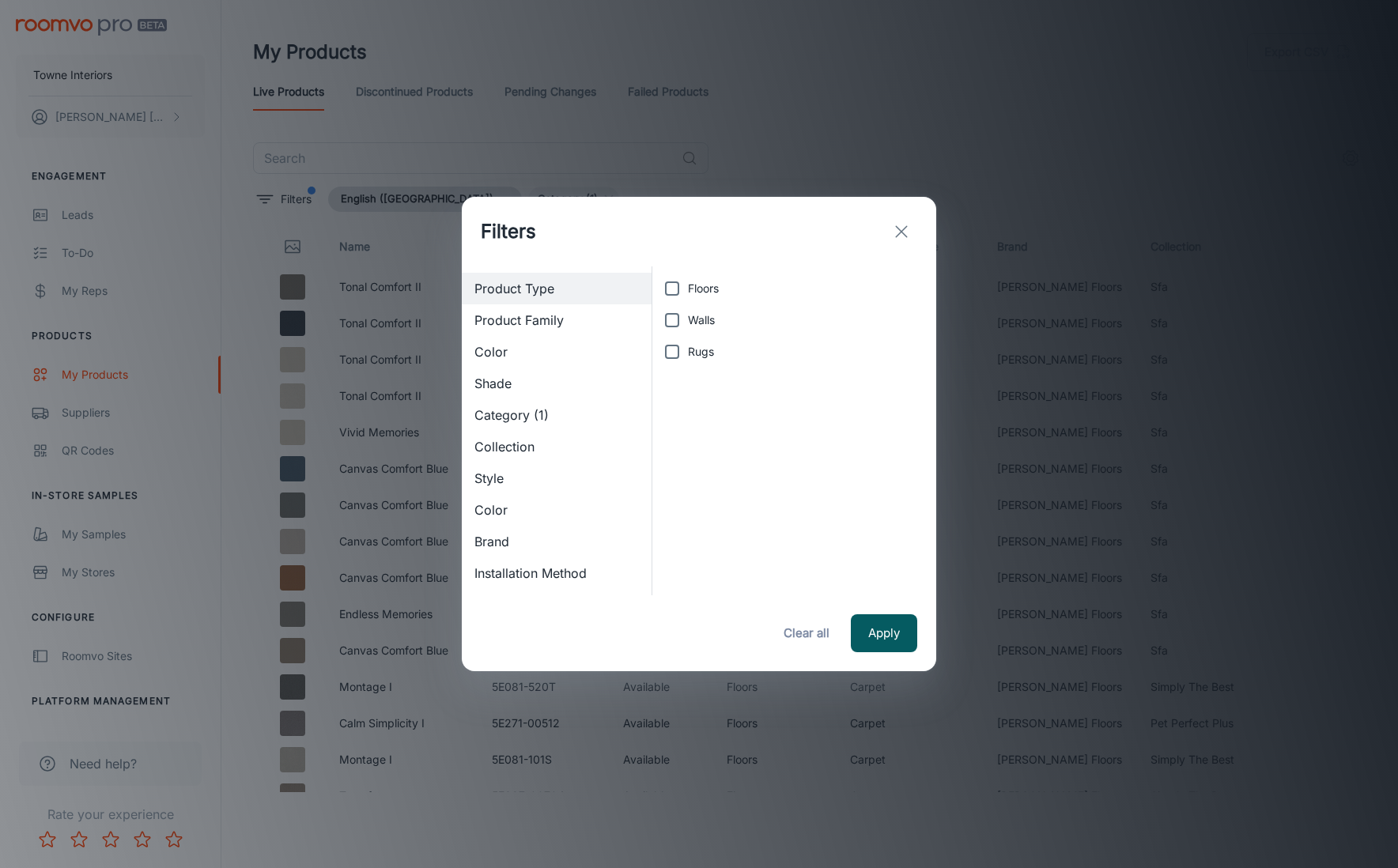
scroll to position [32, 0]
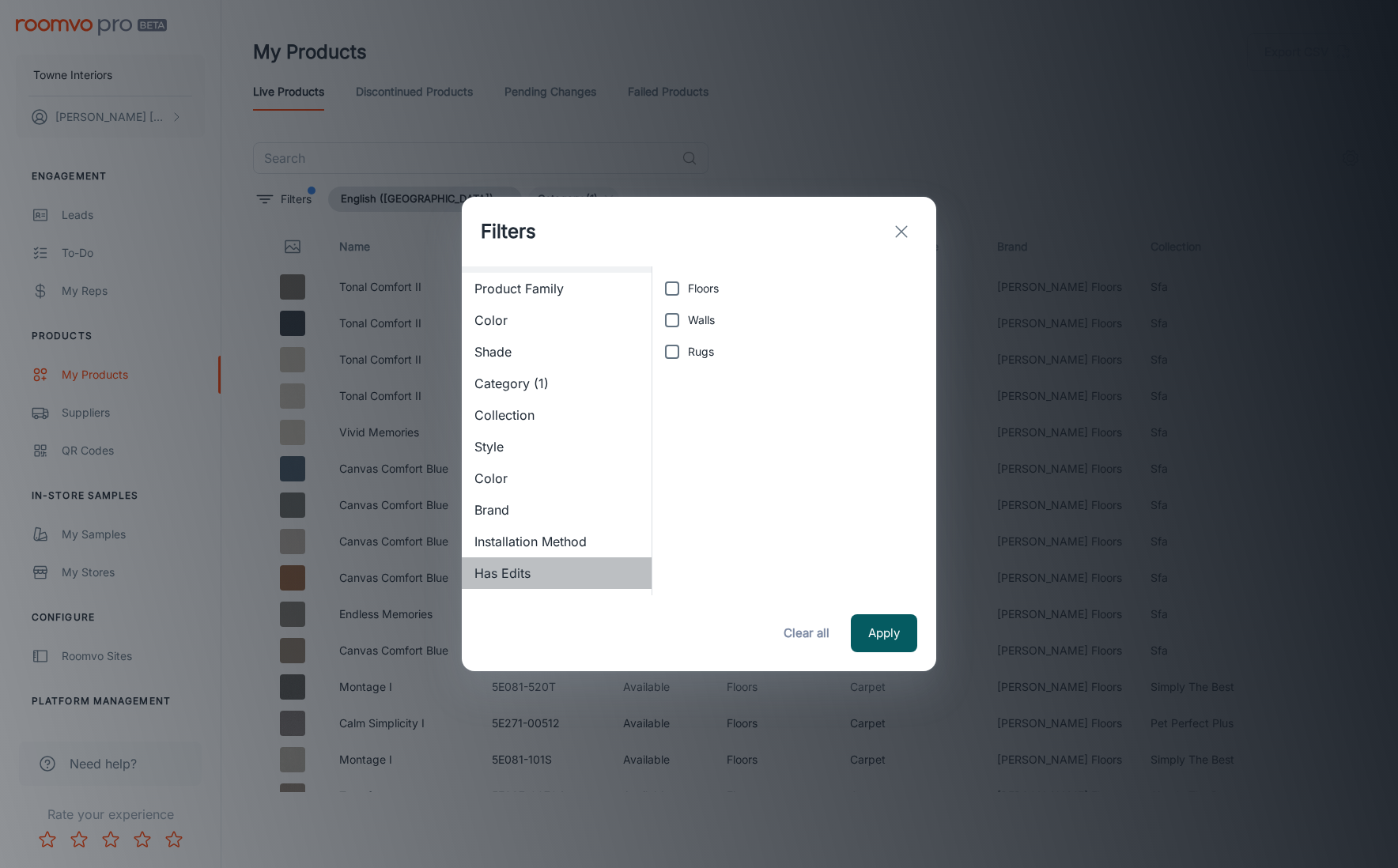
drag, startPoint x: 550, startPoint y: 578, endPoint x: 546, endPoint y: 559, distance: 19.4
click at [551, 575] on span "Has Edits" at bounding box center [556, 573] width 164 height 19
drag, startPoint x: 547, startPoint y: 540, endPoint x: 517, endPoint y: 515, distance: 39.1
click at [547, 539] on span "Installation Method" at bounding box center [556, 541] width 164 height 19
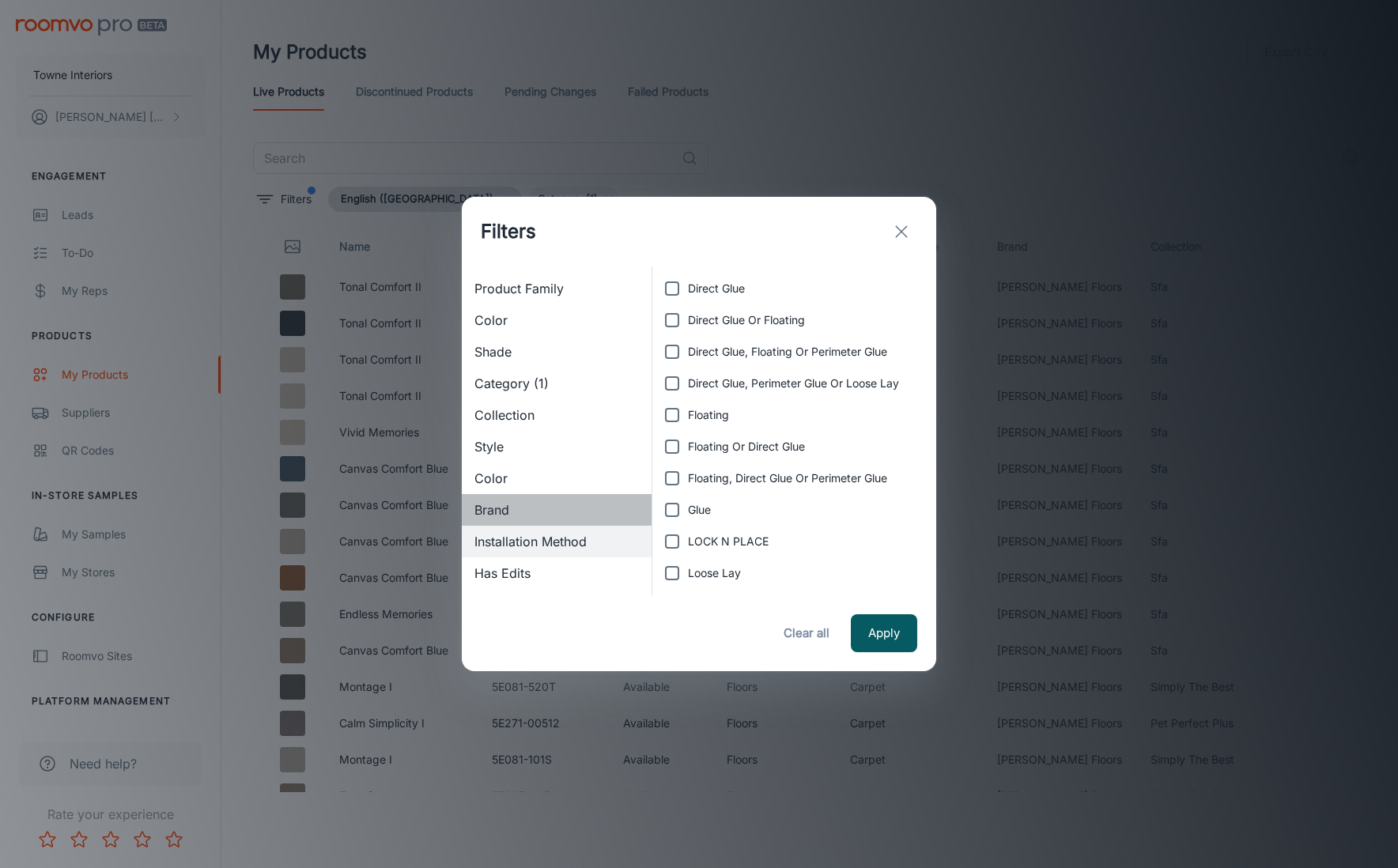
click at [510, 511] on span "Brand" at bounding box center [556, 509] width 164 height 19
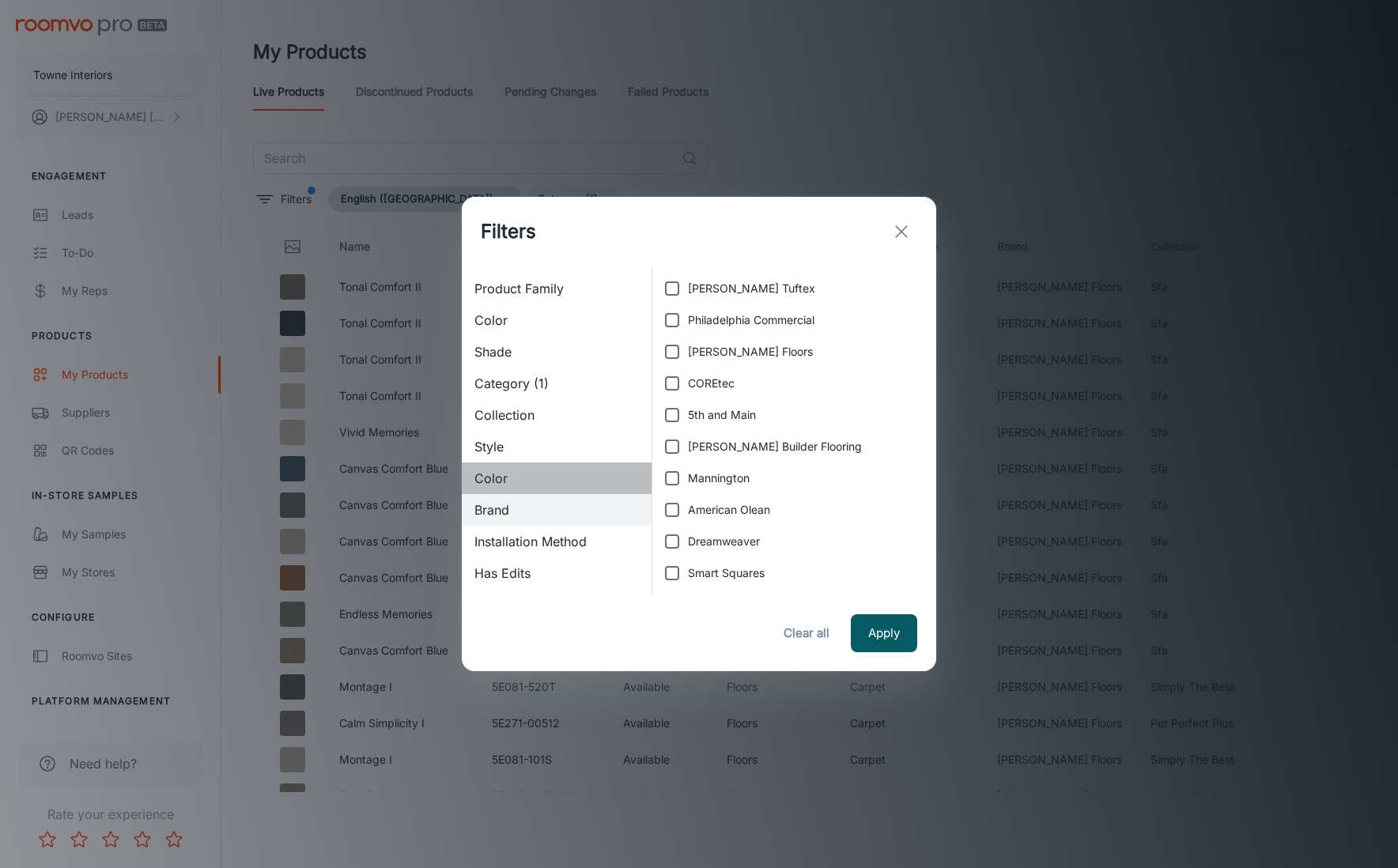
click at [510, 491] on div "Color" at bounding box center [556, 478] width 190 height 32
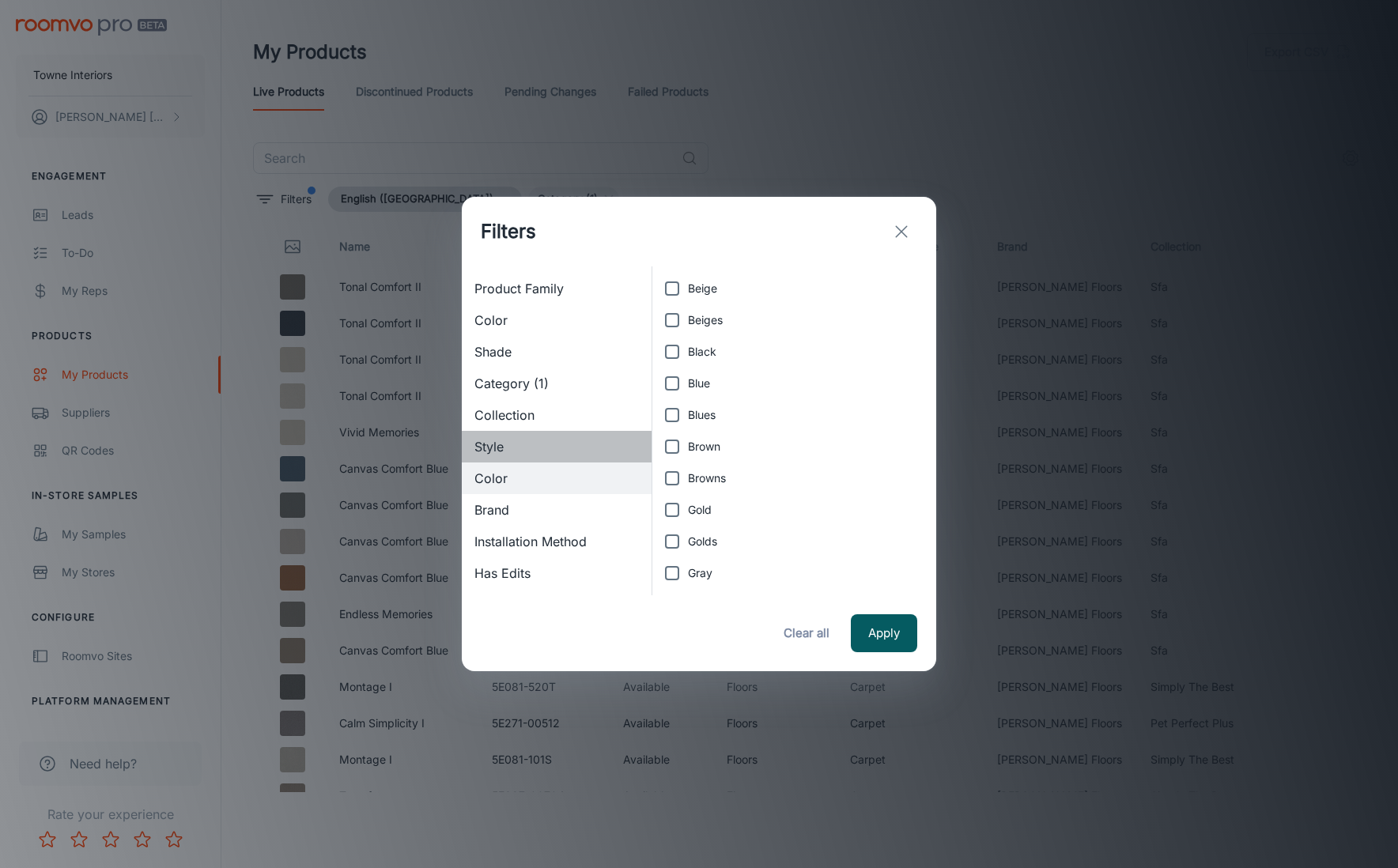
click at [521, 436] on div "Style" at bounding box center [556, 446] width 190 height 32
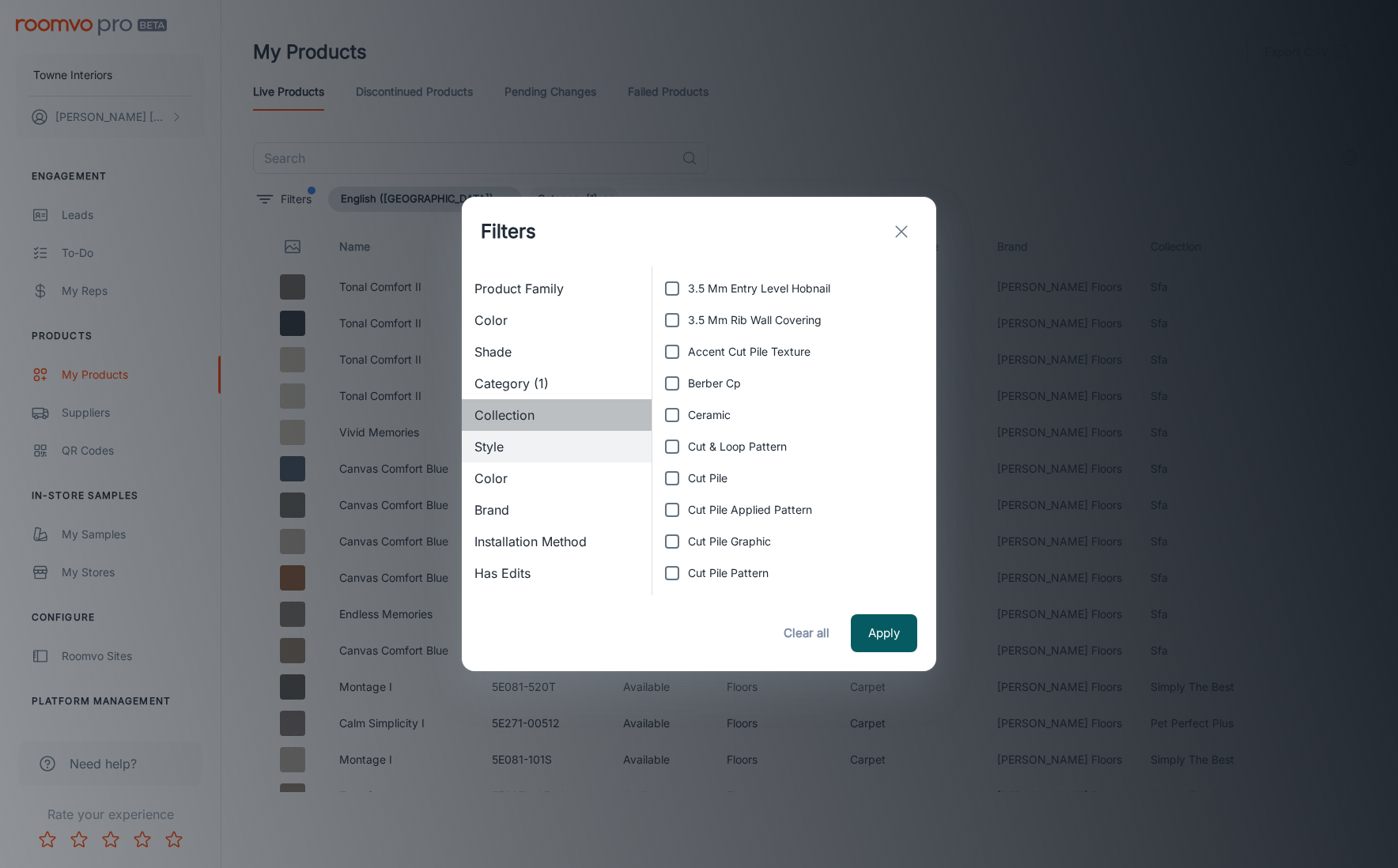
click at [522, 404] on div "Collection" at bounding box center [556, 415] width 190 height 32
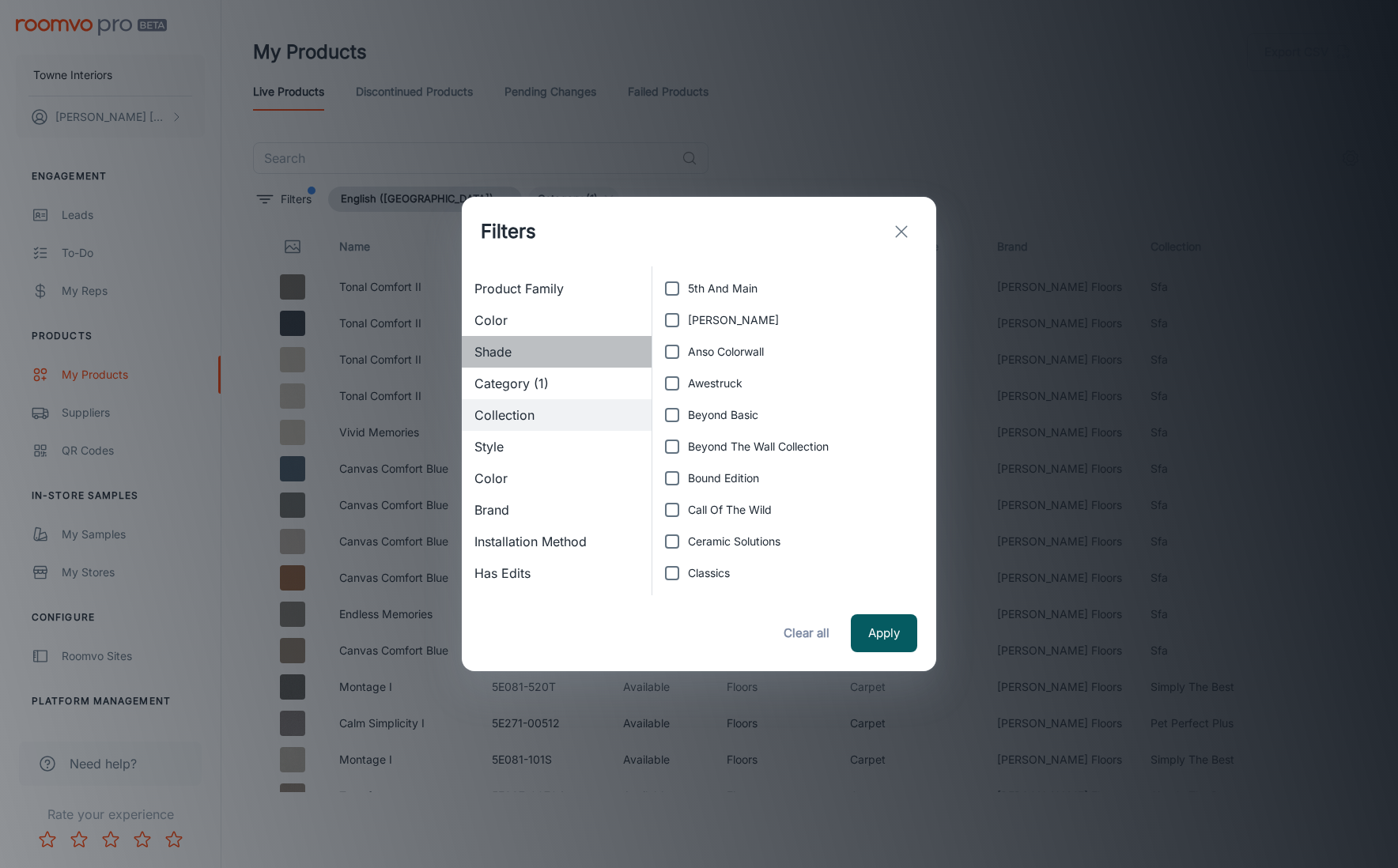
click at [532, 366] on div "Shade" at bounding box center [556, 352] width 190 height 32
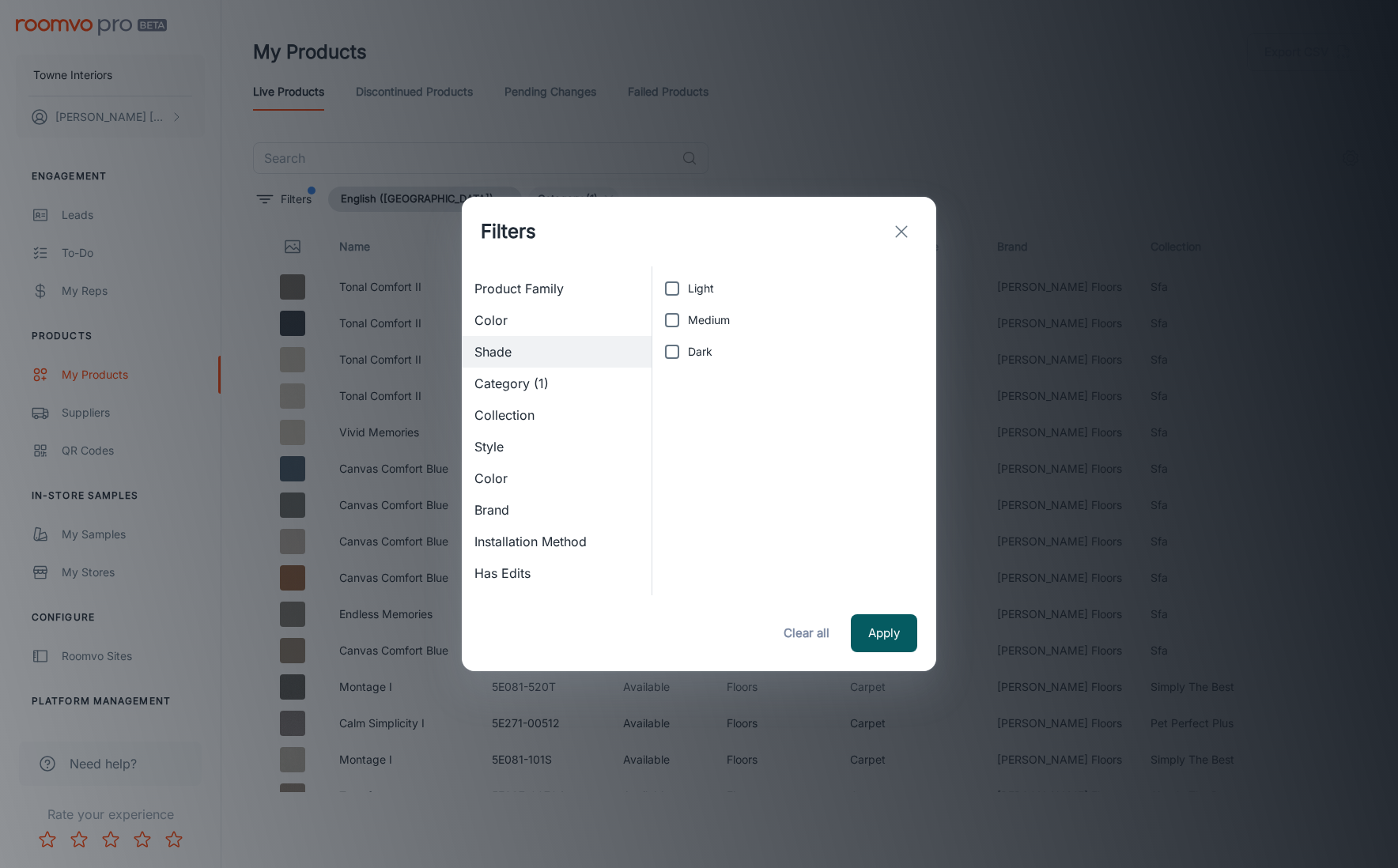
click at [525, 325] on span "Color" at bounding box center [556, 320] width 164 height 19
click at [904, 232] on icon "exit" at bounding box center [901, 231] width 19 height 19
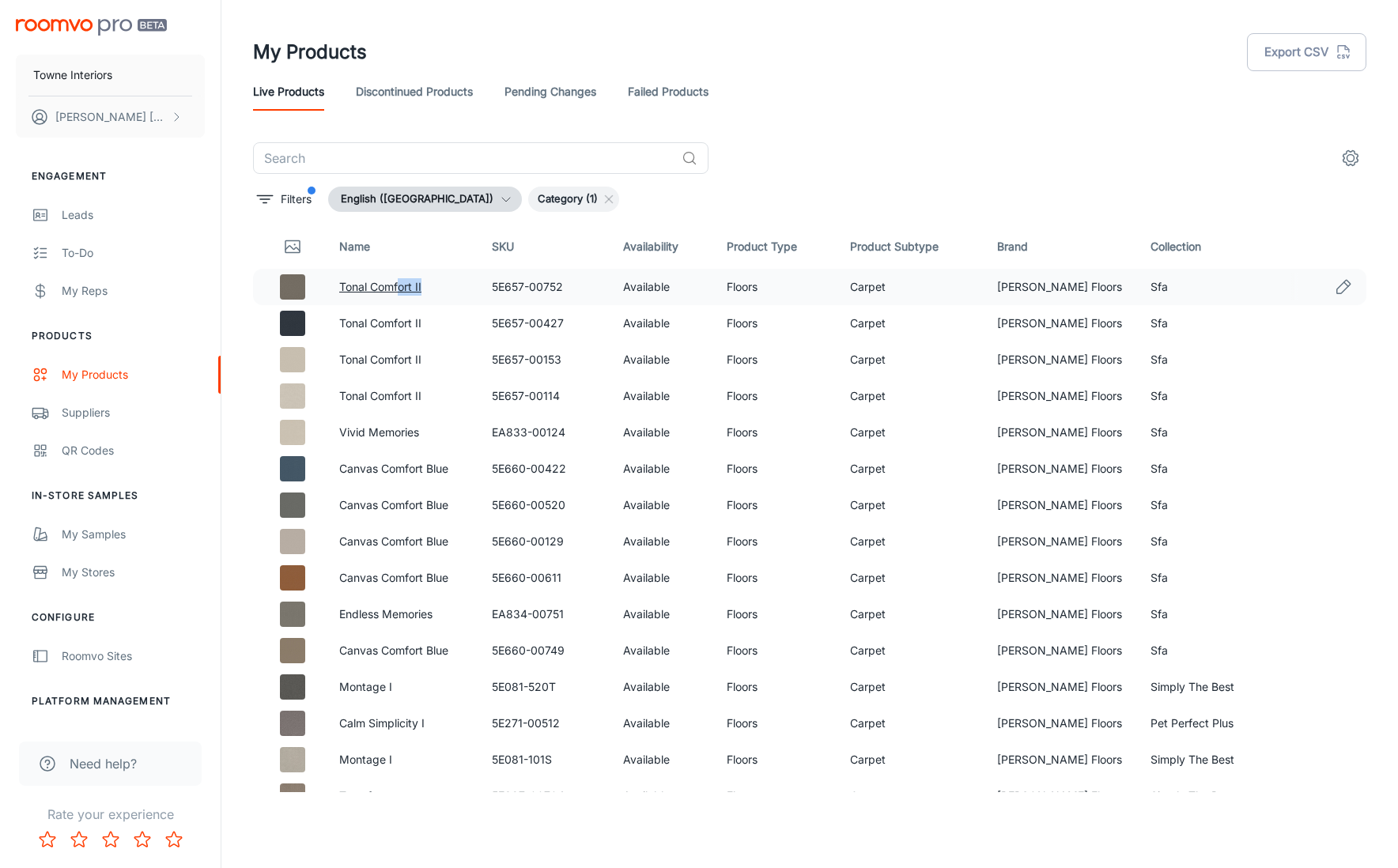
drag, startPoint x: 443, startPoint y: 286, endPoint x: 413, endPoint y: 282, distance: 30.3
click at [407, 284] on p "Tonal Comfort II" at bounding box center [404, 286] width 128 height 17
drag, startPoint x: 411, startPoint y: 296, endPoint x: 421, endPoint y: 283, distance: 16.4
click at [411, 295] on td "Tonal Comfort II" at bounding box center [403, 287] width 153 height 36
drag, startPoint x: 338, startPoint y: 286, endPoint x: 427, endPoint y: 286, distance: 89.0
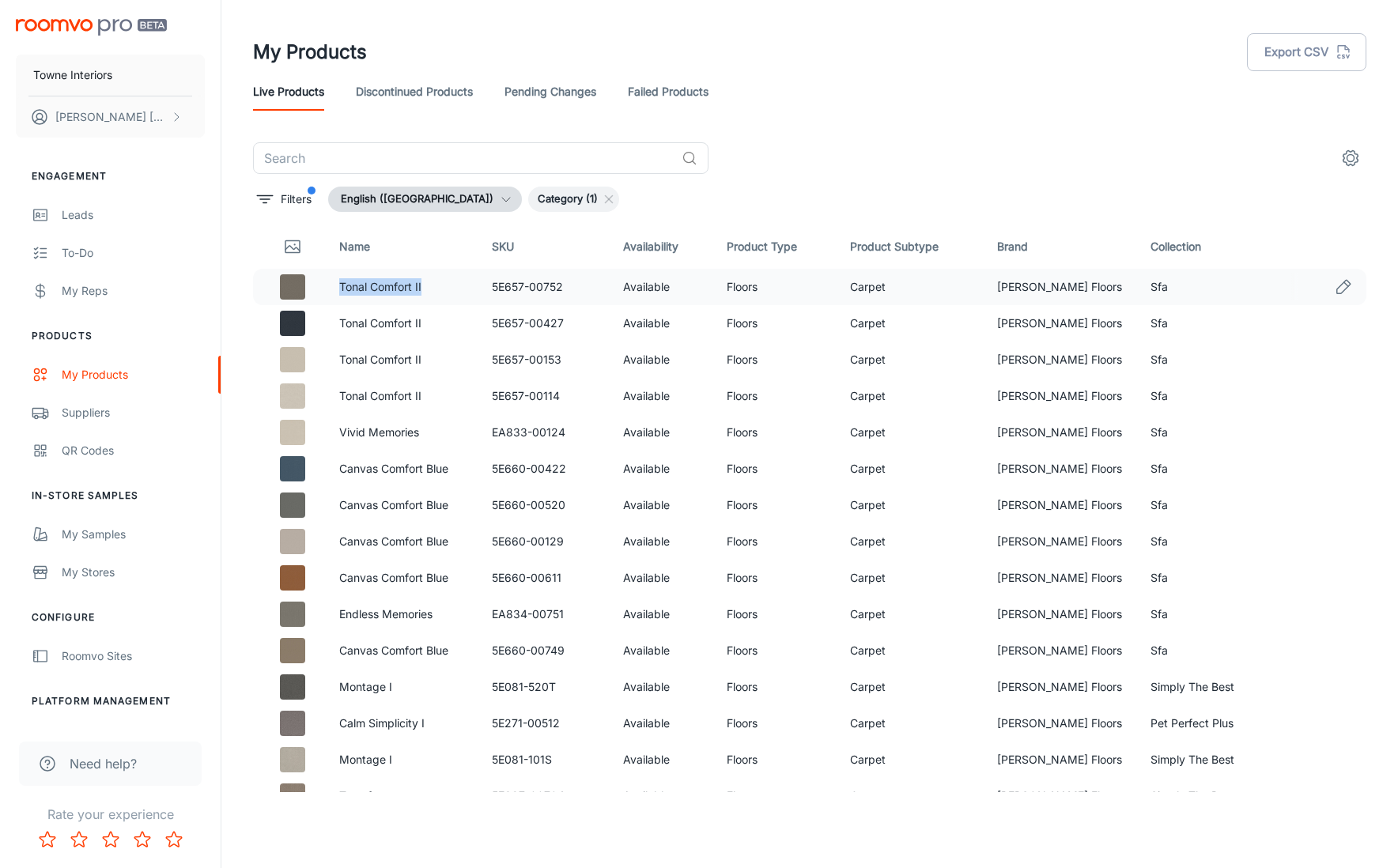
click at [427, 286] on td "Tonal Comfort II" at bounding box center [403, 287] width 153 height 36
drag, startPoint x: 430, startPoint y: 325, endPoint x: 340, endPoint y: 330, distance: 90.1
click at [340, 330] on td "Tonal Comfort II" at bounding box center [403, 323] width 153 height 36
drag, startPoint x: 427, startPoint y: 363, endPoint x: 340, endPoint y: 362, distance: 87.0
click at [340, 362] on td "Tonal Comfort II" at bounding box center [403, 359] width 153 height 36
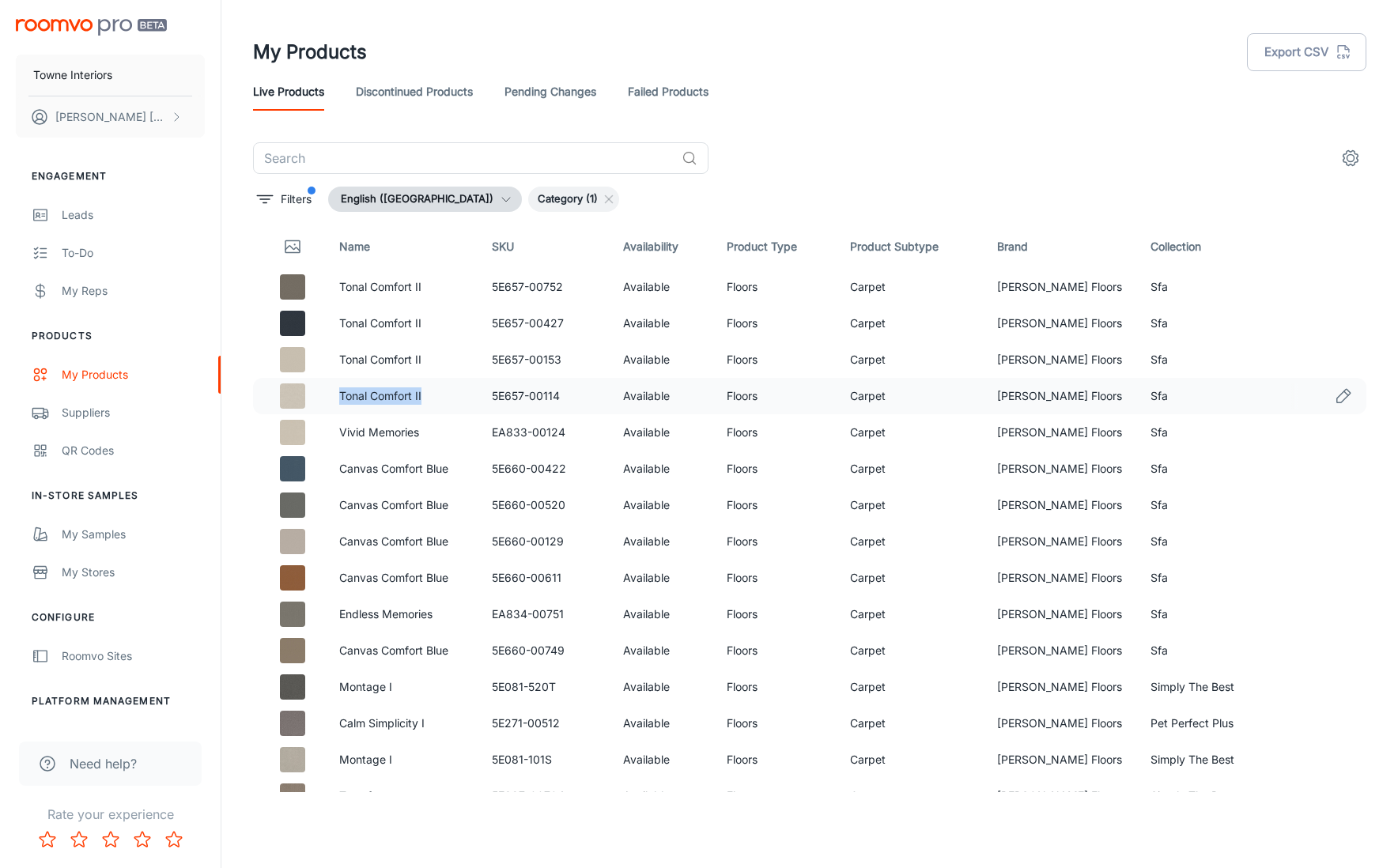
drag, startPoint x: 337, startPoint y: 397, endPoint x: 427, endPoint y: 400, distance: 90.0
click at [427, 400] on td "Tonal Comfort II" at bounding box center [403, 396] width 153 height 36
drag, startPoint x: 428, startPoint y: 435, endPoint x: 377, endPoint y: 448, distance: 52.6
click at [340, 433] on p "Vivid Memories" at bounding box center [404, 432] width 128 height 17
click at [1351, 157] on icon "settings" at bounding box center [1350, 158] width 19 height 19
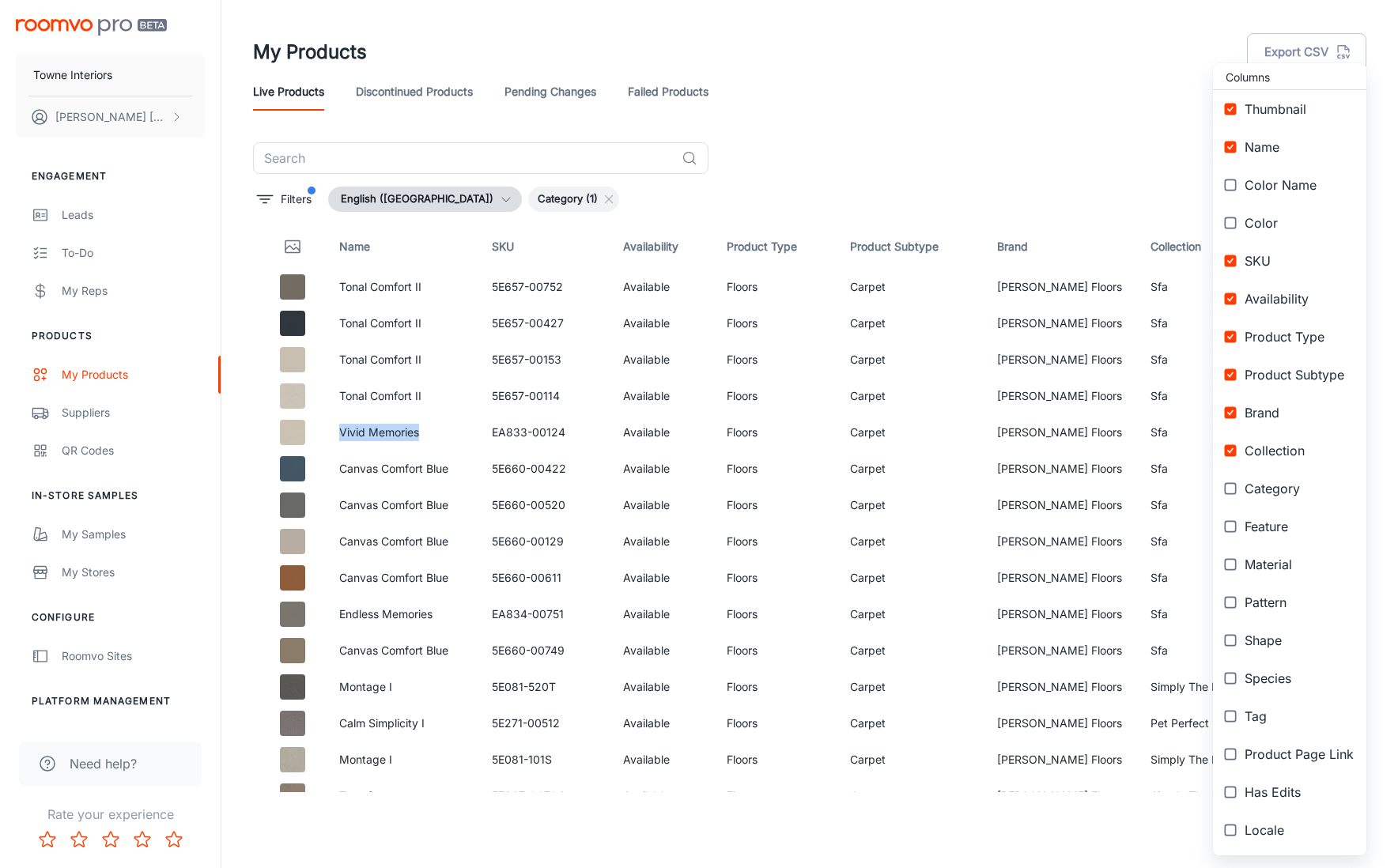
scroll to position [0, 0]
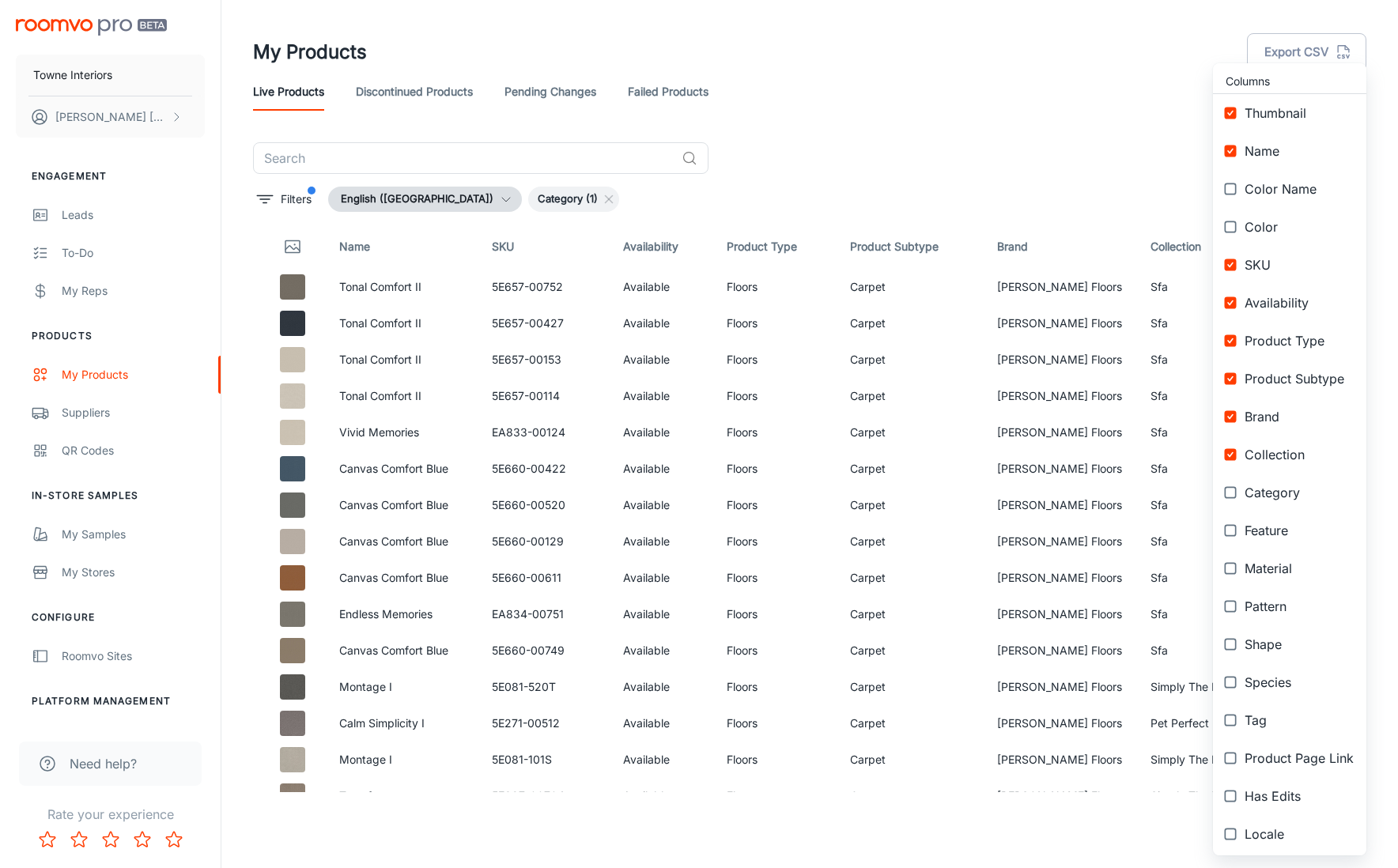
drag, startPoint x: 1038, startPoint y: 137, endPoint x: 829, endPoint y: 121, distance: 209.6
click at [1037, 137] on div at bounding box center [699, 434] width 1398 height 868
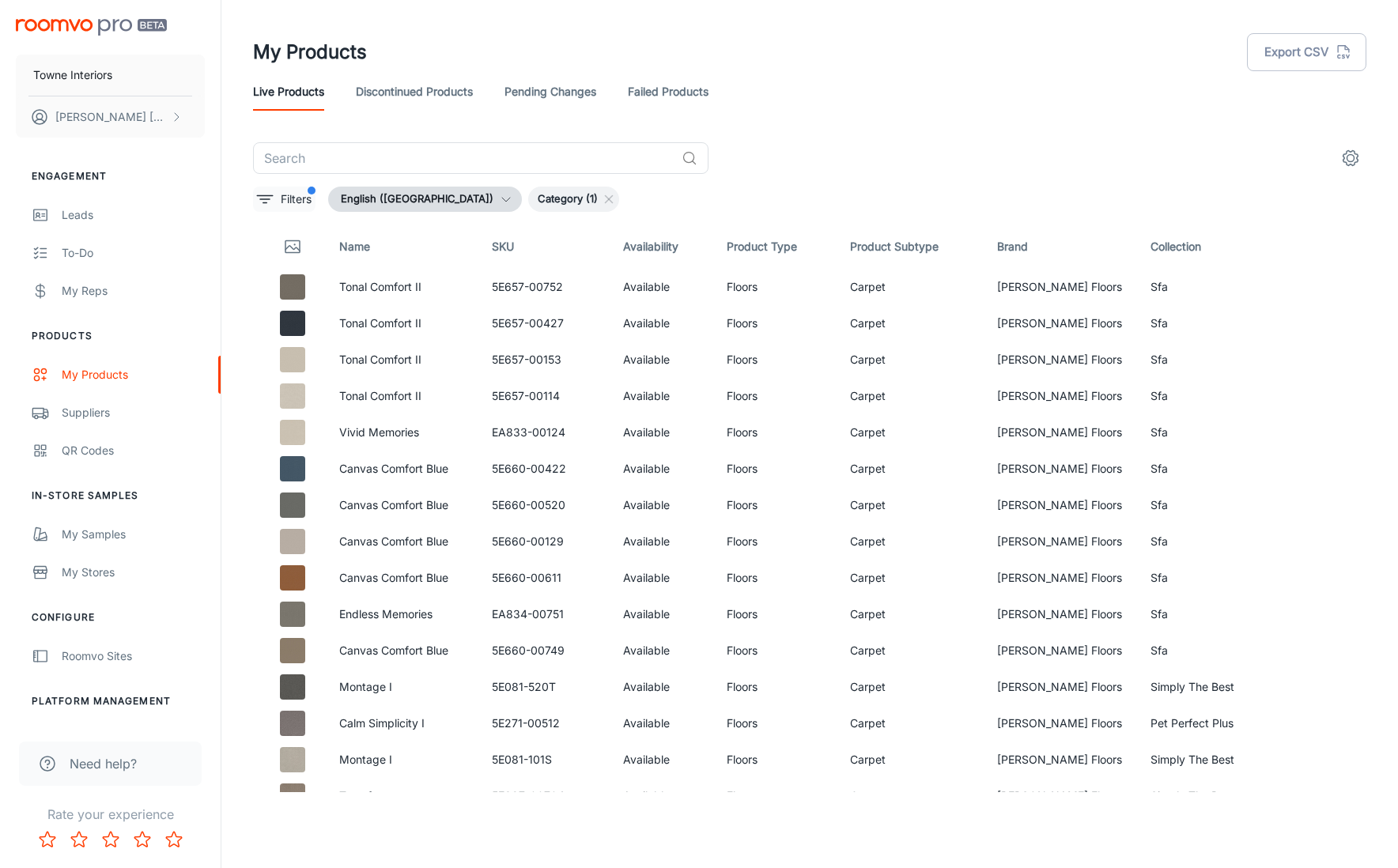
click at [302, 202] on p "Filters" at bounding box center [296, 199] width 31 height 17
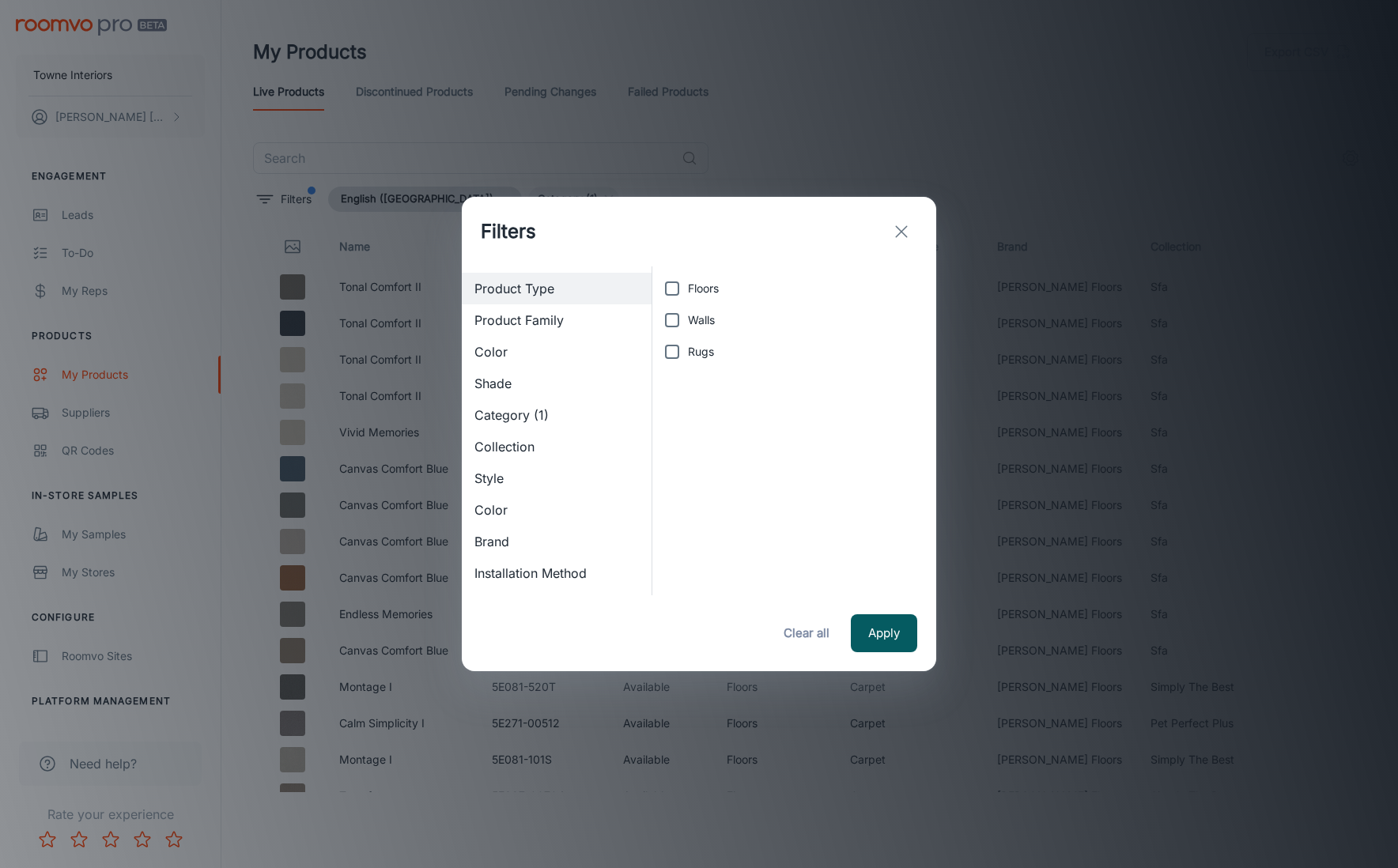
click at [907, 229] on icon "exit" at bounding box center [901, 231] width 19 height 19
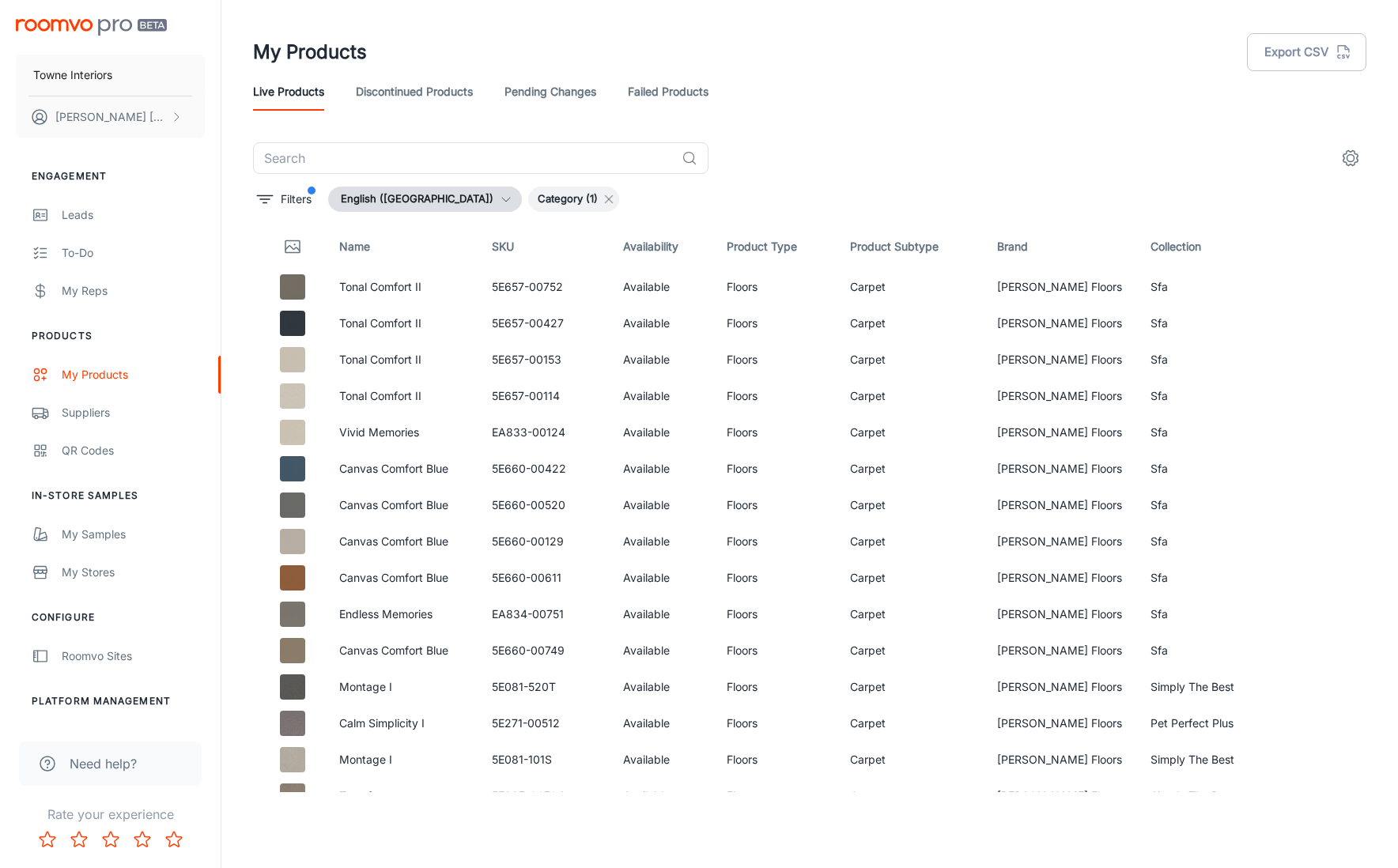
click at [603, 201] on icon at bounding box center [609, 199] width 12 height 12
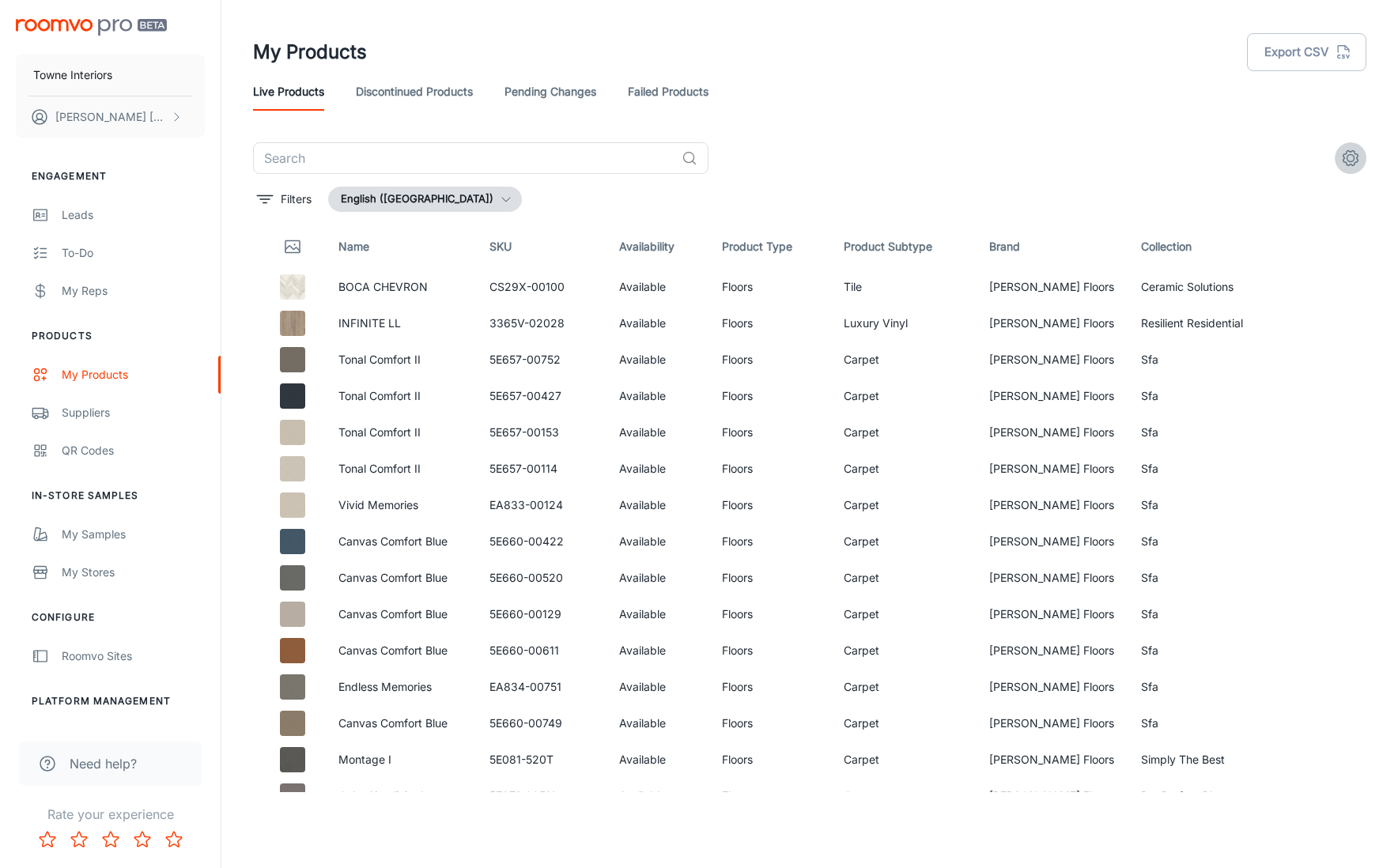
click at [1351, 157] on icon "settings" at bounding box center [1350, 158] width 19 height 19
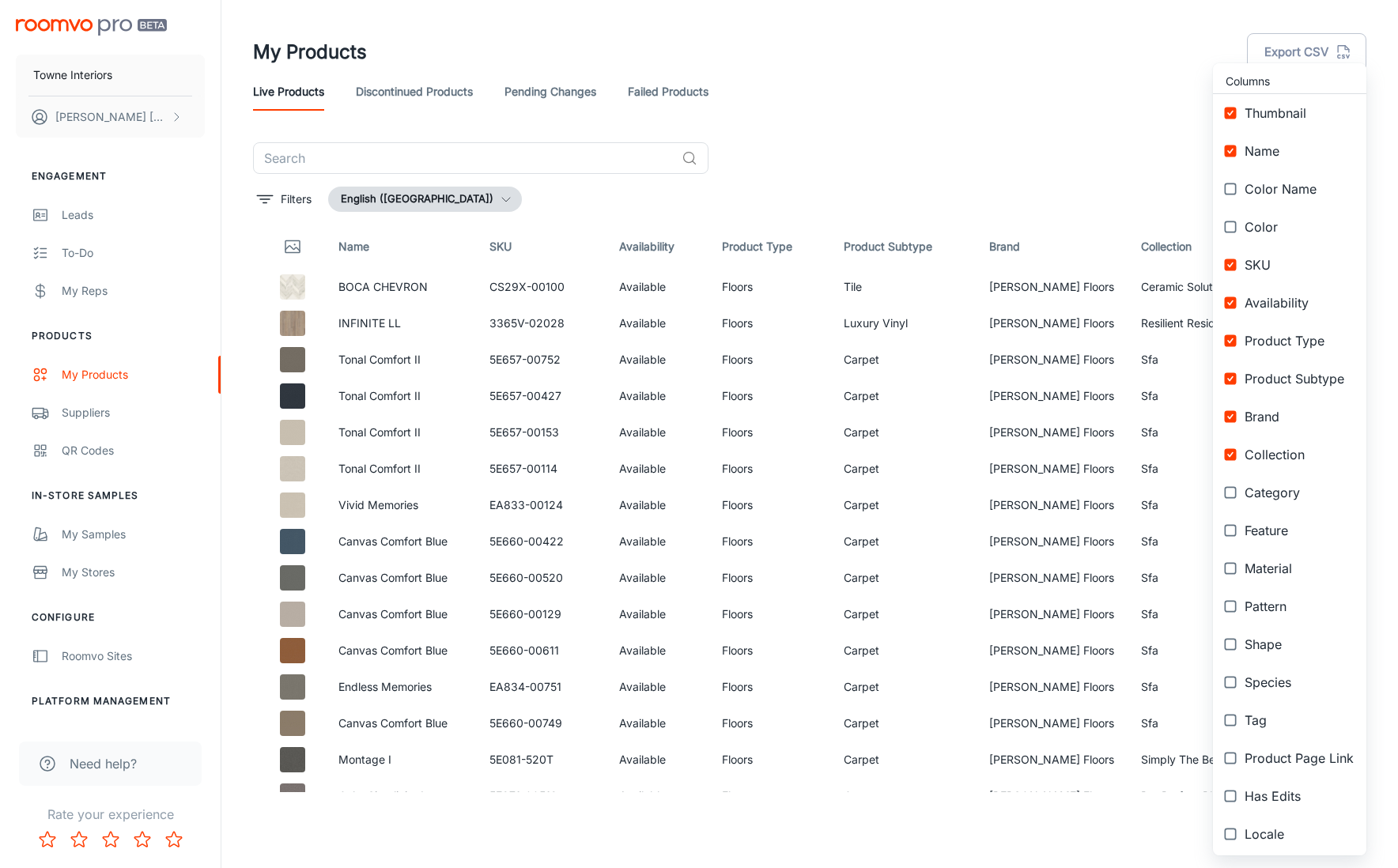
click at [78, 415] on div at bounding box center [699, 434] width 1398 height 868
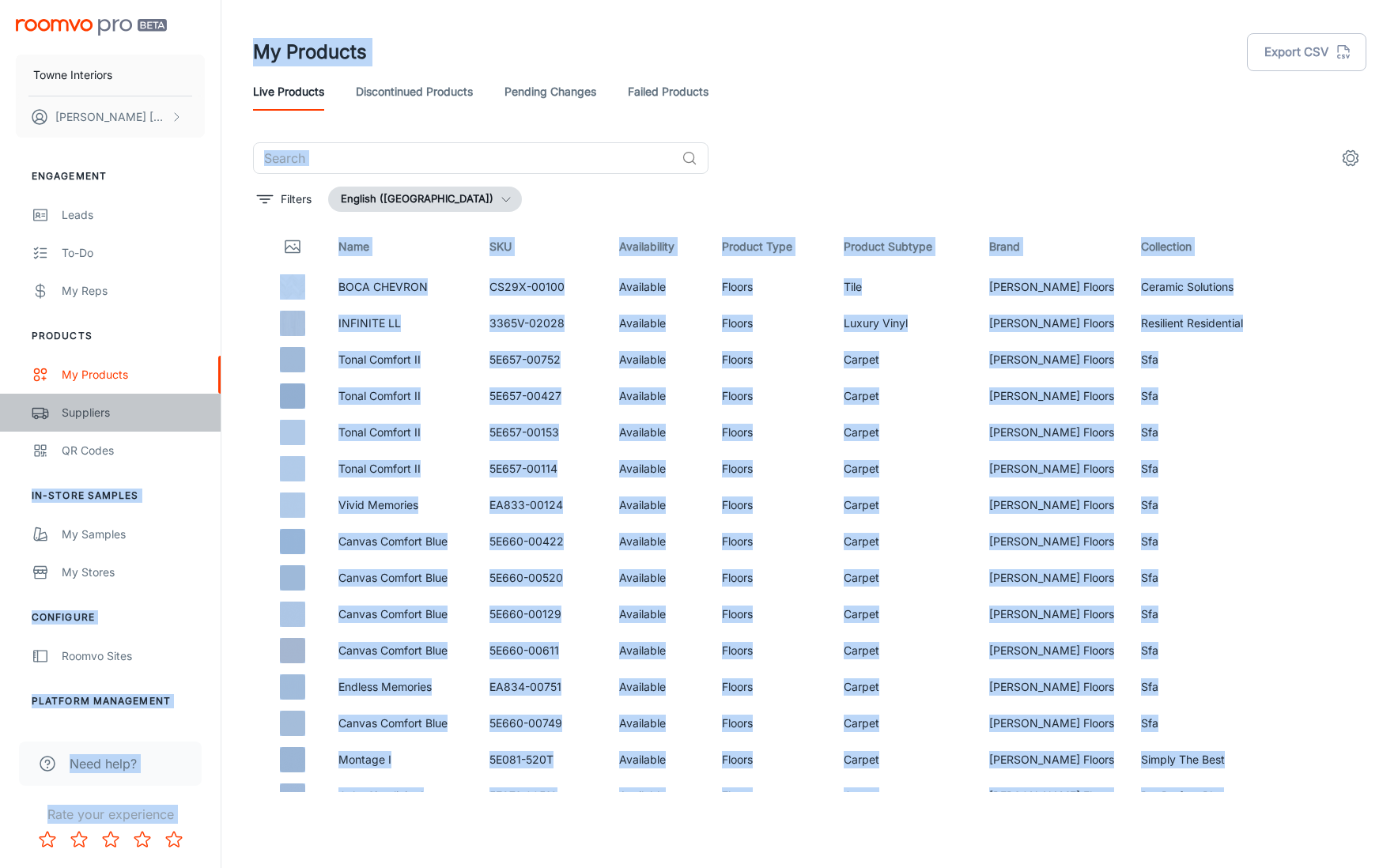
click at [80, 409] on div "Suppliers" at bounding box center [133, 413] width 143 height 17
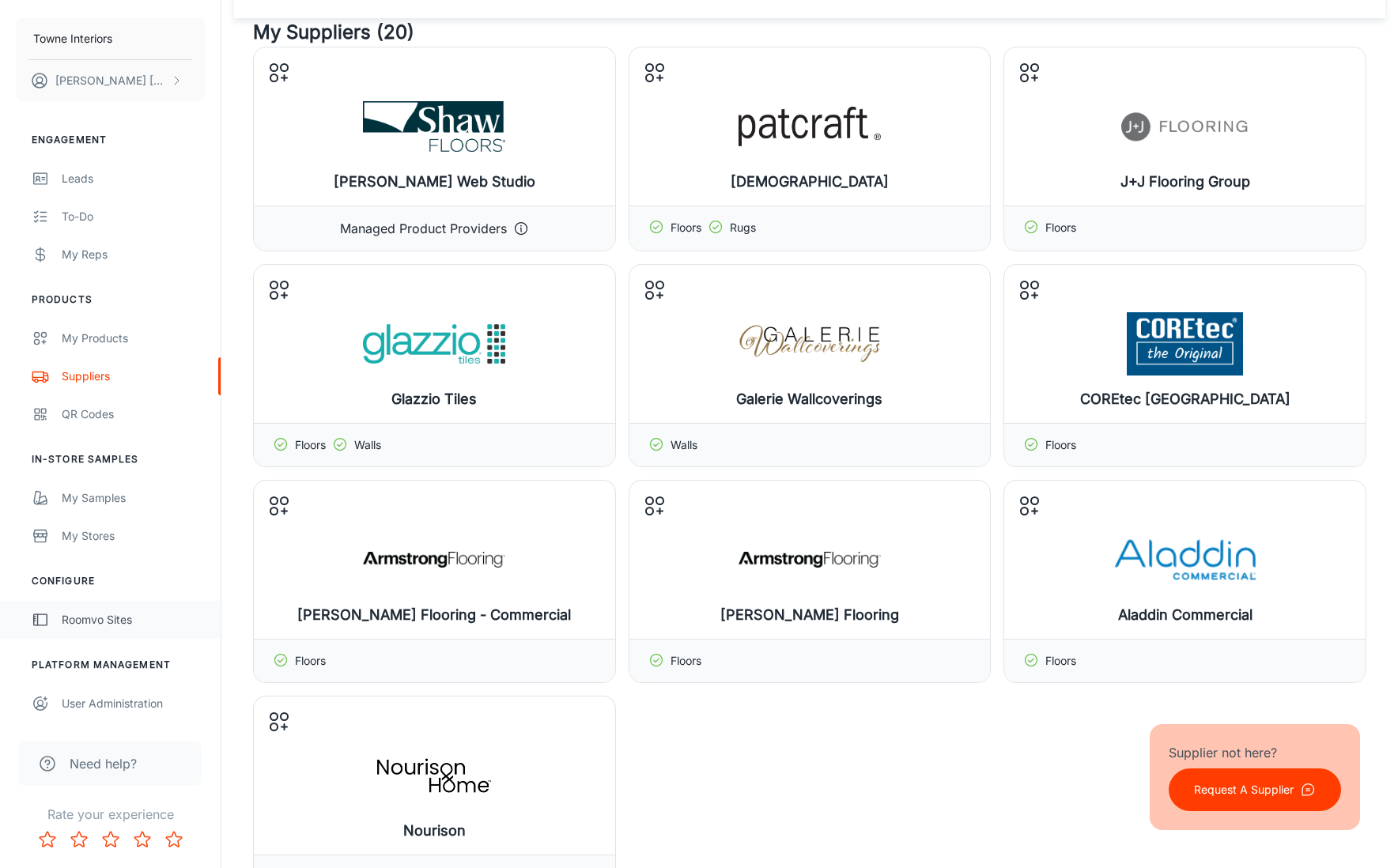
scroll to position [85, 0]
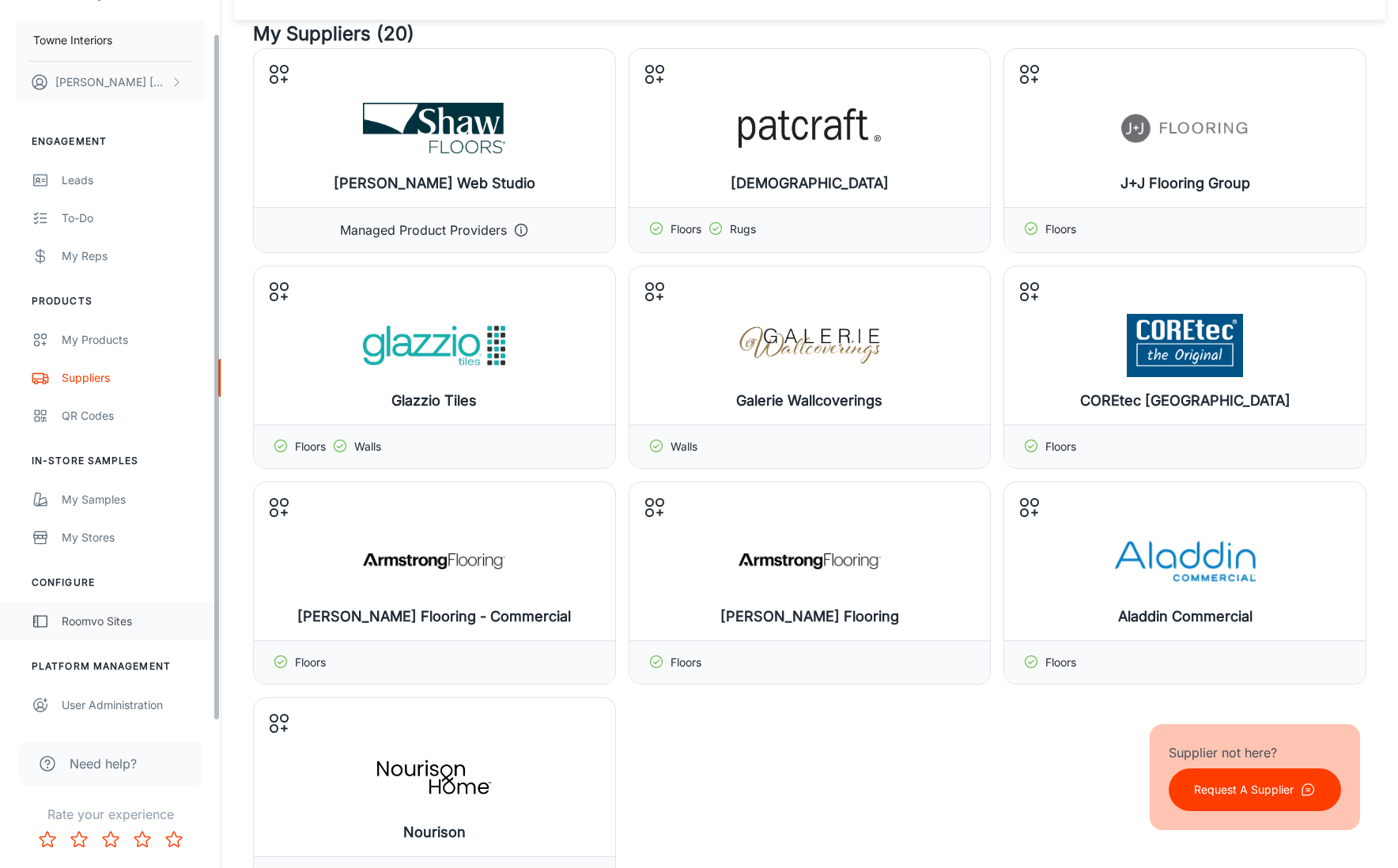
click at [85, 624] on div "Roomvo Sites" at bounding box center [133, 621] width 143 height 17
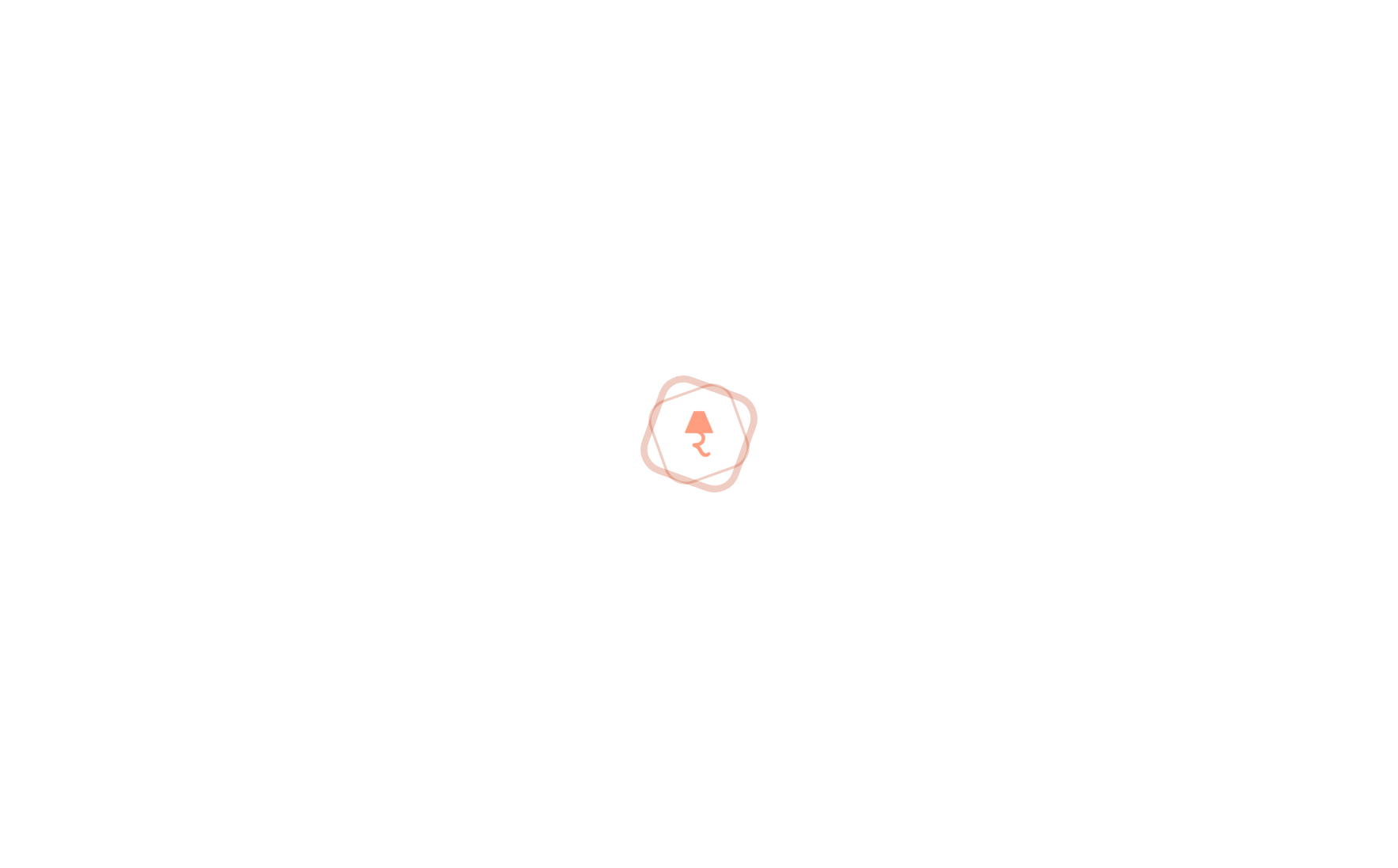
scroll to position [96, 0]
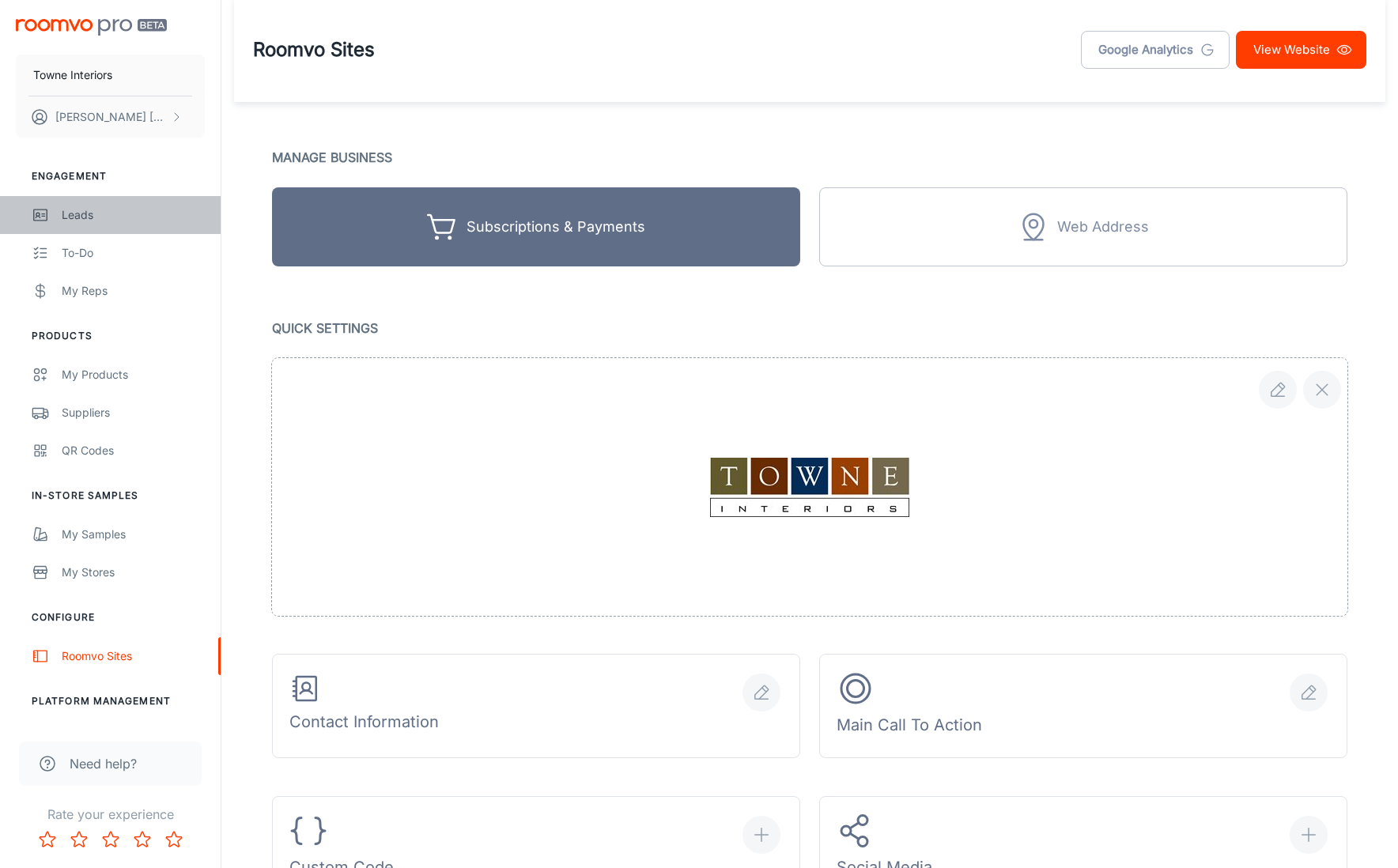
click at [75, 215] on div "Leads" at bounding box center [133, 215] width 143 height 17
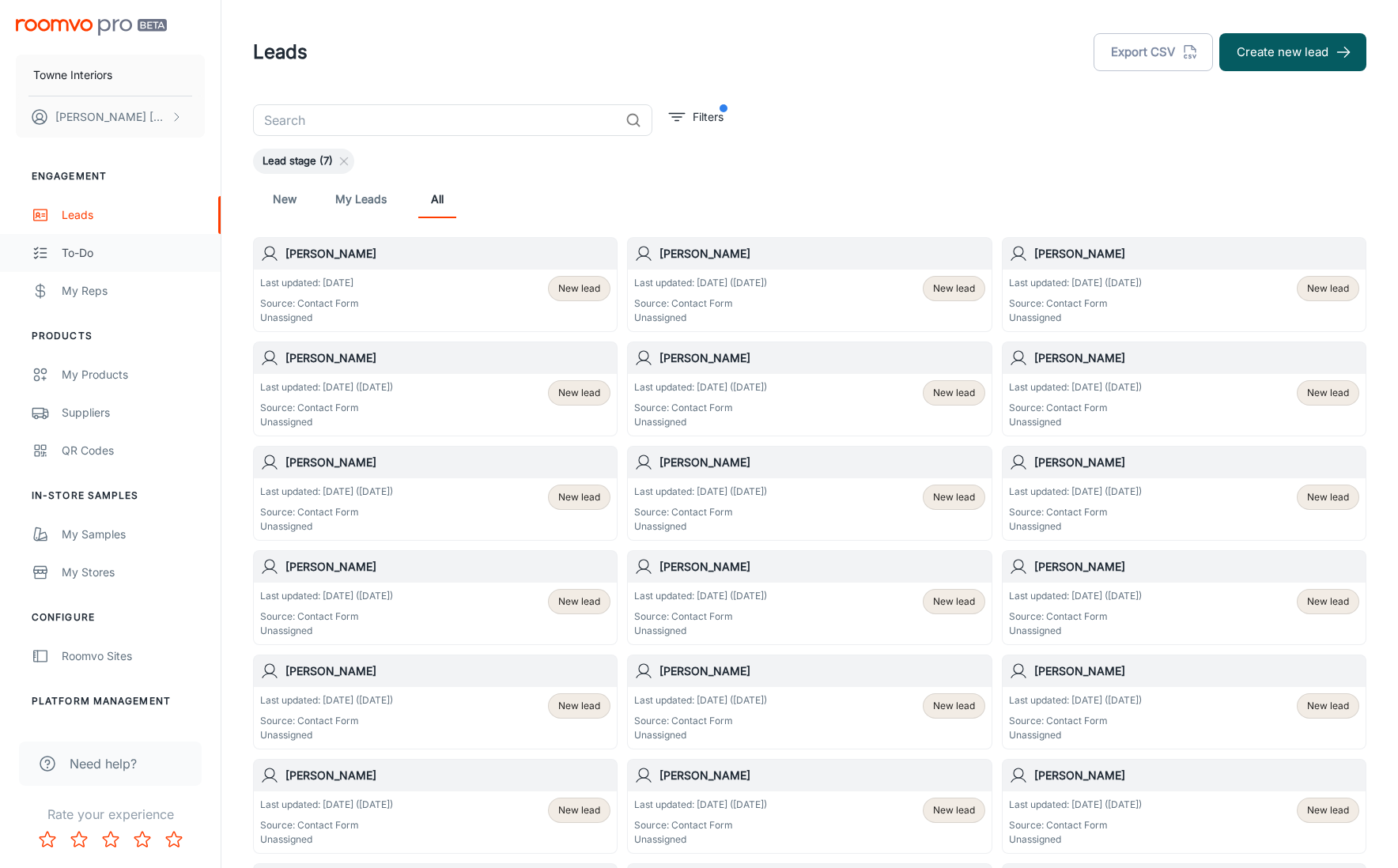
click at [84, 265] on link "To-do" at bounding box center [110, 253] width 221 height 38
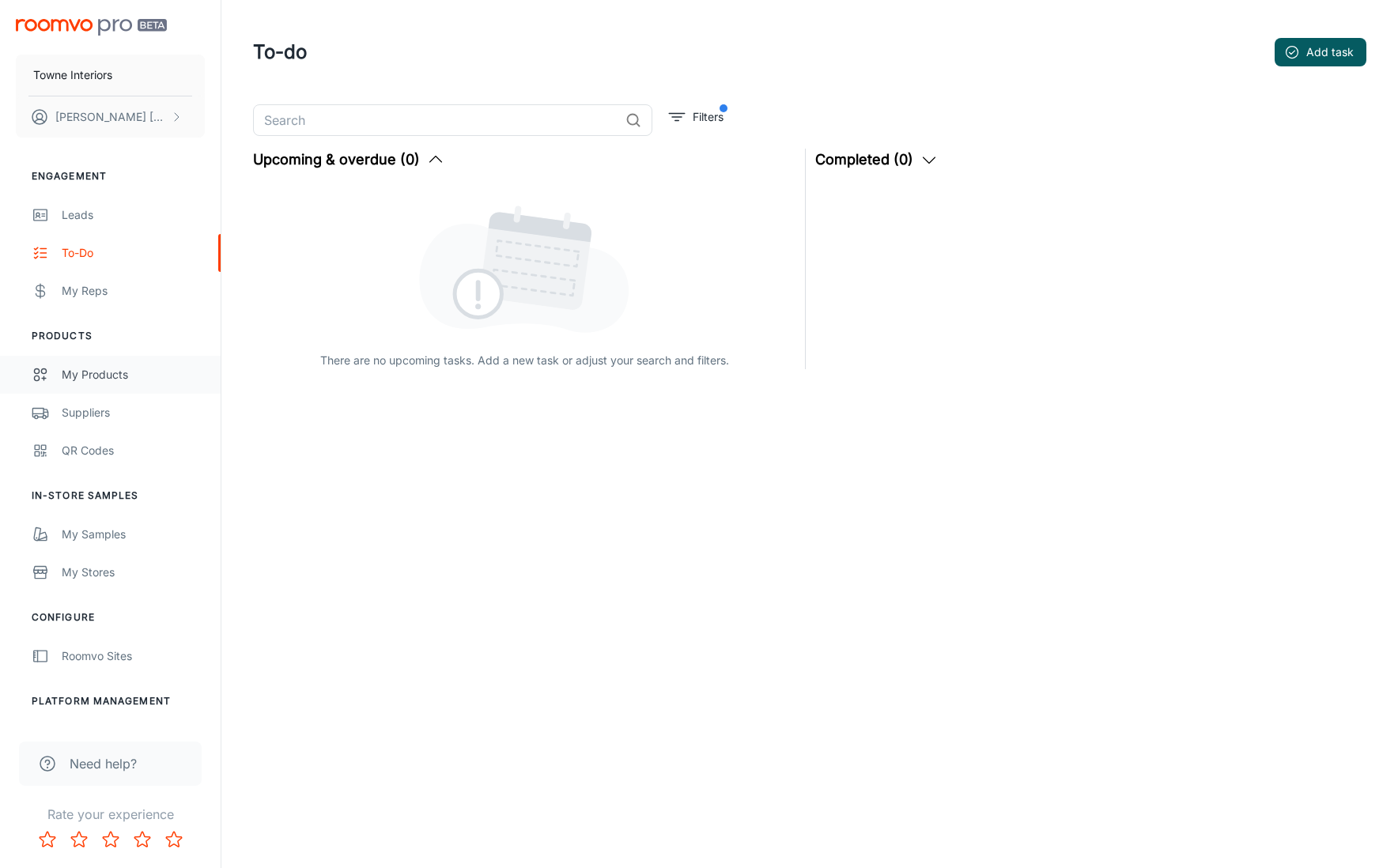
click at [61, 372] on link "My Products" at bounding box center [110, 375] width 221 height 38
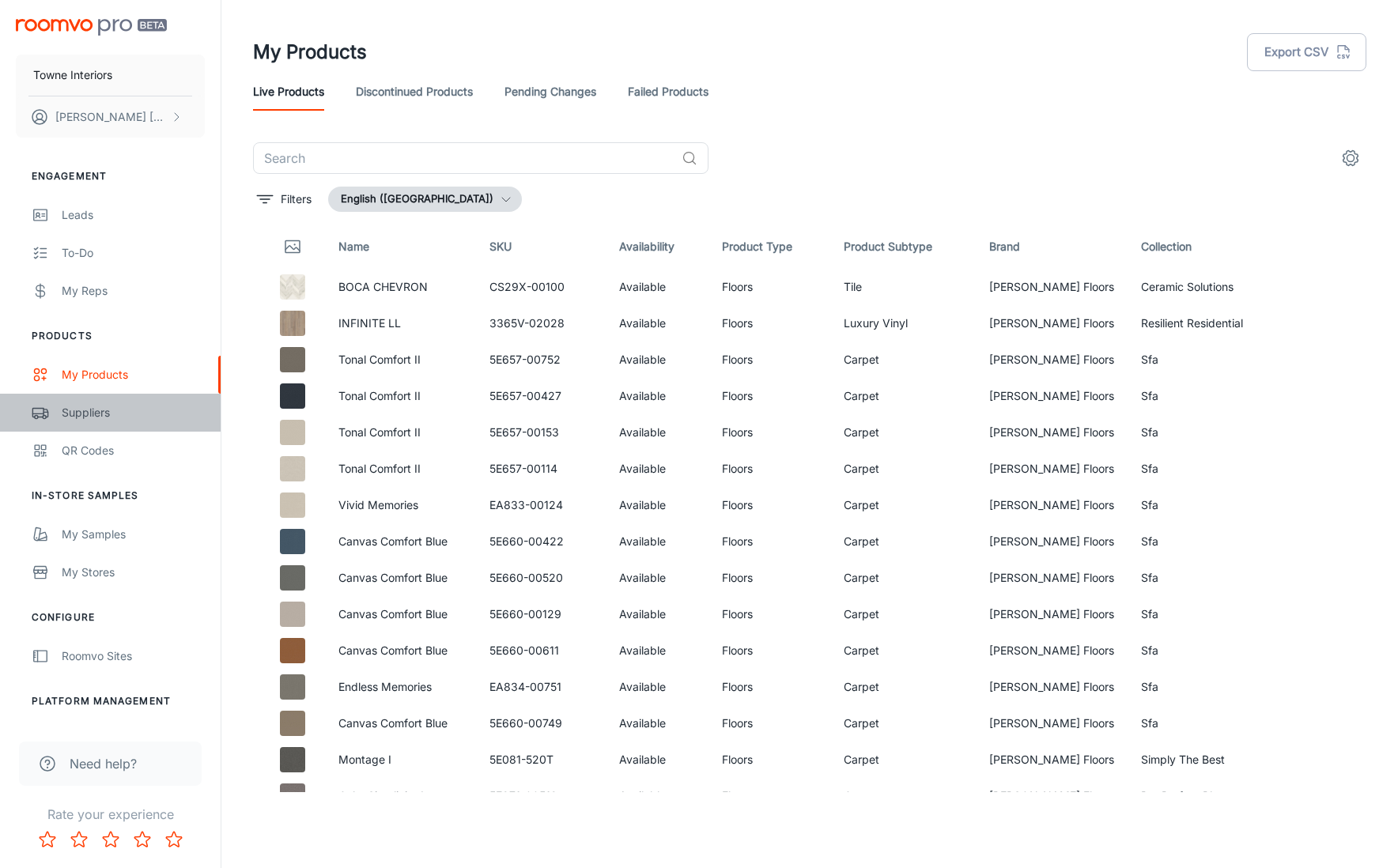
click at [64, 406] on div "Suppliers" at bounding box center [133, 413] width 143 height 17
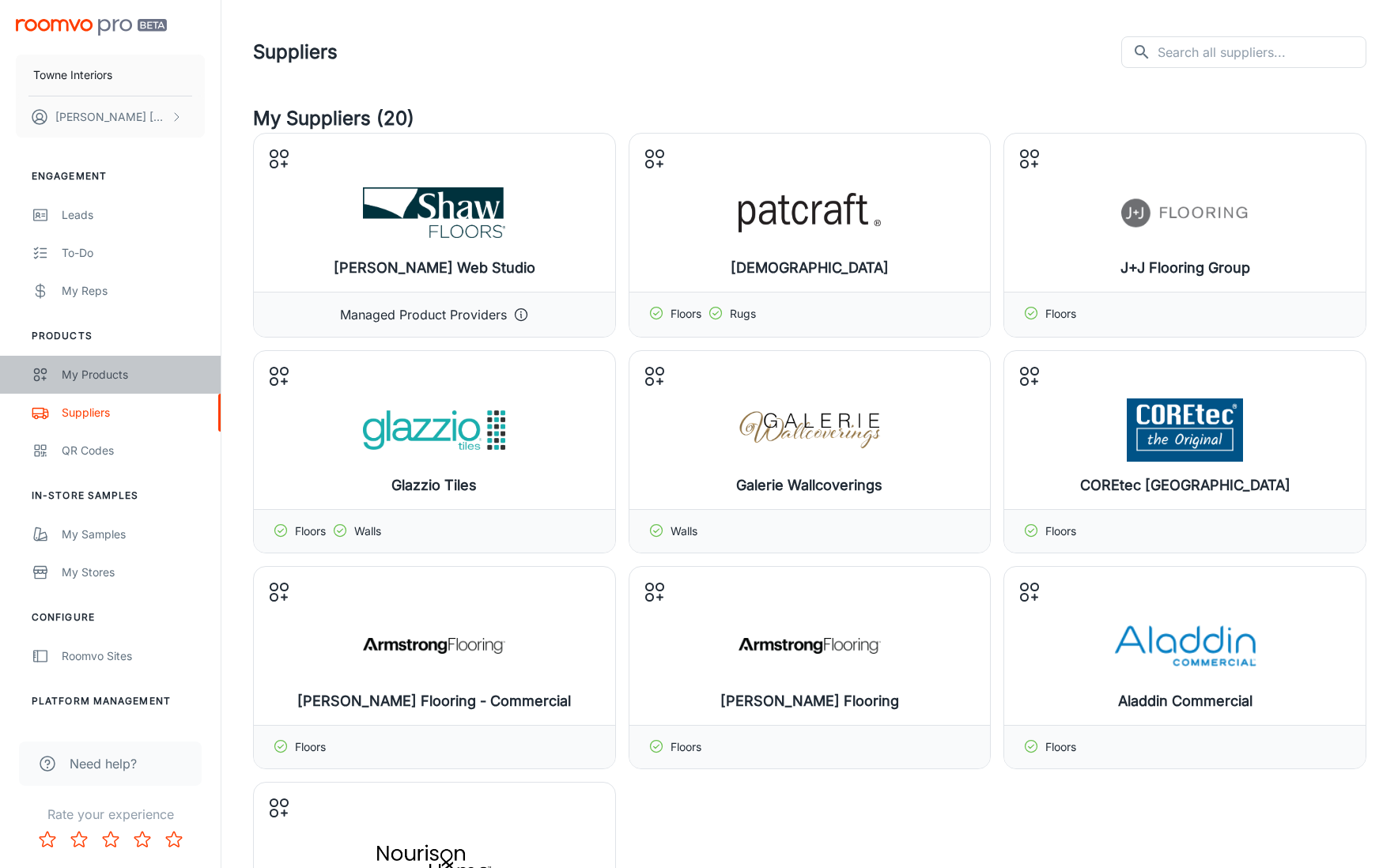
click at [71, 382] on div "My Products" at bounding box center [133, 374] width 143 height 17
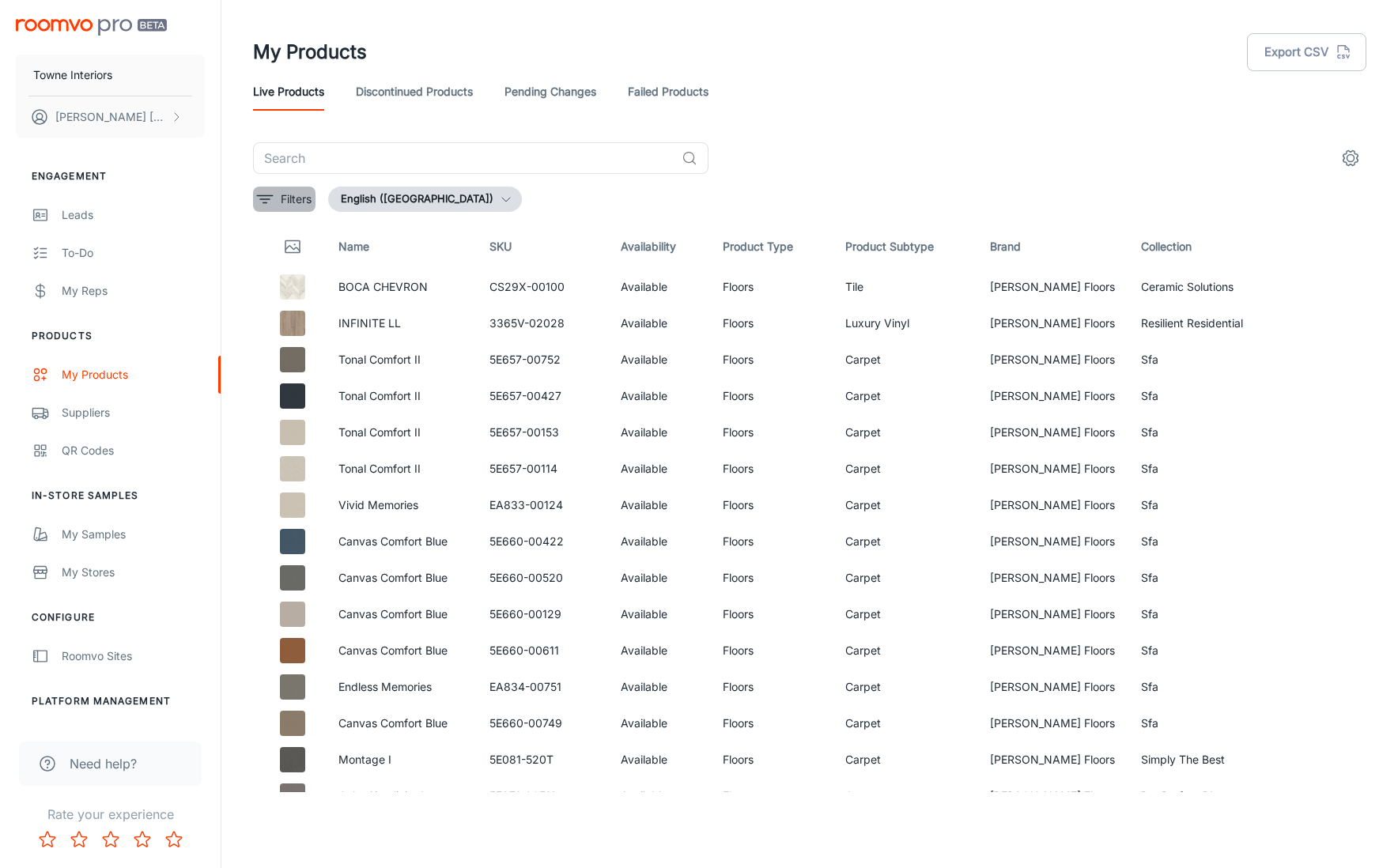
click at [286, 194] on p "Filters" at bounding box center [296, 199] width 31 height 17
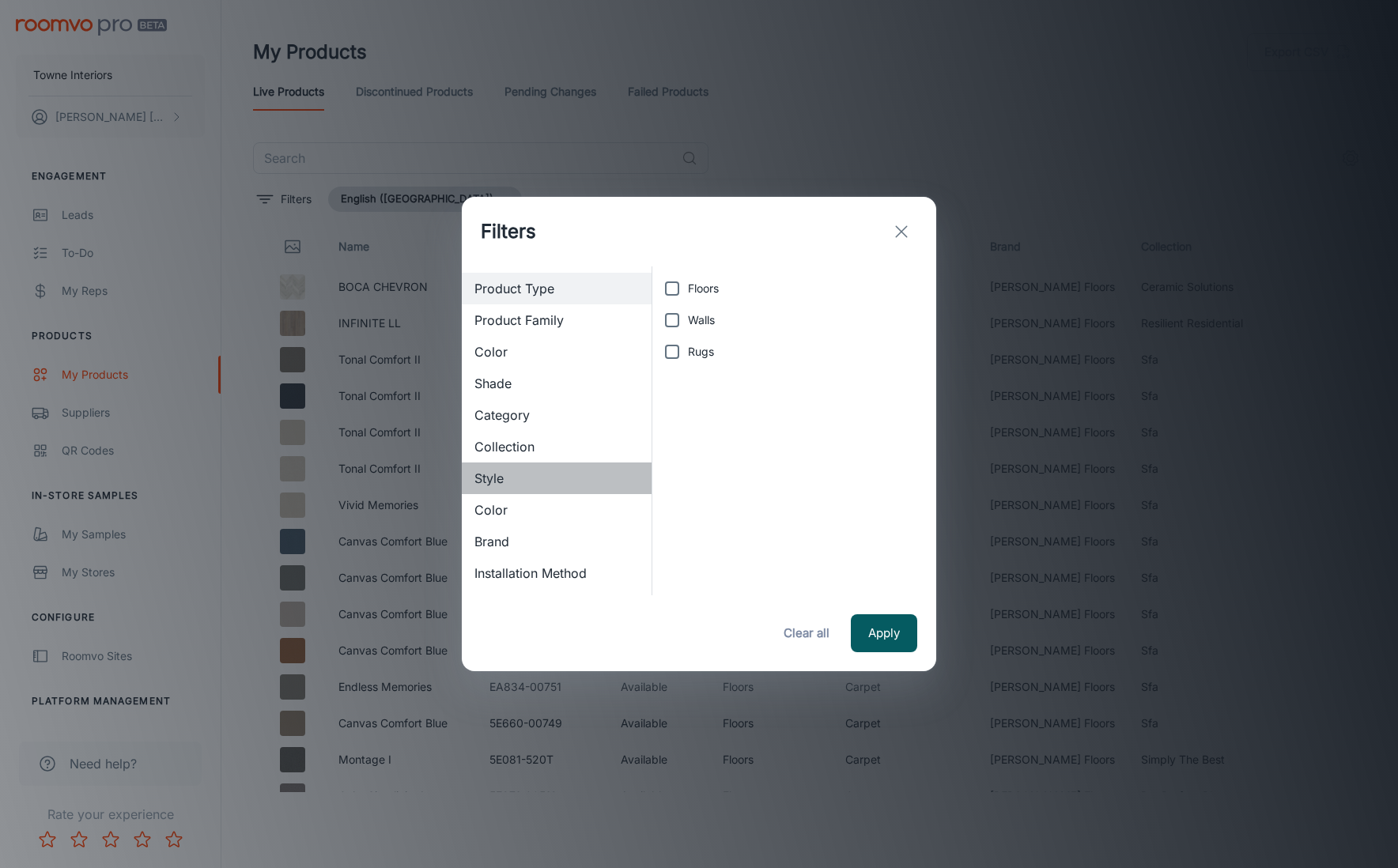
click at [532, 479] on span "Style" at bounding box center [556, 478] width 164 height 19
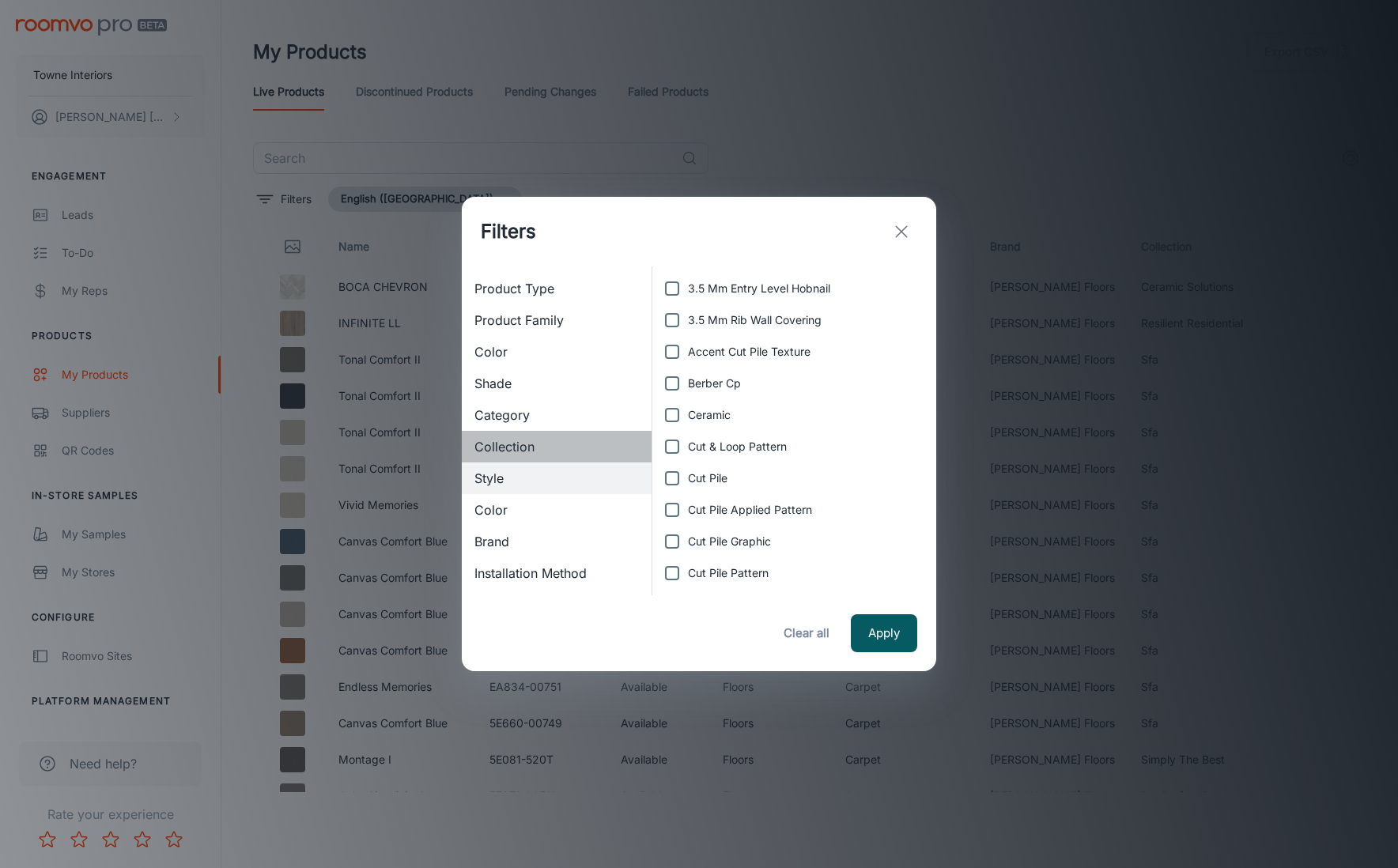
click at [519, 453] on span "Collection" at bounding box center [556, 446] width 164 height 19
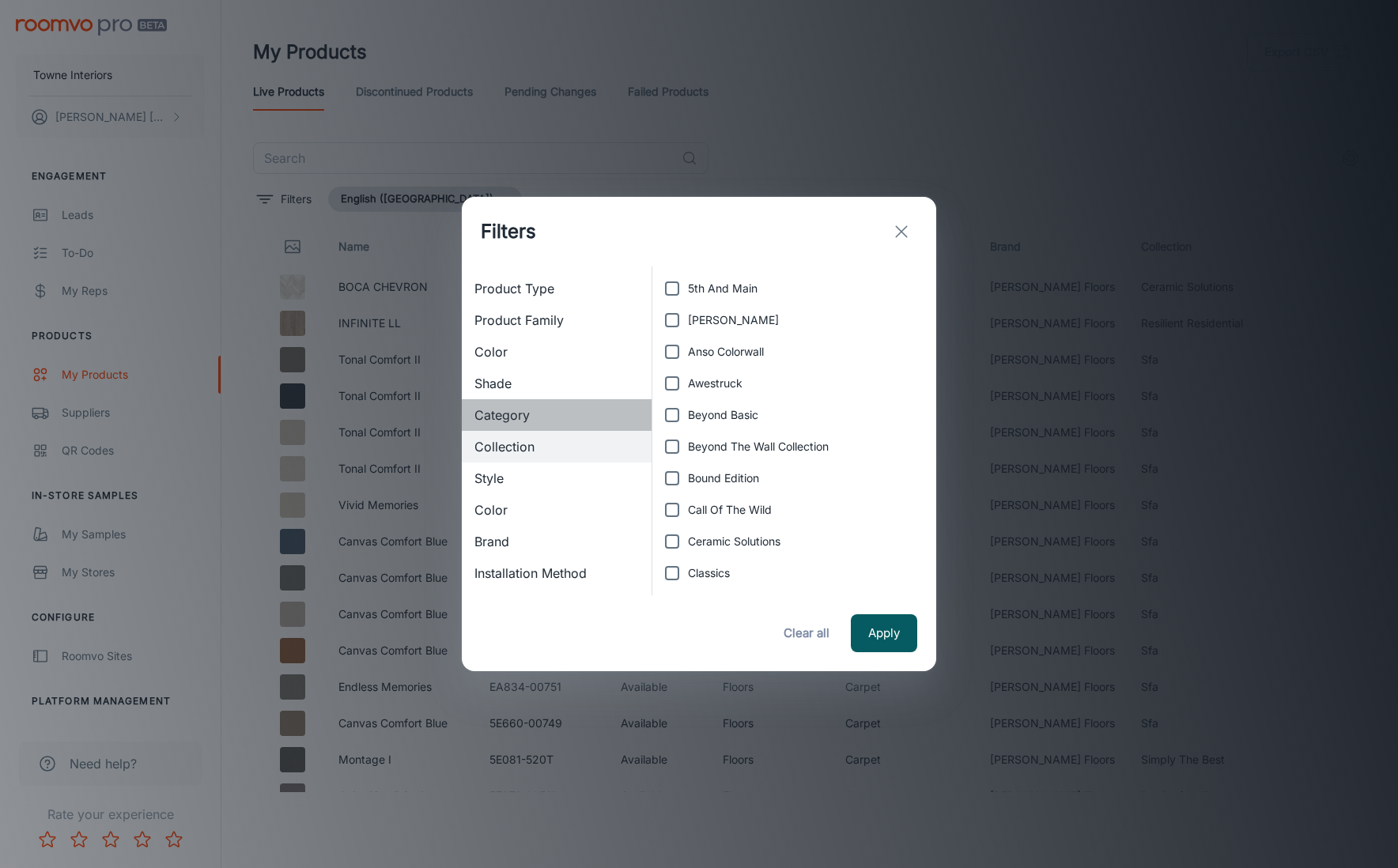
click at [517, 413] on span "Category" at bounding box center [556, 414] width 164 height 19
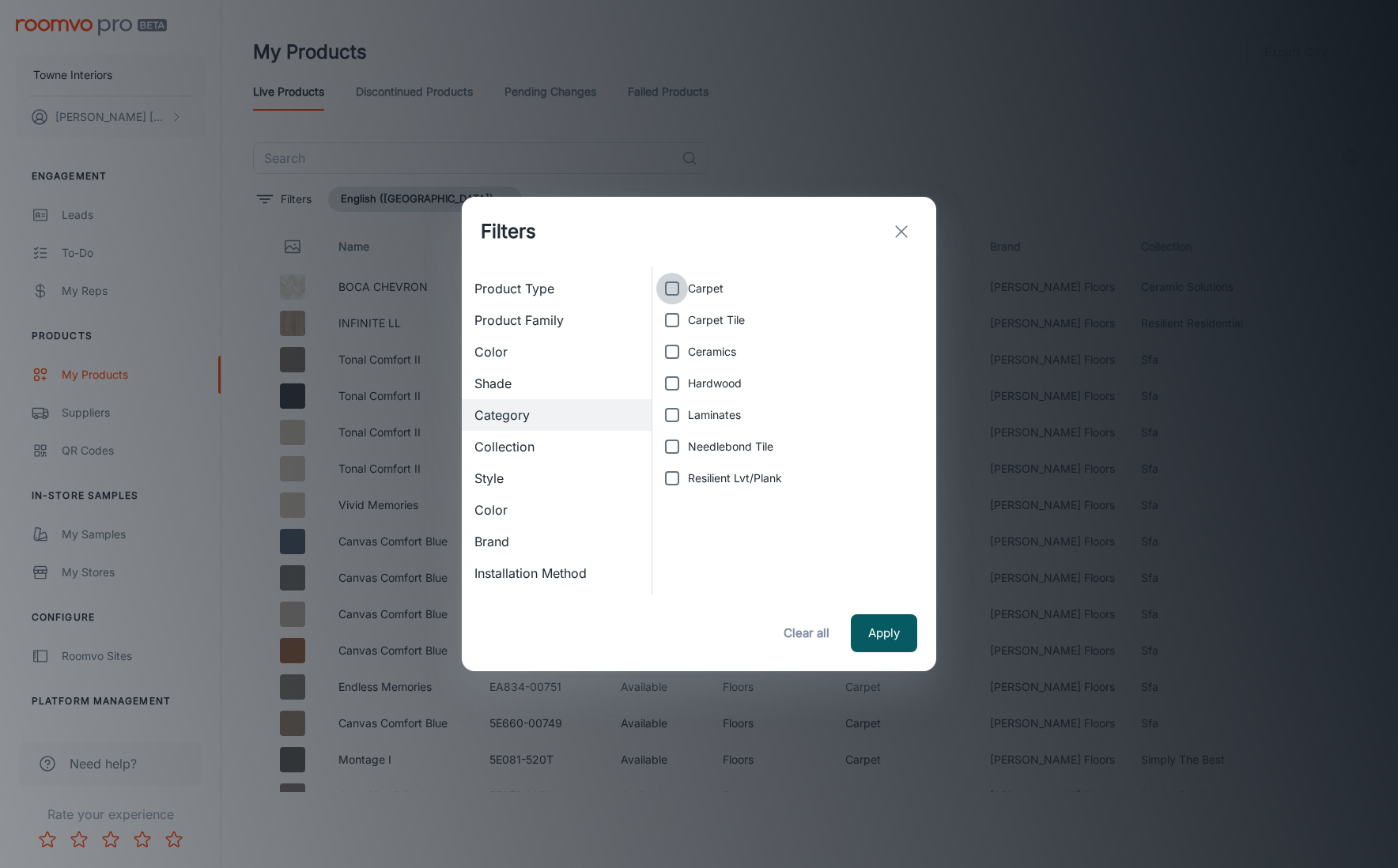
click at [668, 288] on input "Carpet" at bounding box center [672, 289] width 32 height 32
checkbox input "true"
click at [846, 642] on div "Apply Clear all" at bounding box center [699, 633] width 474 height 76
click at [861, 640] on button "Apply" at bounding box center [884, 633] width 66 height 38
